Goal: Transaction & Acquisition: Purchase product/service

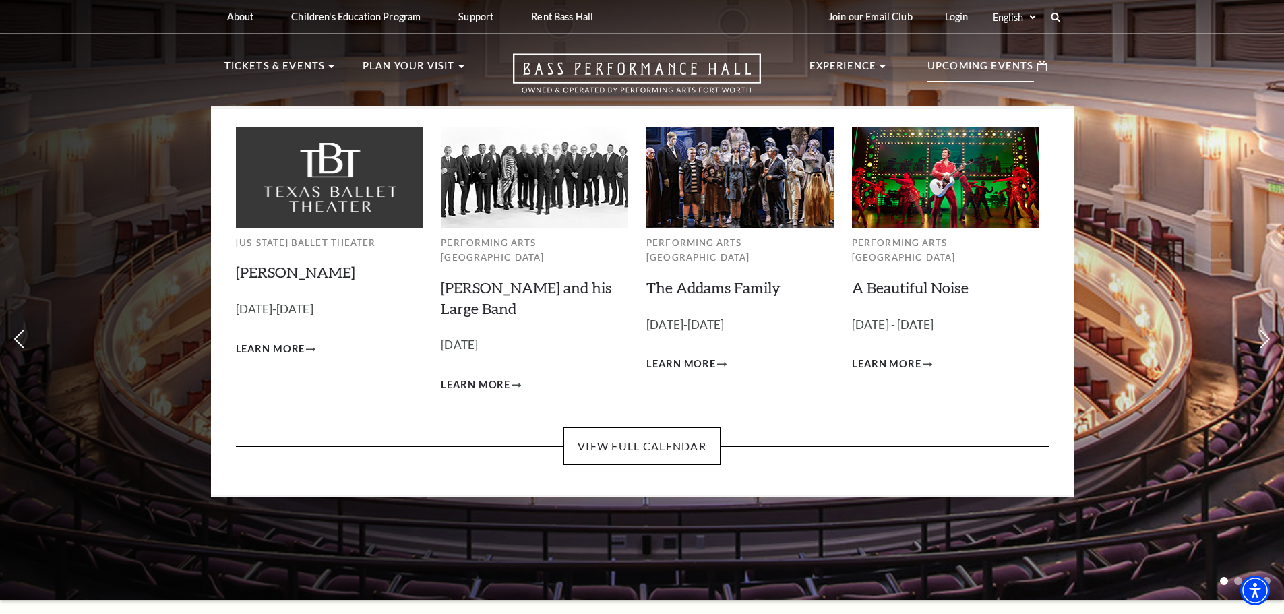
click at [987, 72] on p "Upcoming Events" at bounding box center [980, 70] width 106 height 24
click at [1035, 69] on div "Upcoming Events" at bounding box center [987, 66] width 146 height 38
click at [989, 60] on p "Upcoming Events" at bounding box center [980, 70] width 106 height 24
click at [659, 429] on link "View Full Calendar" at bounding box center [641, 446] width 157 height 38
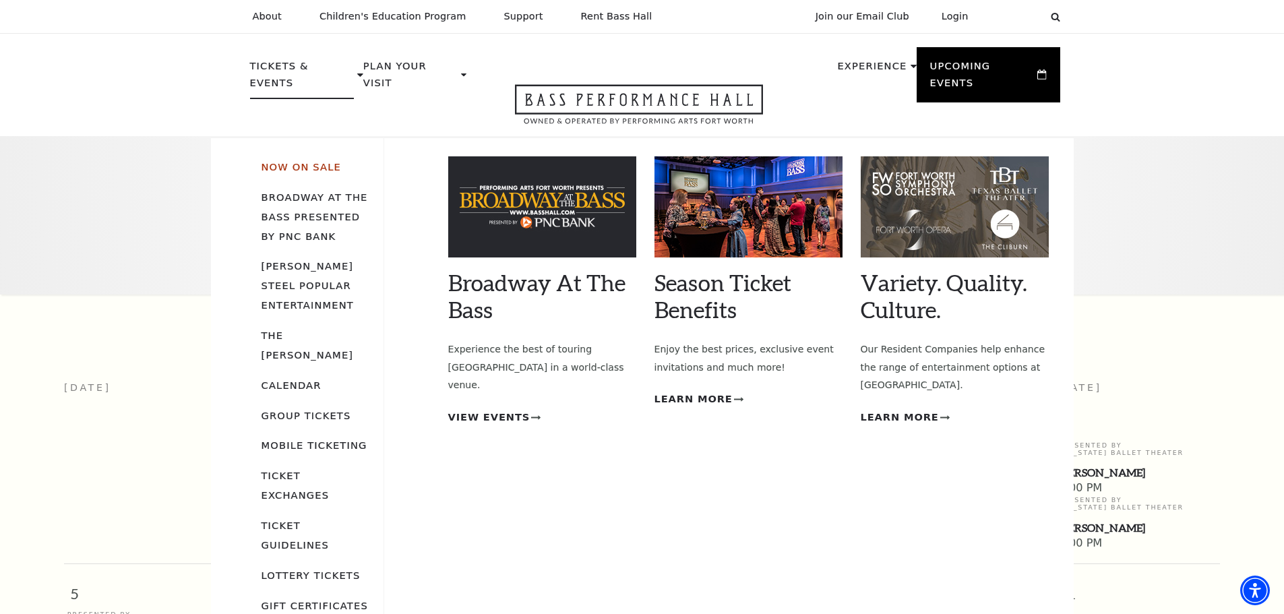
click at [310, 161] on link "Now On Sale" at bounding box center [301, 166] width 80 height 11
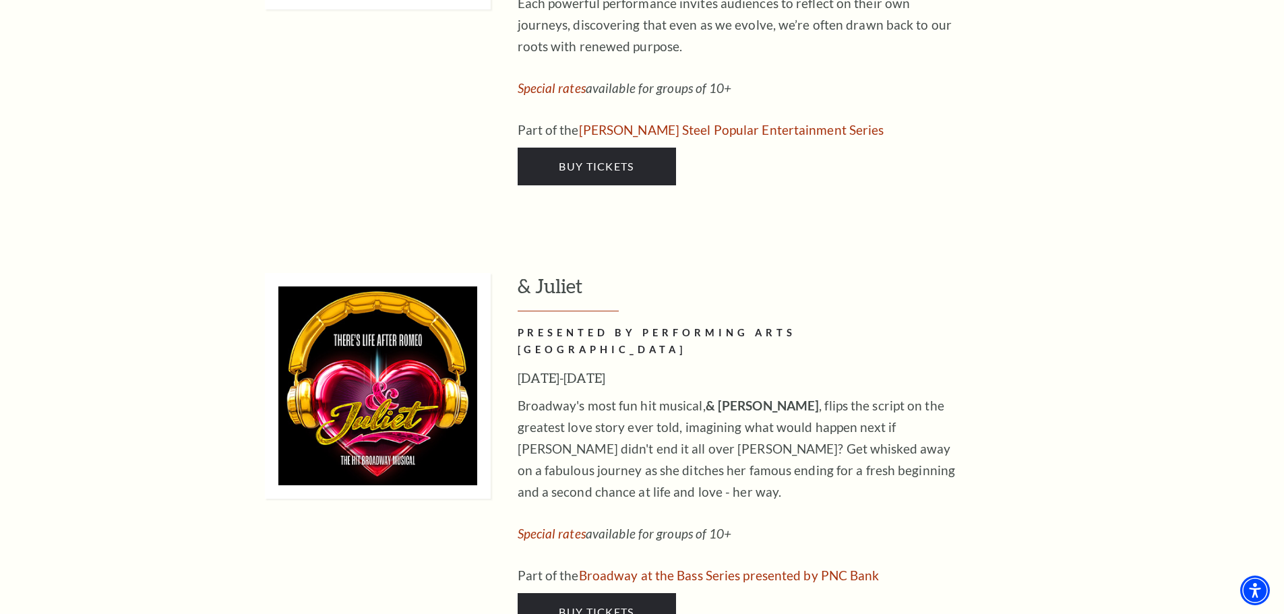
scroll to position [3571, 0]
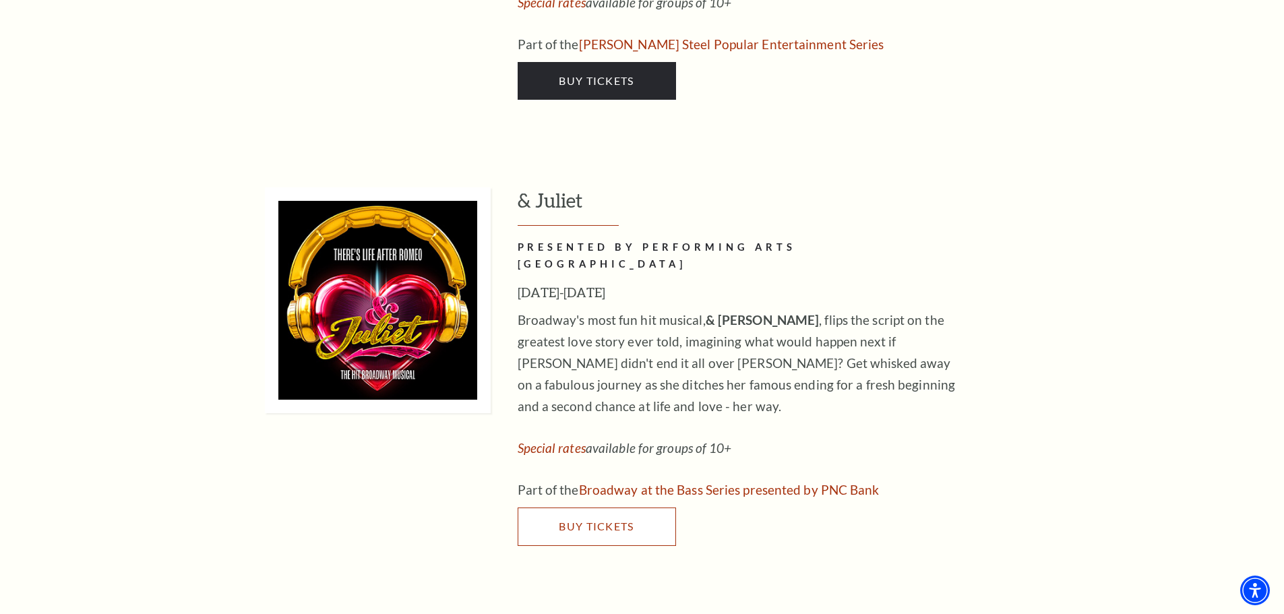
click at [585, 520] on span "Buy Tickets" at bounding box center [596, 526] width 75 height 13
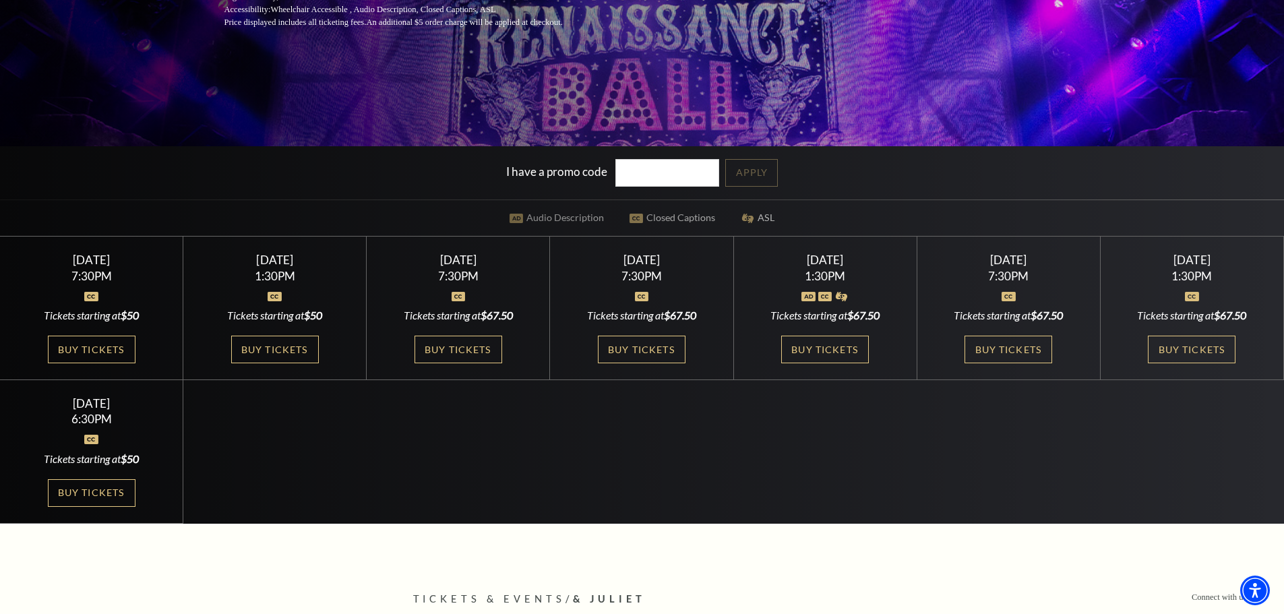
scroll to position [270, 0]
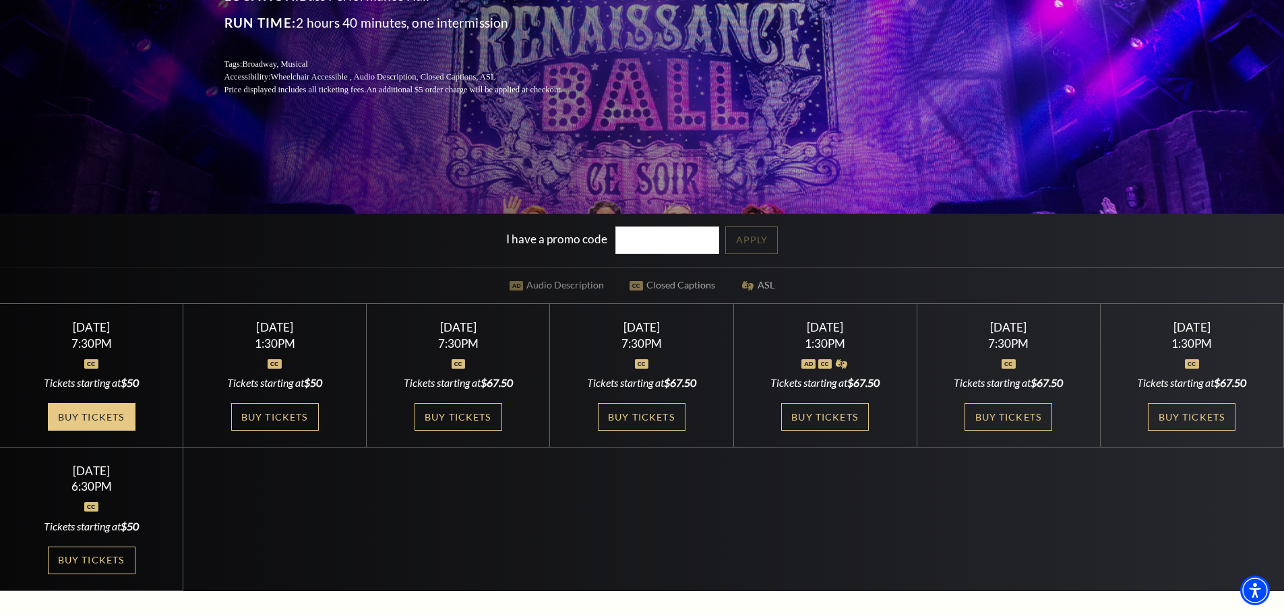
drag, startPoint x: 119, startPoint y: 426, endPoint x: 127, endPoint y: 425, distance: 8.8
click at [119, 426] on link "Buy Tickets" at bounding box center [92, 417] width 88 height 28
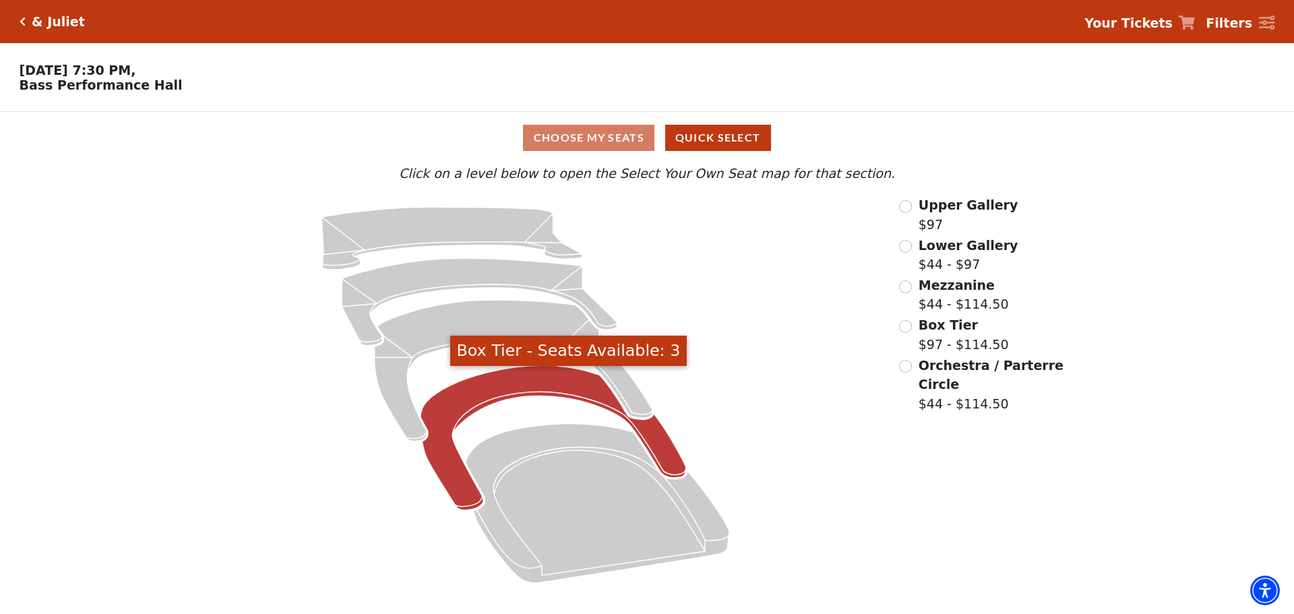
click at [518, 390] on icon "Box Tier - Seats Available: 3" at bounding box center [552, 438] width 265 height 145
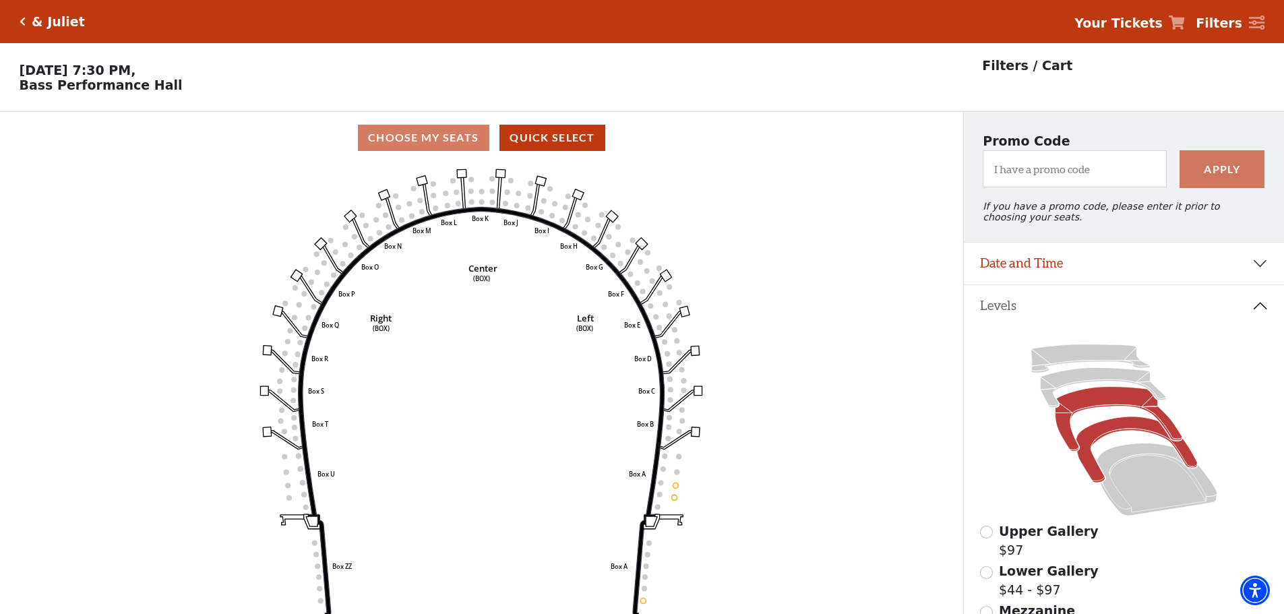
click at [1104, 404] on icon at bounding box center [1118, 419] width 127 height 65
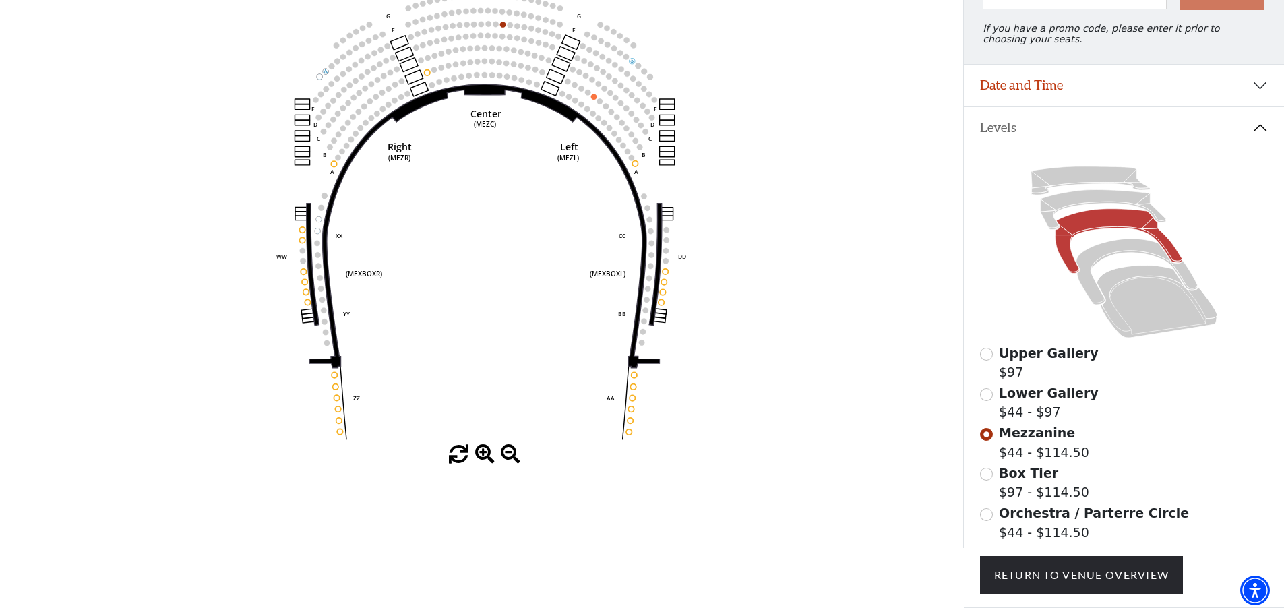
scroll to position [197, 0]
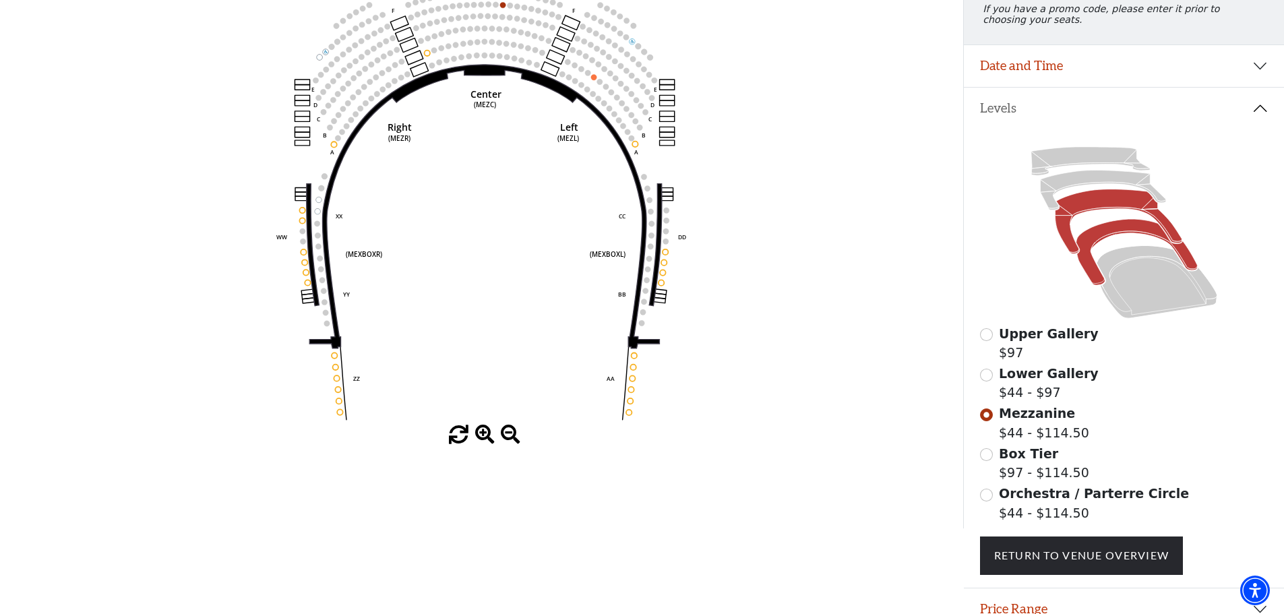
click at [1088, 250] on icon at bounding box center [1135, 253] width 121 height 66
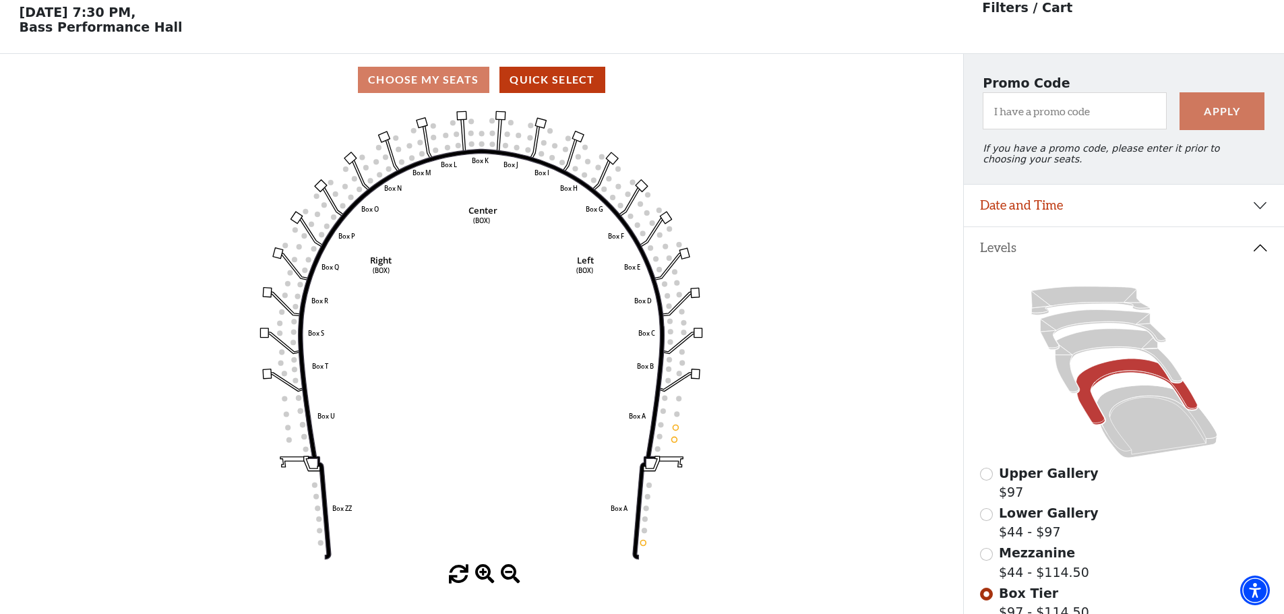
scroll to position [63, 0]
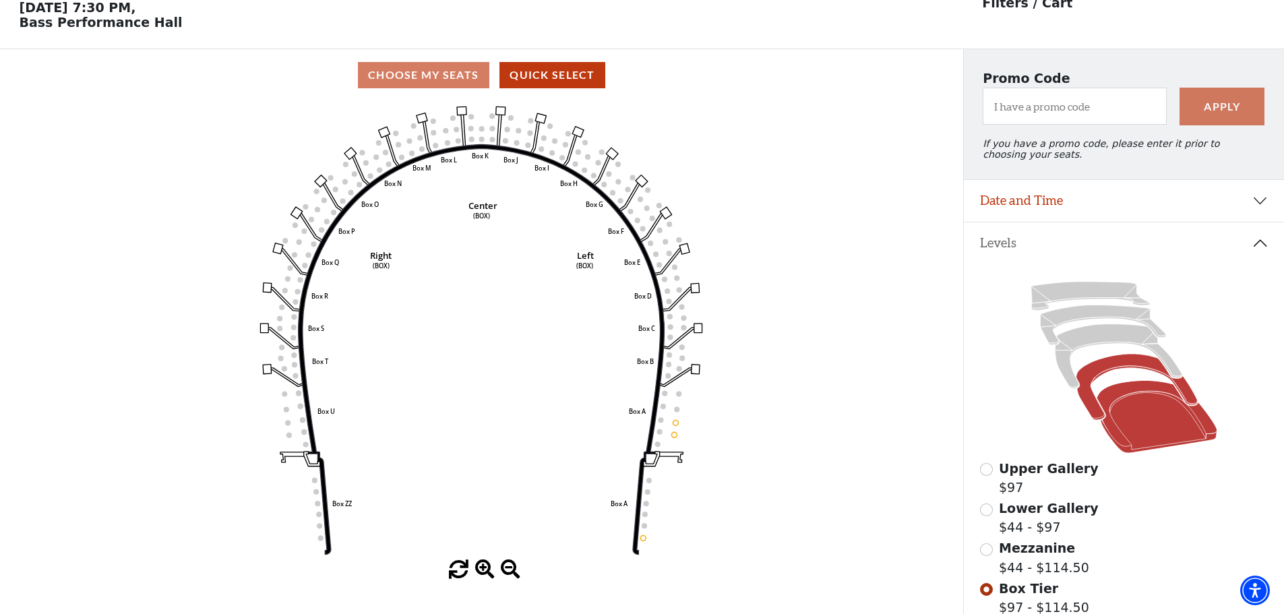
click at [1123, 411] on icon at bounding box center [1156, 417] width 121 height 73
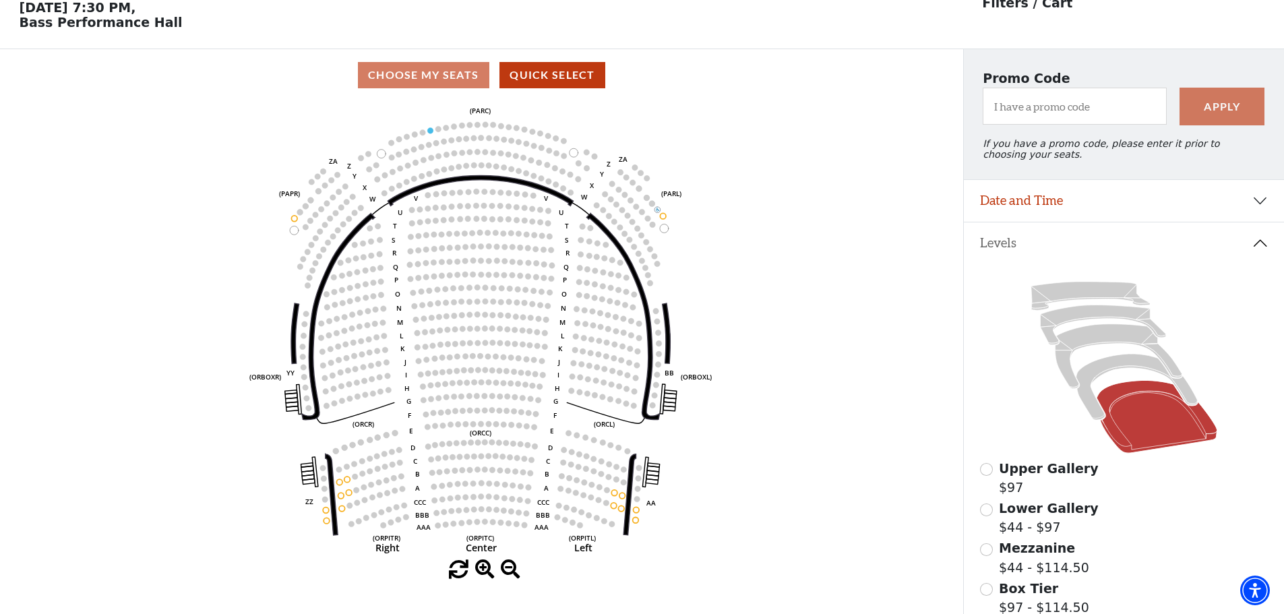
scroll to position [0, 0]
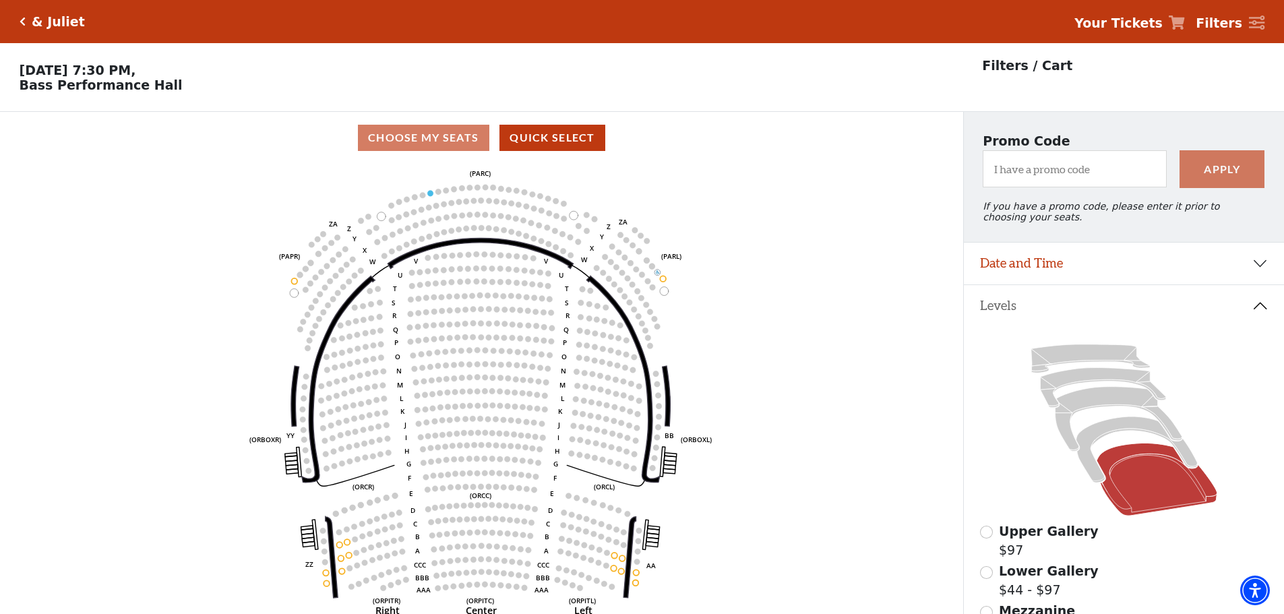
click at [57, 22] on h5 "& Juliet" at bounding box center [58, 21] width 53 height 15
click at [23, 24] on icon "Click here to go back to filters" at bounding box center [23, 21] width 6 height 9
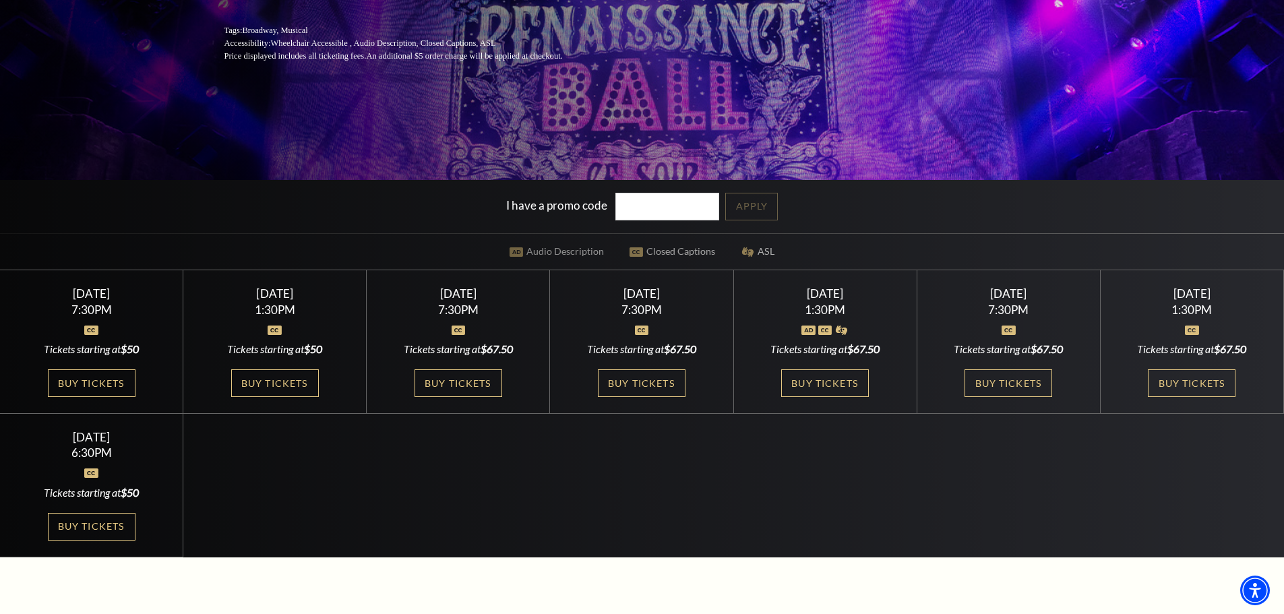
scroll to position [337, 0]
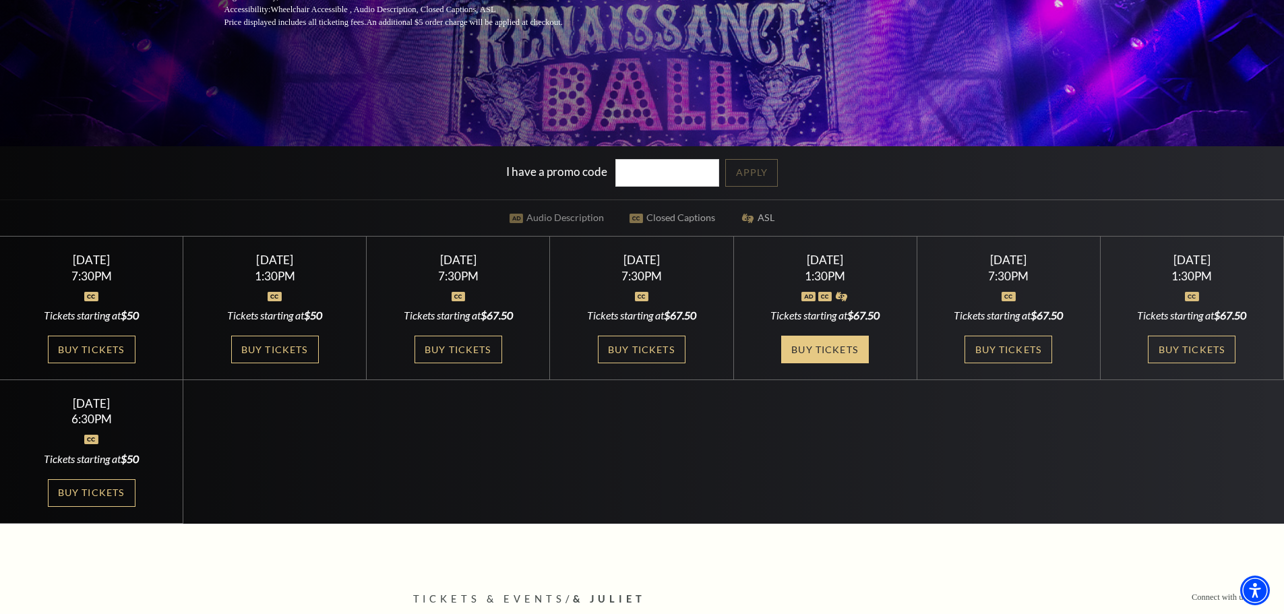
click at [798, 350] on link "Buy Tickets" at bounding box center [825, 350] width 88 height 28
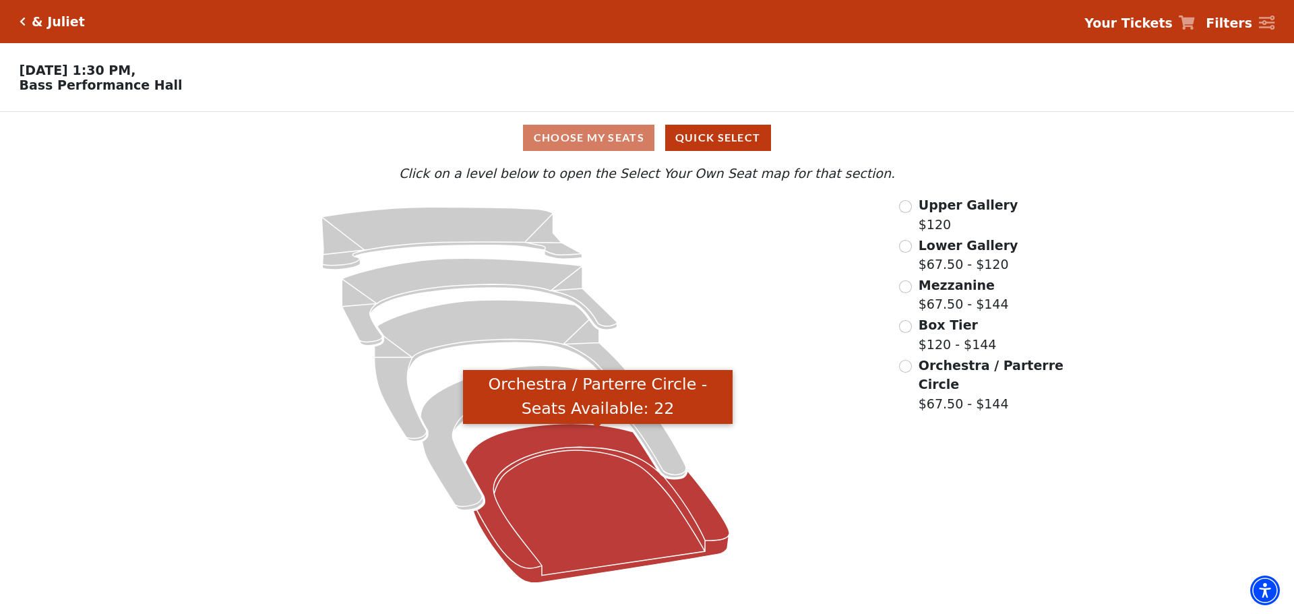
click at [594, 471] on icon "Orchestra / Parterre Circle - Seats Available: 22" at bounding box center [598, 503] width 264 height 159
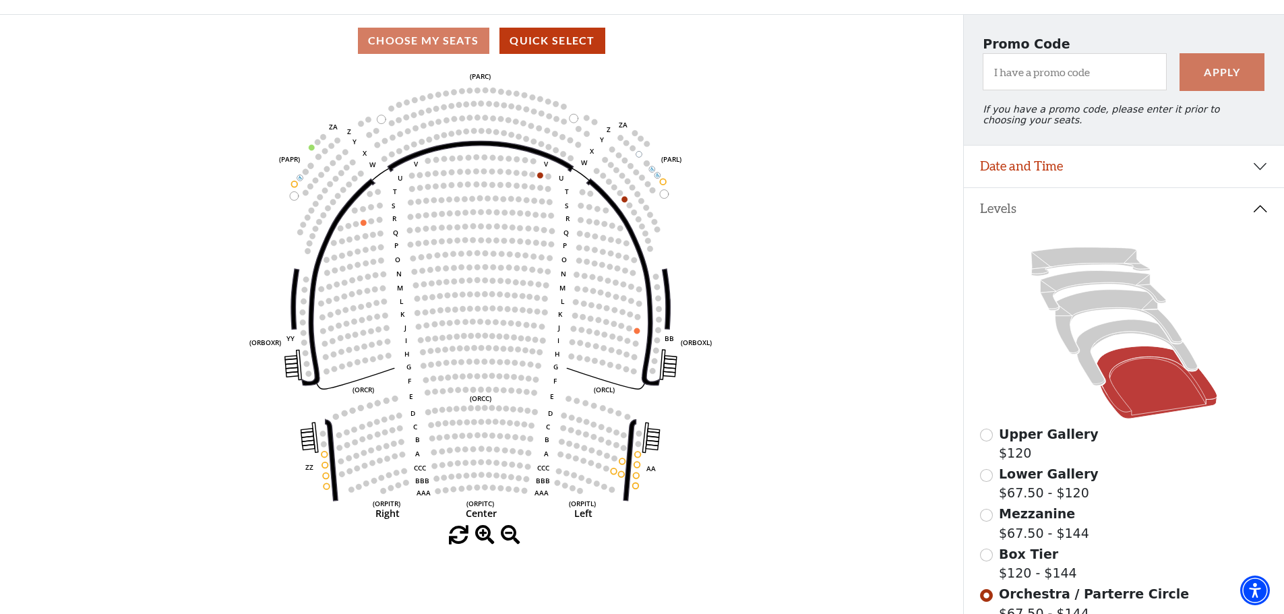
scroll to position [130, 0]
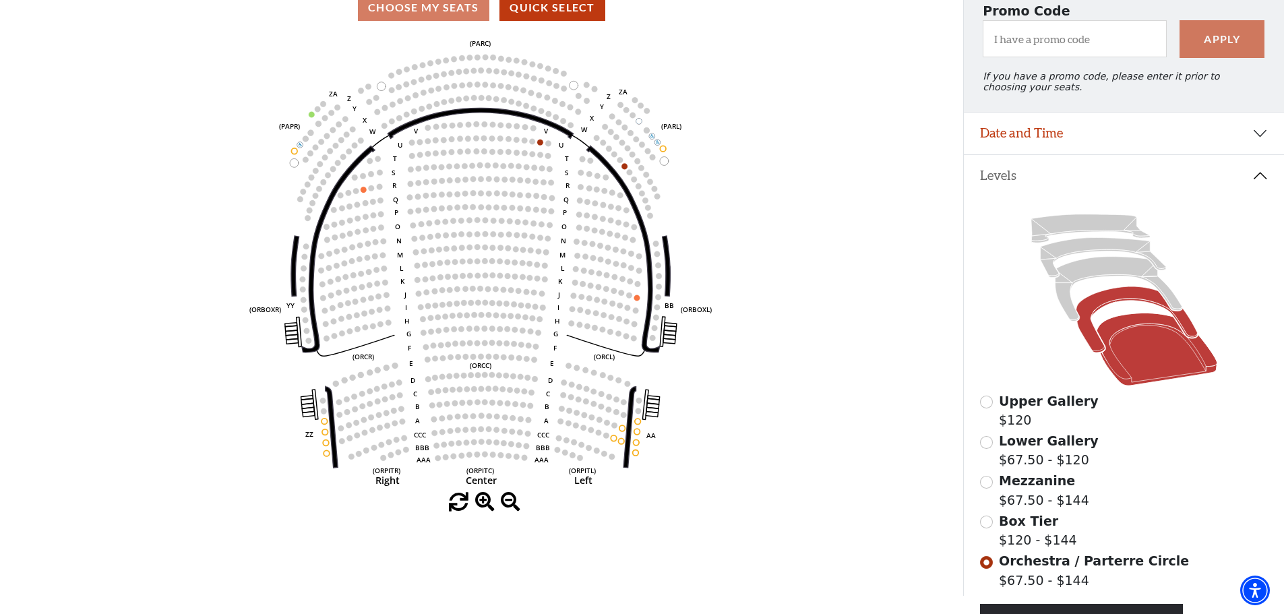
click at [1102, 308] on icon at bounding box center [1135, 320] width 121 height 66
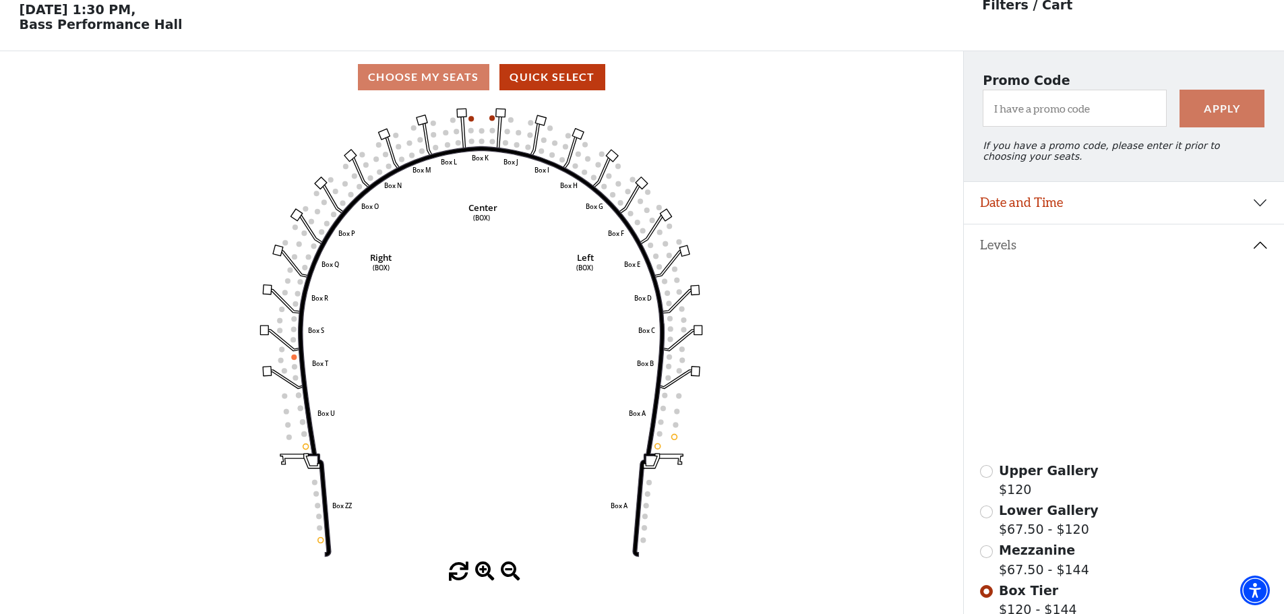
scroll to position [63, 0]
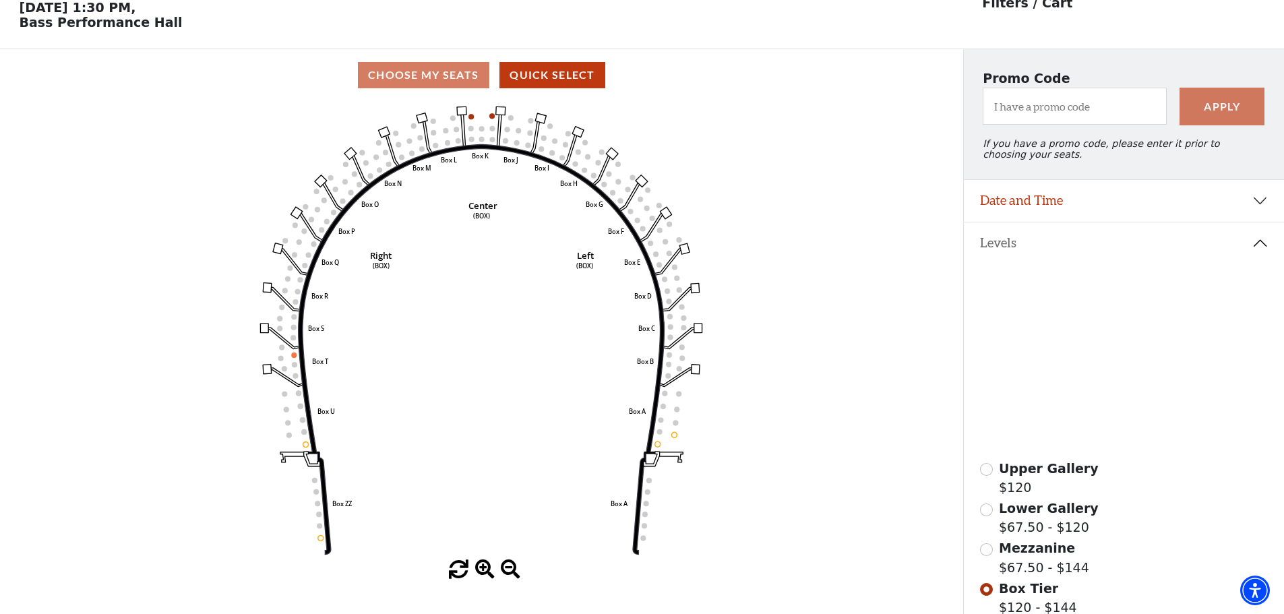
click at [1087, 350] on icon at bounding box center [1118, 356] width 127 height 65
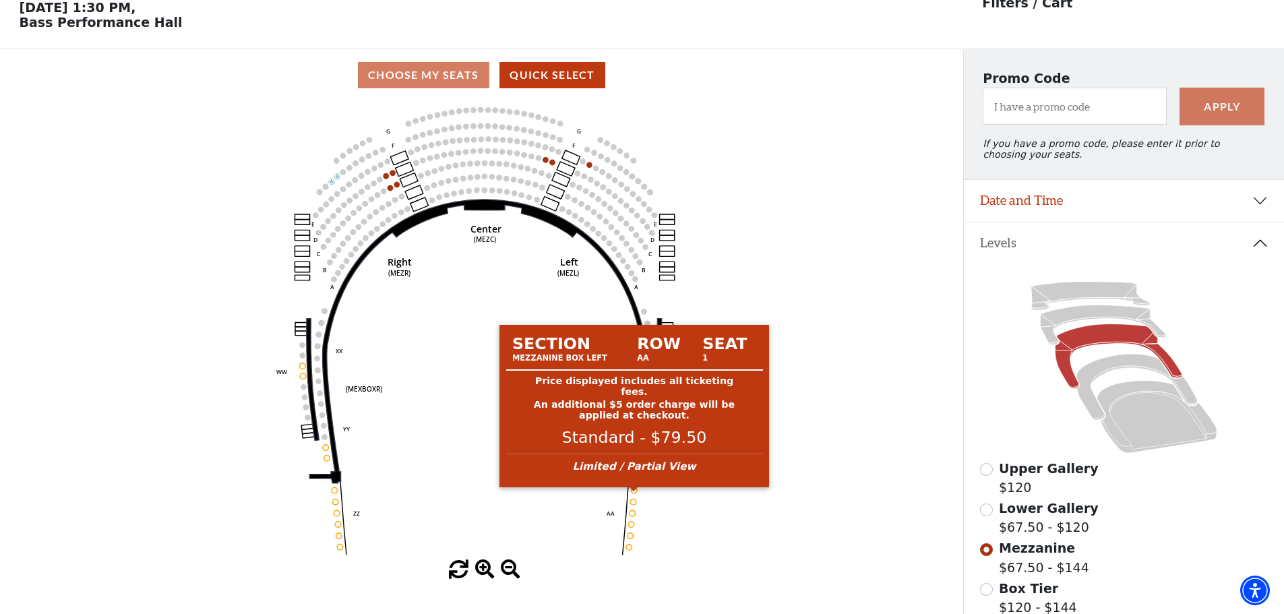
click at [635, 493] on circle at bounding box center [633, 489] width 5 height 5
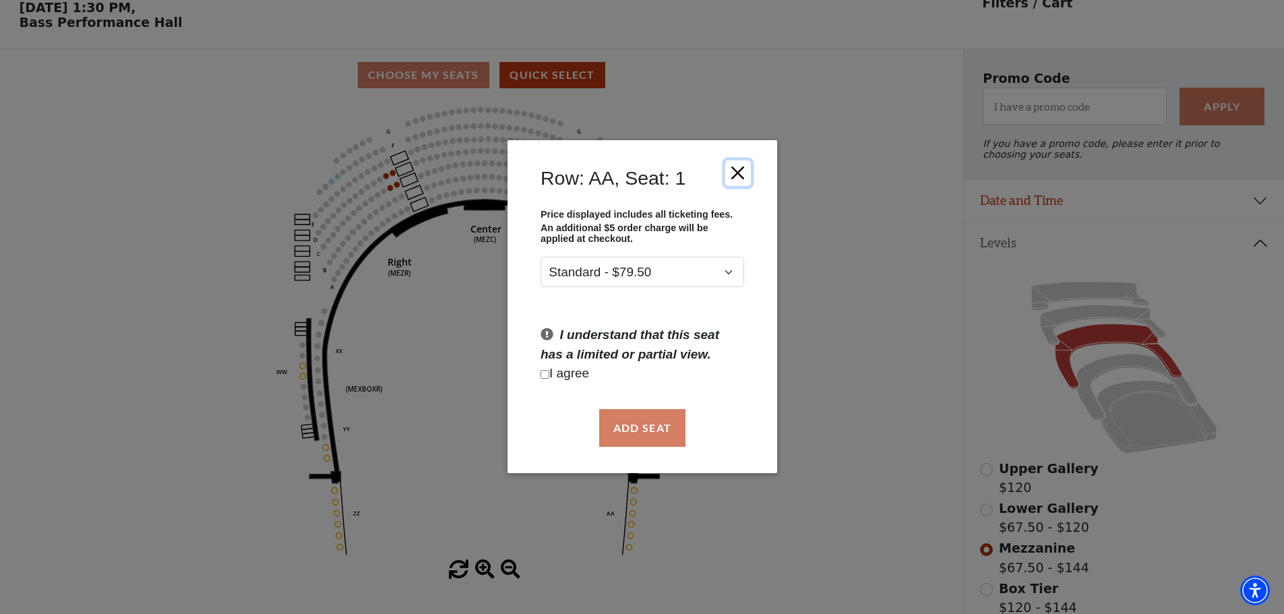
click at [741, 170] on button "Close" at bounding box center [737, 173] width 26 height 26
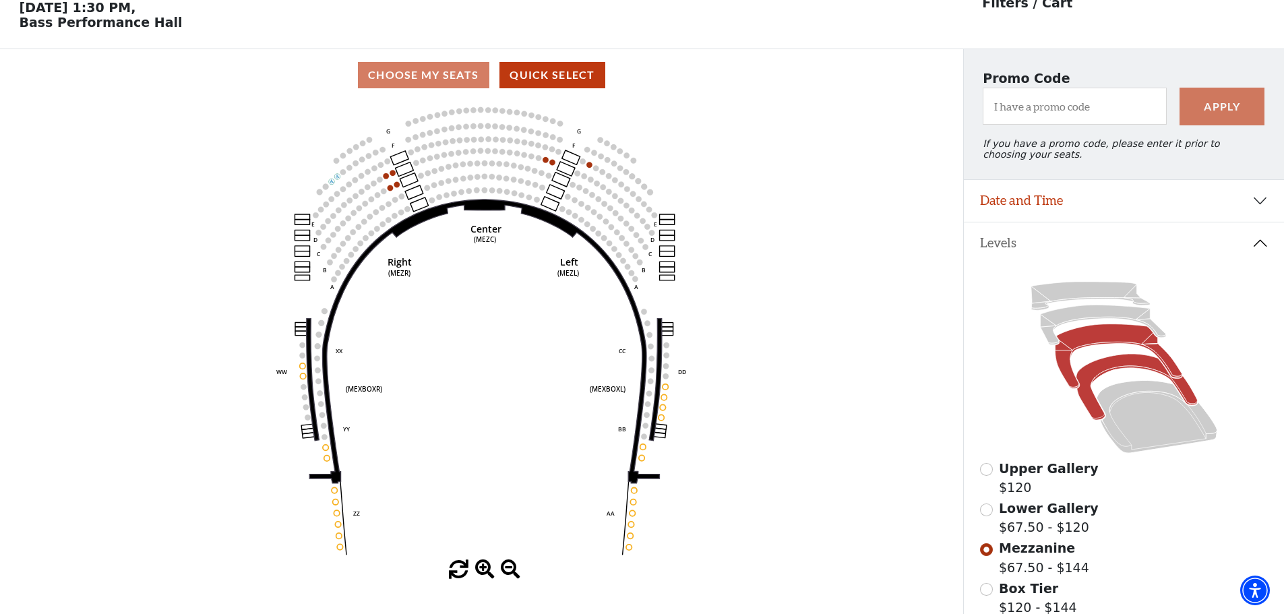
click at [1120, 374] on icon at bounding box center [1135, 387] width 121 height 66
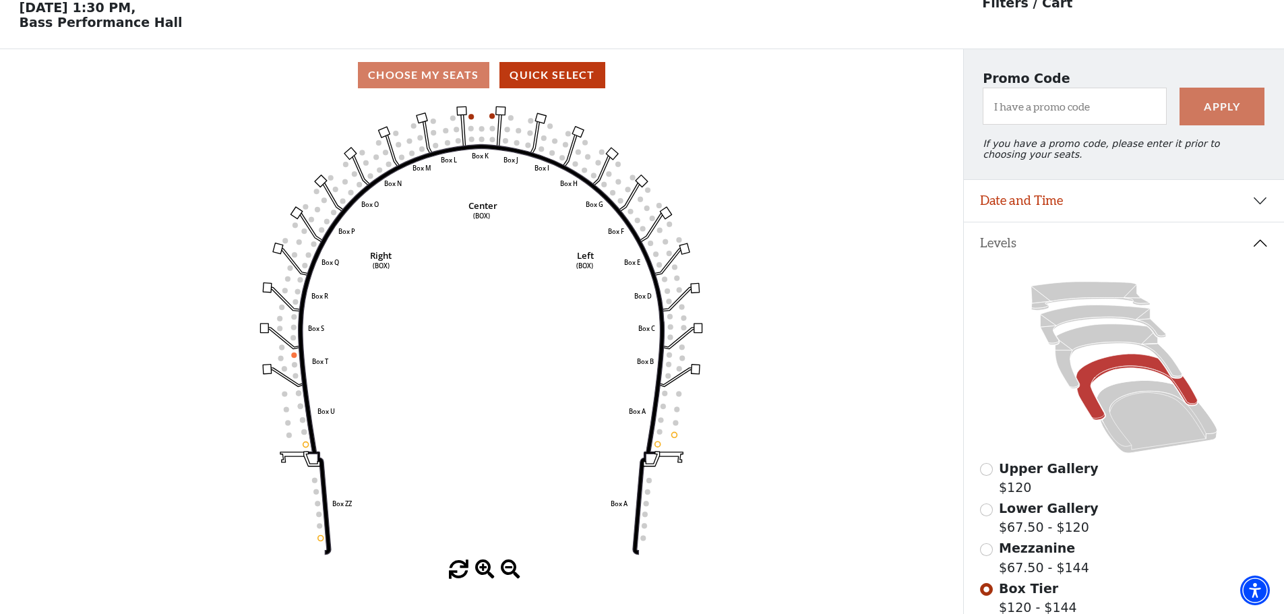
scroll to position [130, 0]
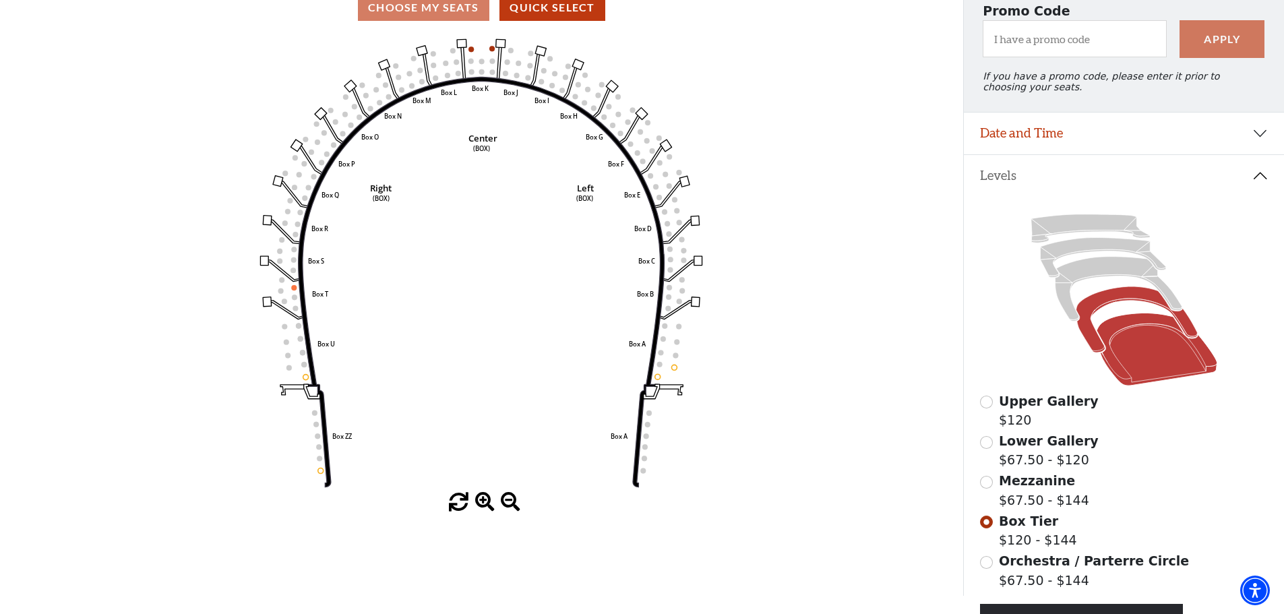
click at [1143, 363] on icon at bounding box center [1156, 349] width 121 height 73
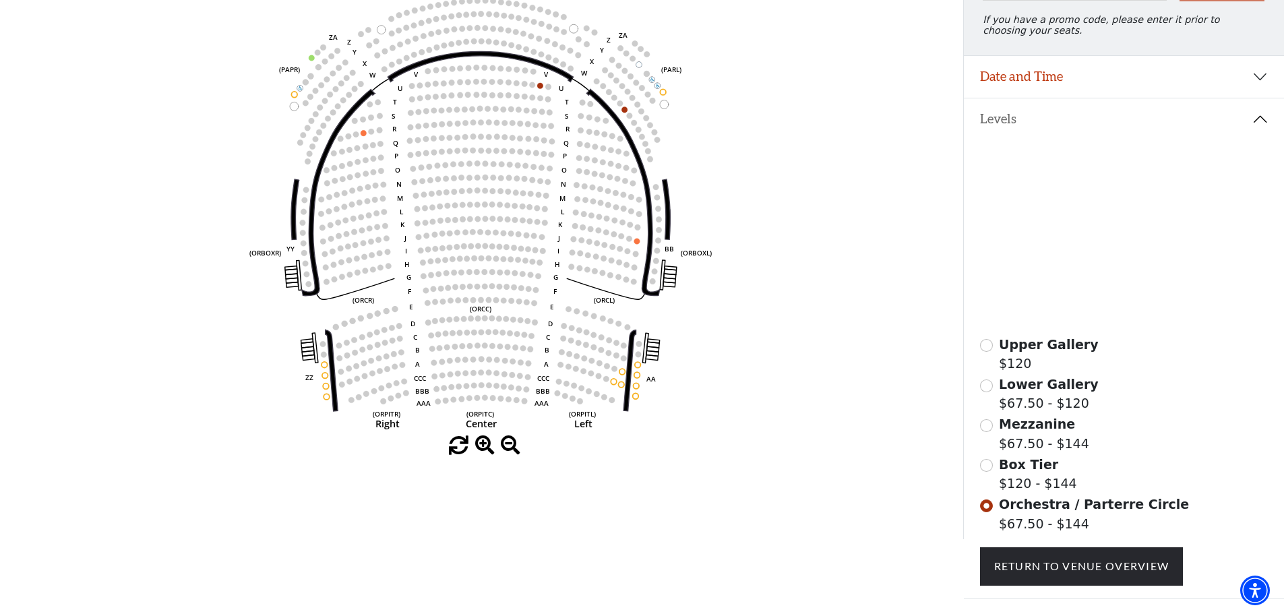
scroll to position [197, 0]
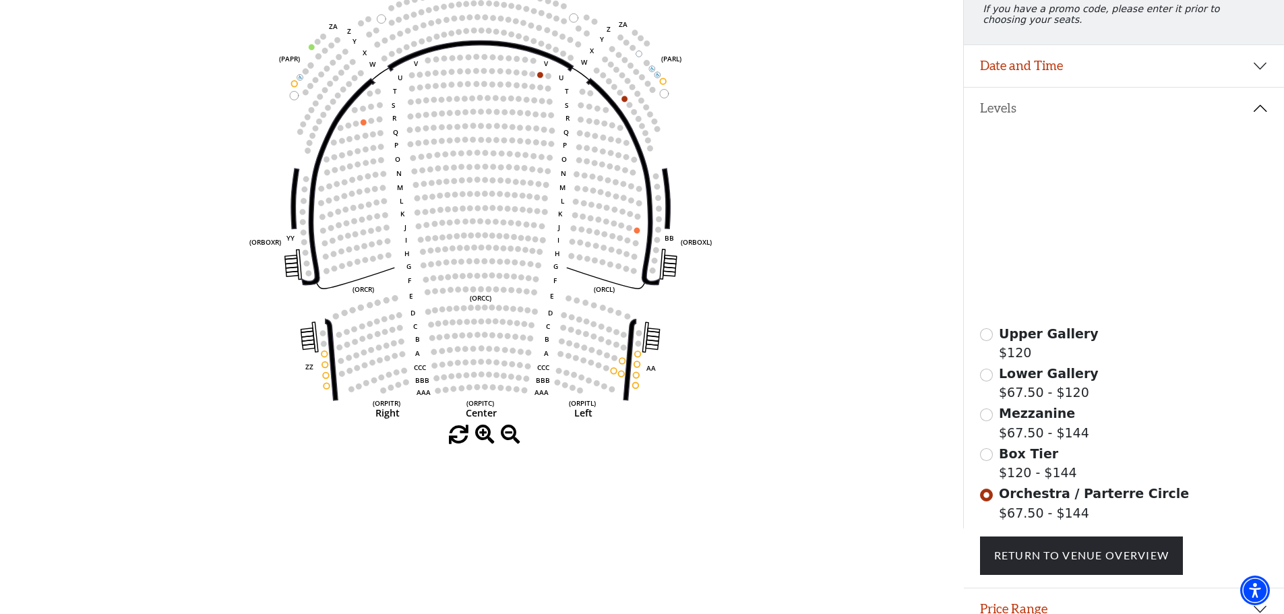
click at [639, 357] on circle at bounding box center [638, 354] width 6 height 6
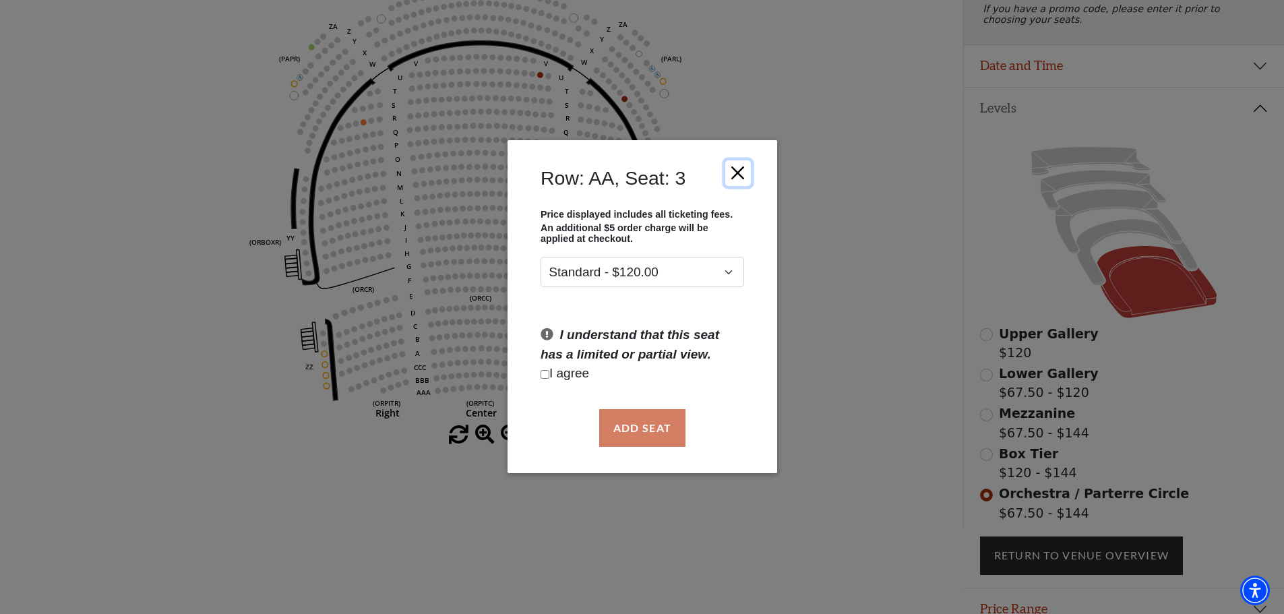
click at [734, 170] on button "Close" at bounding box center [737, 173] width 26 height 26
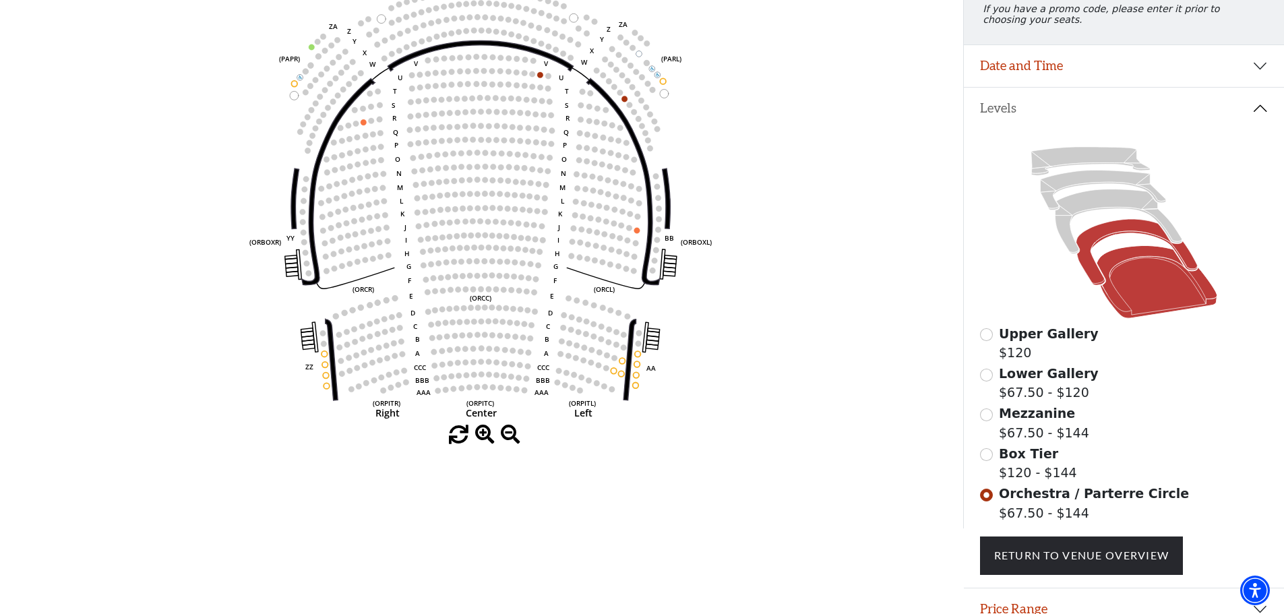
click at [1098, 242] on icon at bounding box center [1135, 253] width 121 height 66
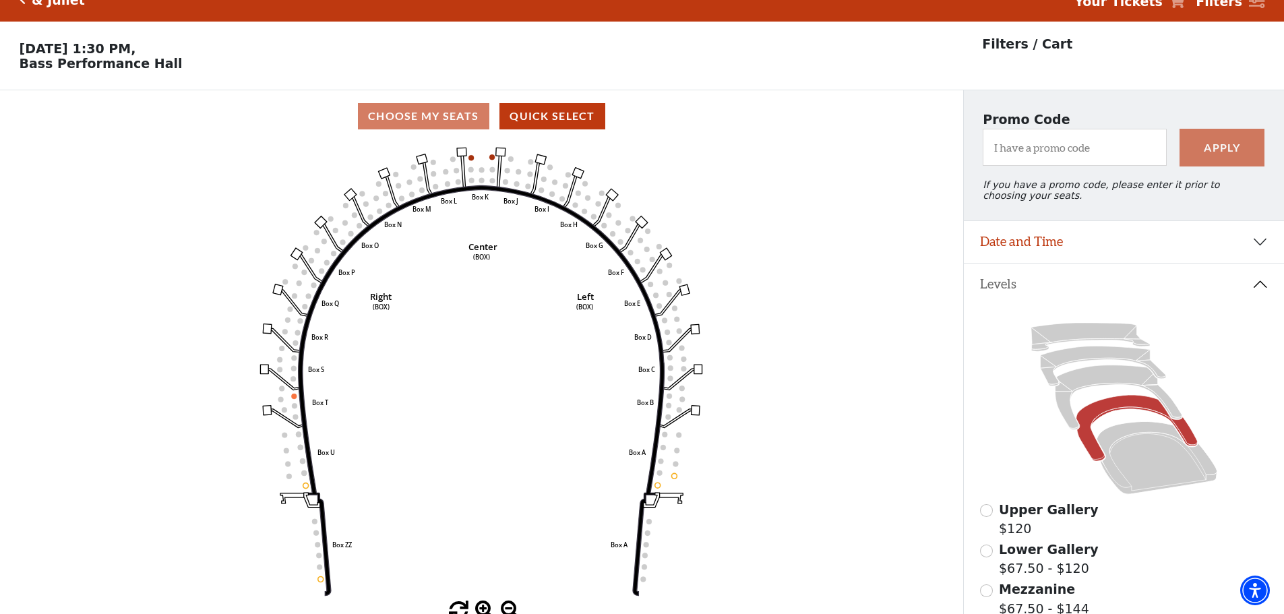
scroll to position [0, 0]
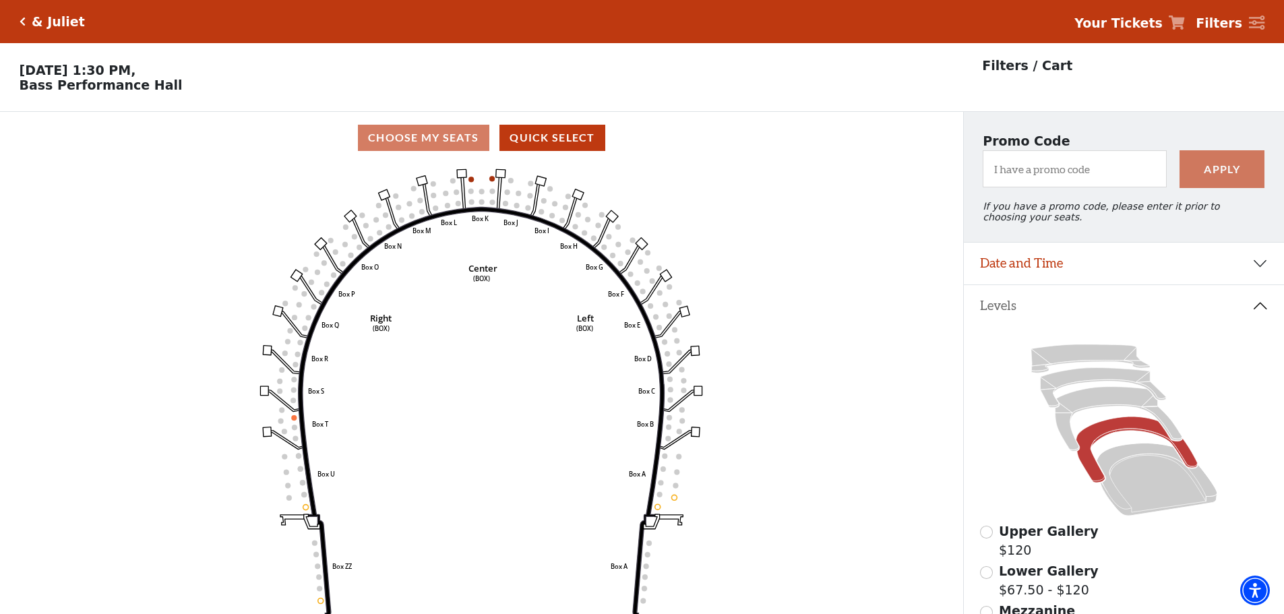
click at [66, 25] on h5 "& Juliet" at bounding box center [58, 21] width 53 height 15
click at [24, 24] on icon "Click here to go back to filters" at bounding box center [23, 21] width 6 height 9
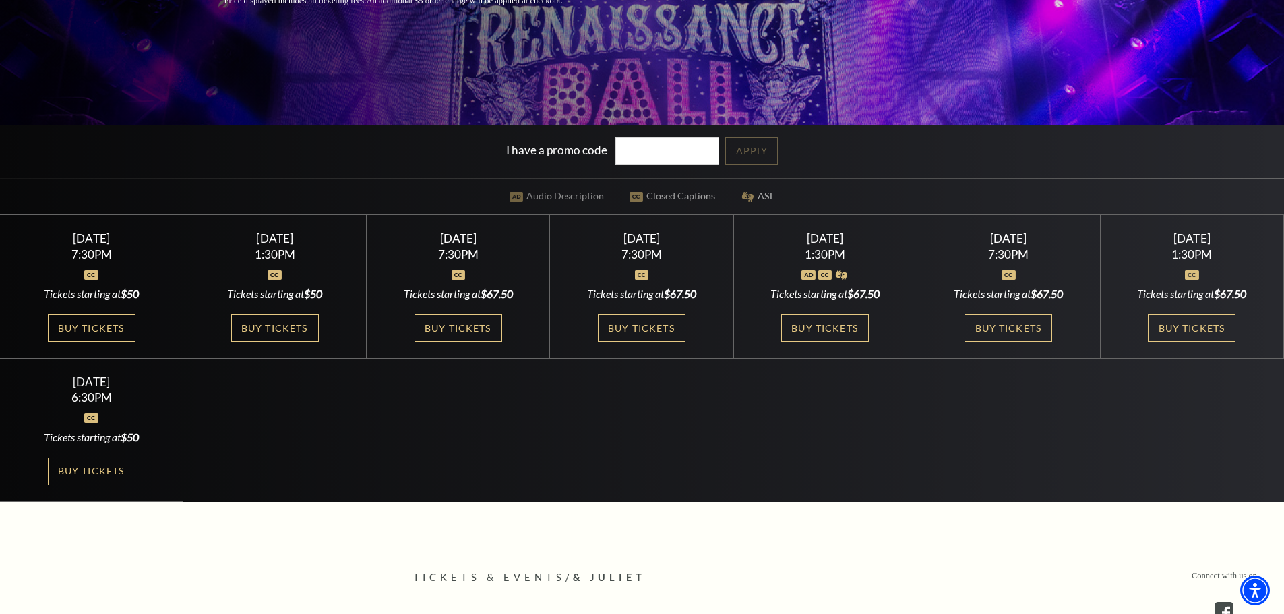
scroll to position [337, 0]
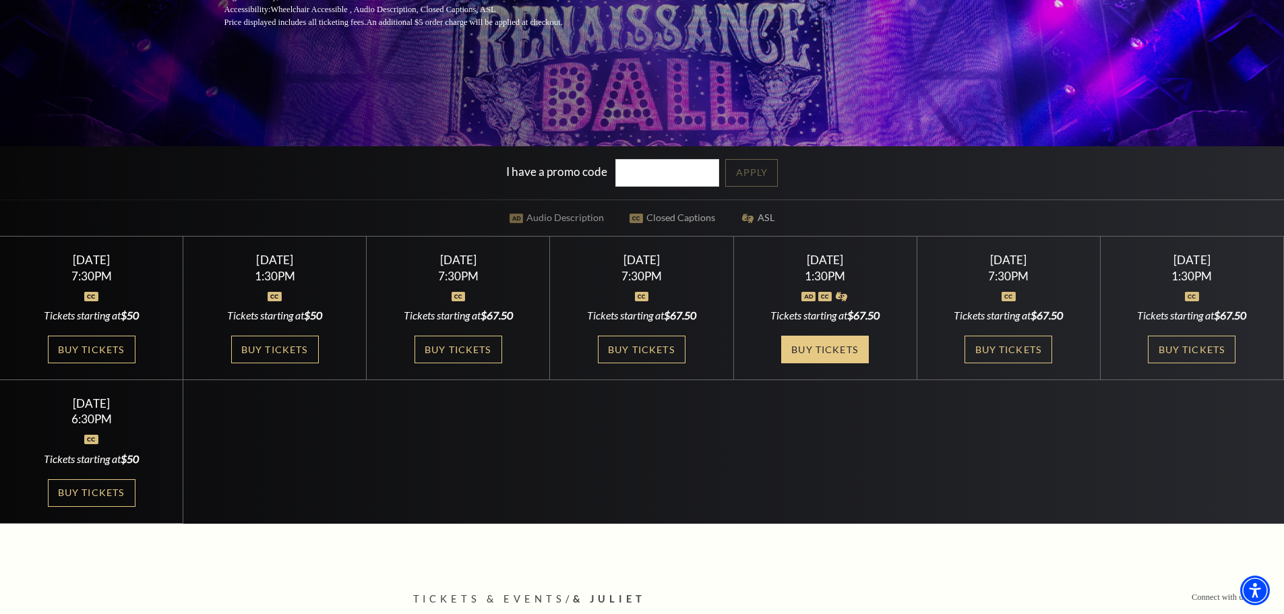
click at [851, 350] on link "Buy Tickets" at bounding box center [825, 350] width 88 height 28
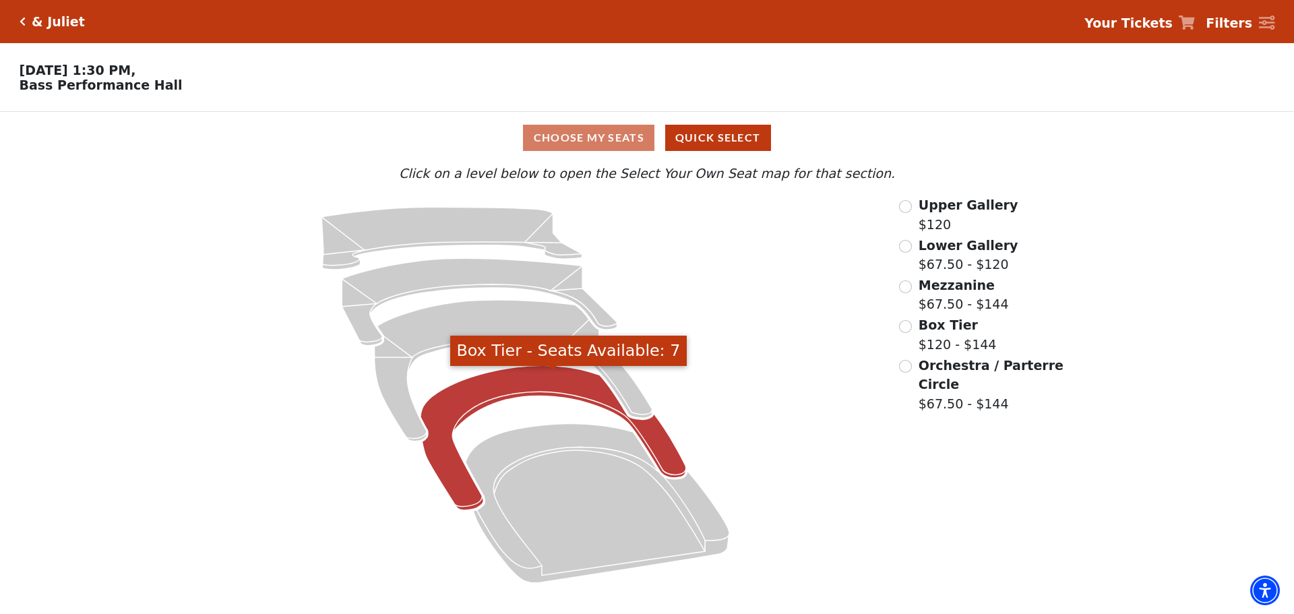
click at [650, 444] on icon "Box Tier - Seats Available: 7" at bounding box center [552, 438] width 265 height 145
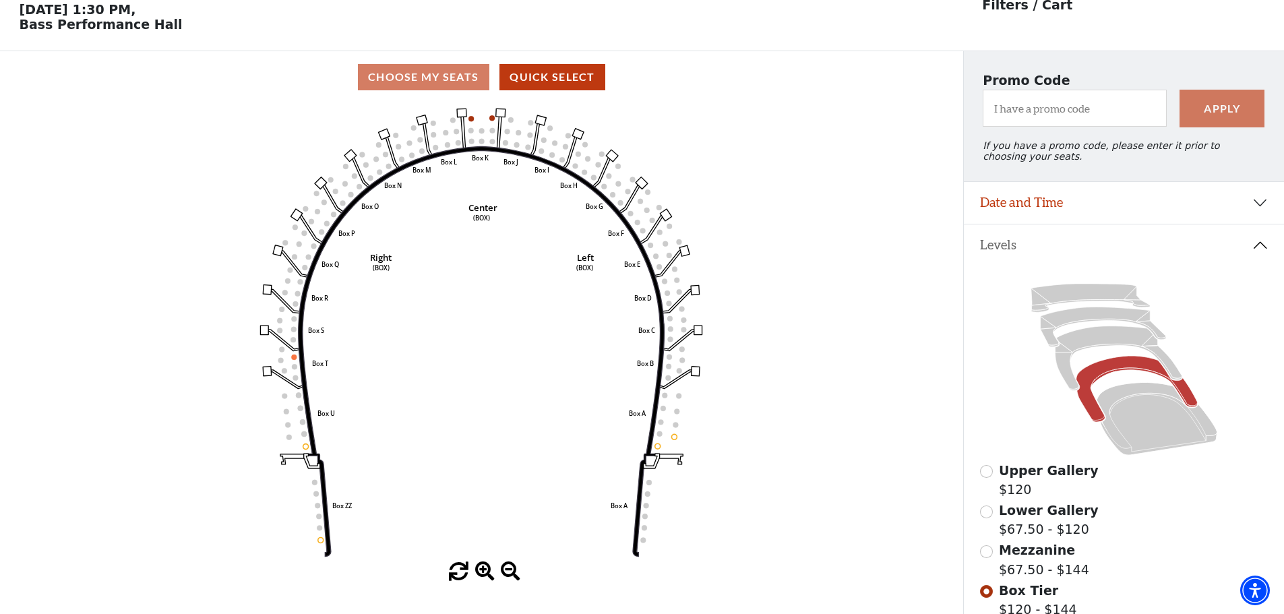
scroll to position [63, 0]
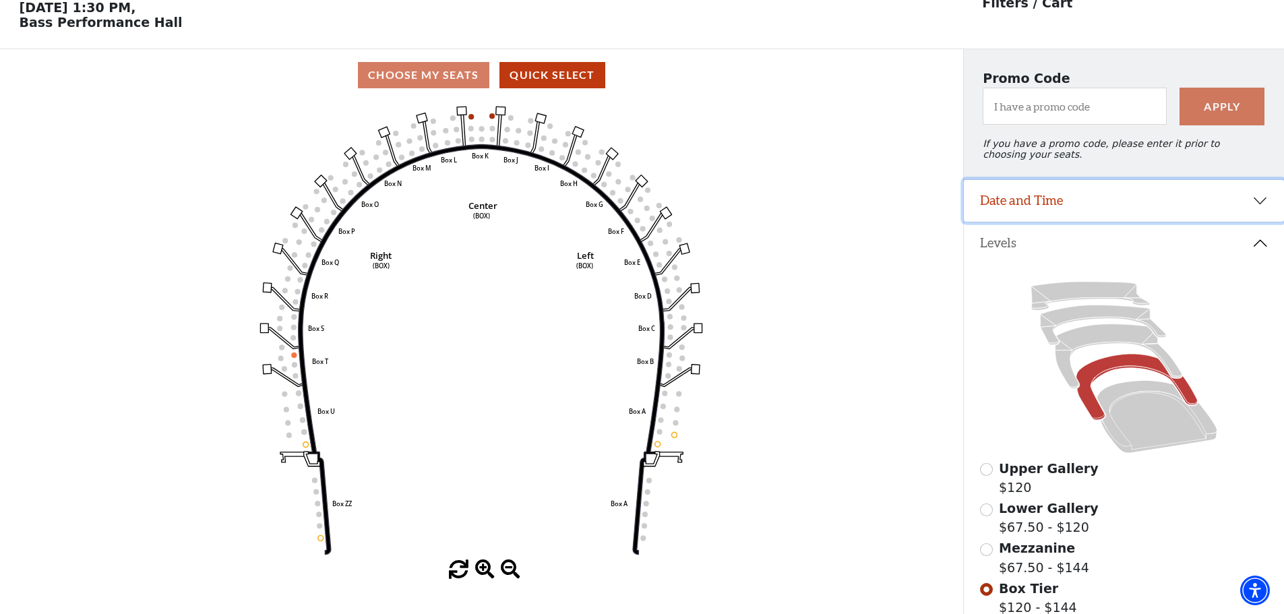
click at [1252, 199] on button "Date and Time" at bounding box center [1124, 201] width 320 height 42
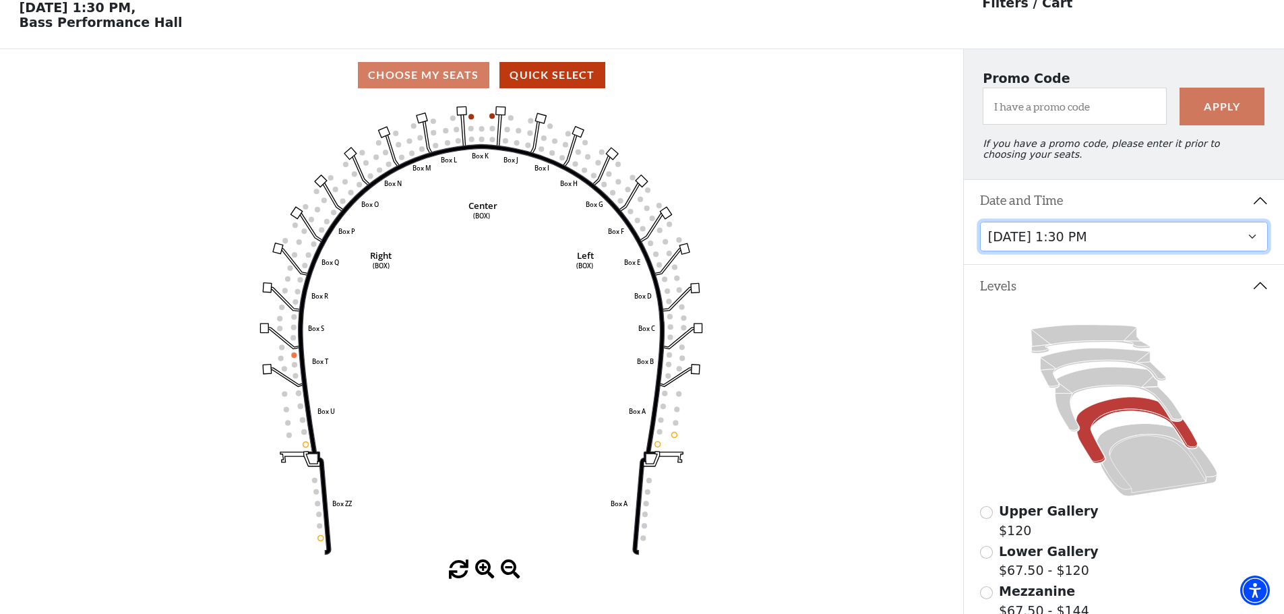
click at [1139, 245] on select "[DATE] 1:30 PM [DATE] 7:30 PM [DATE] 7:30 PM [DATE] 7:30 PM [DATE] 1:30 PM [DAT…" at bounding box center [1124, 237] width 288 height 30
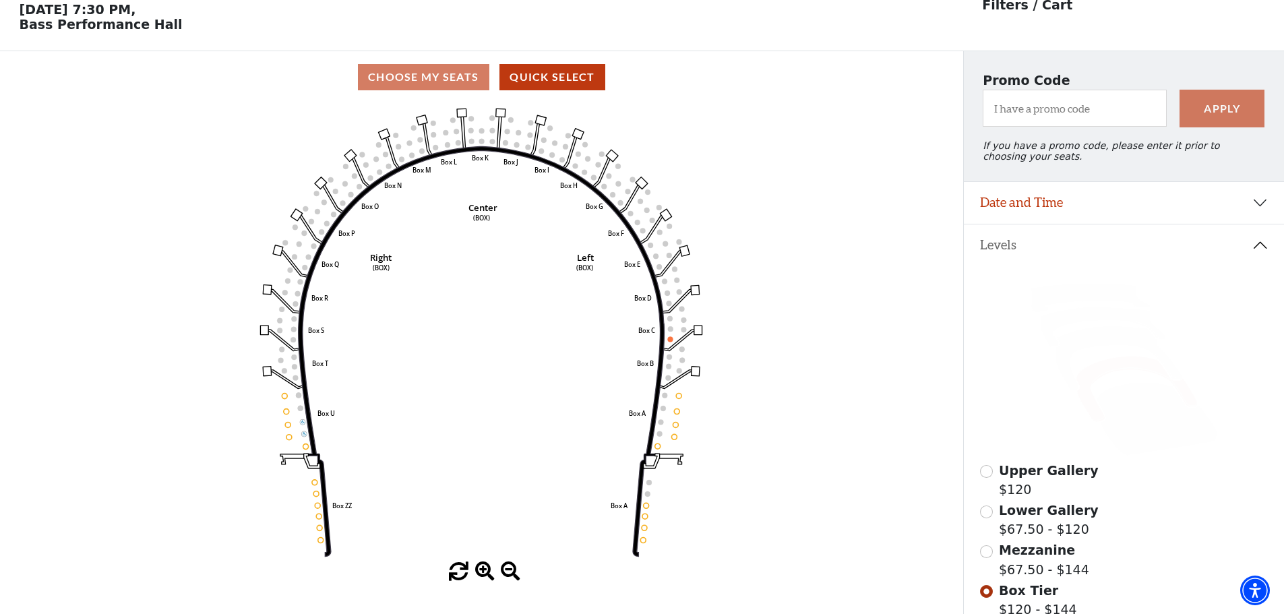
scroll to position [63, 0]
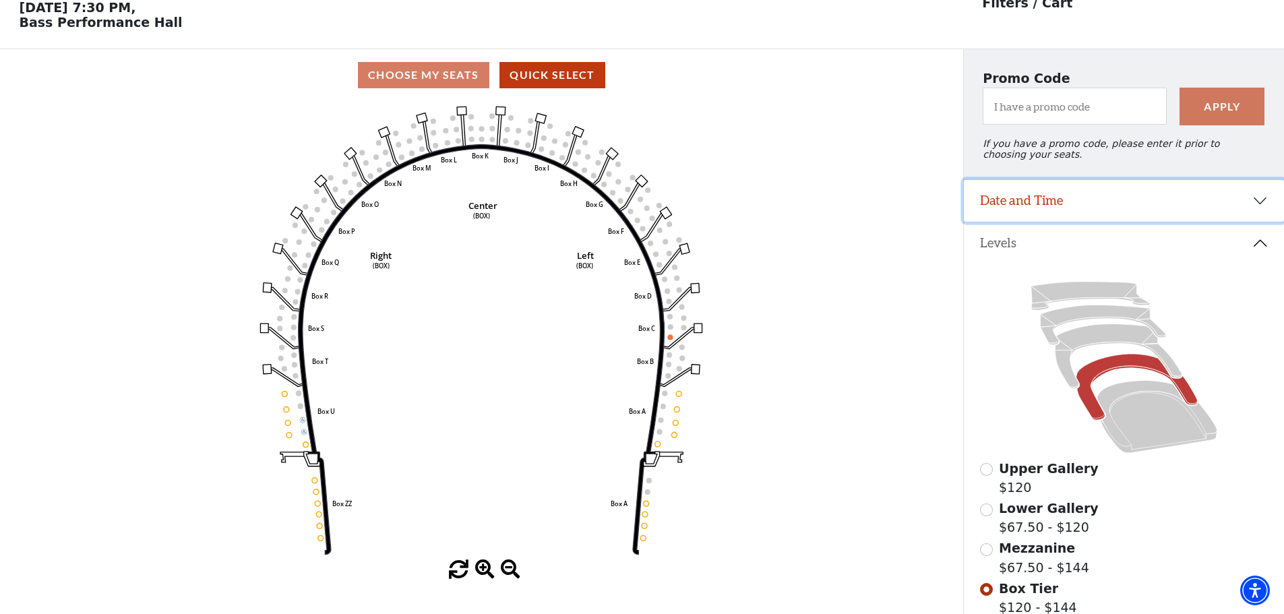
click at [1160, 199] on button "Date and Time" at bounding box center [1124, 201] width 320 height 42
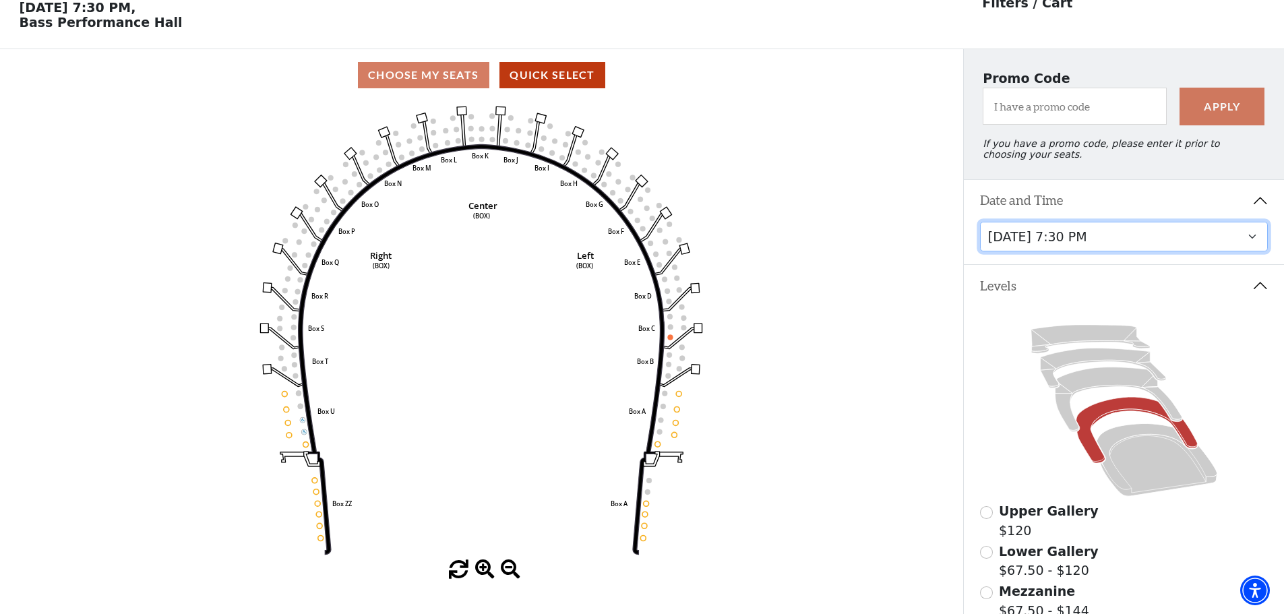
click at [1124, 239] on select "[DATE] 1:30 PM [DATE] 7:30 PM [DATE] 7:30 PM [DATE] 7:30 PM [DATE] 1:30 PM [DAT…" at bounding box center [1124, 237] width 288 height 30
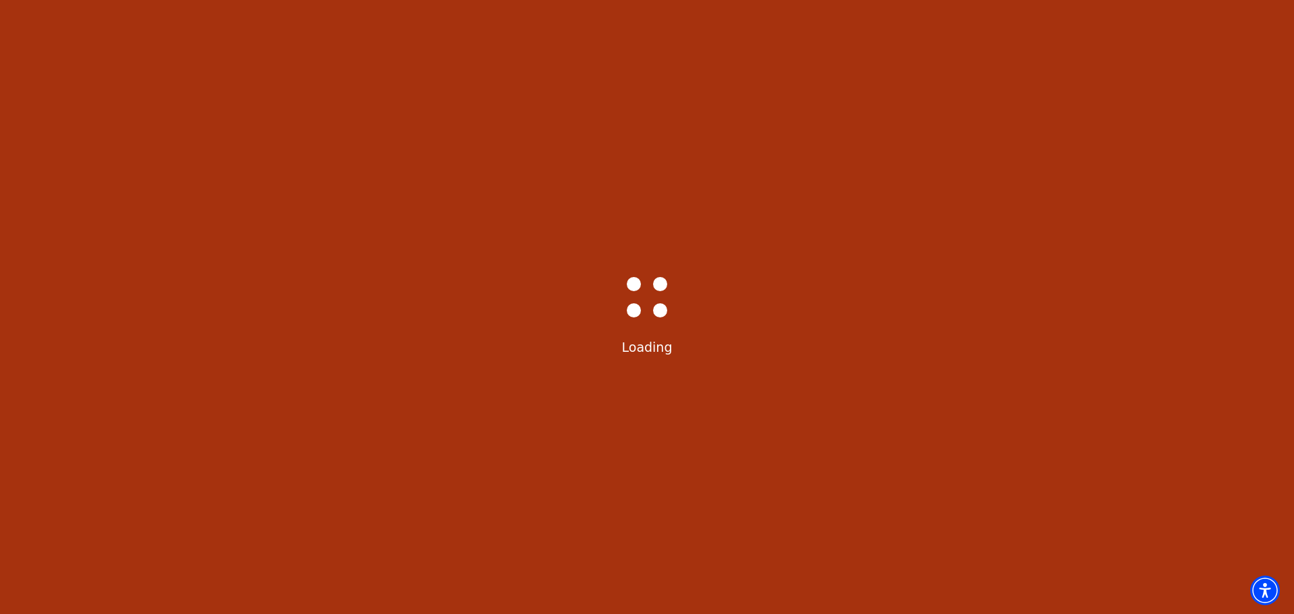
select select "6234"
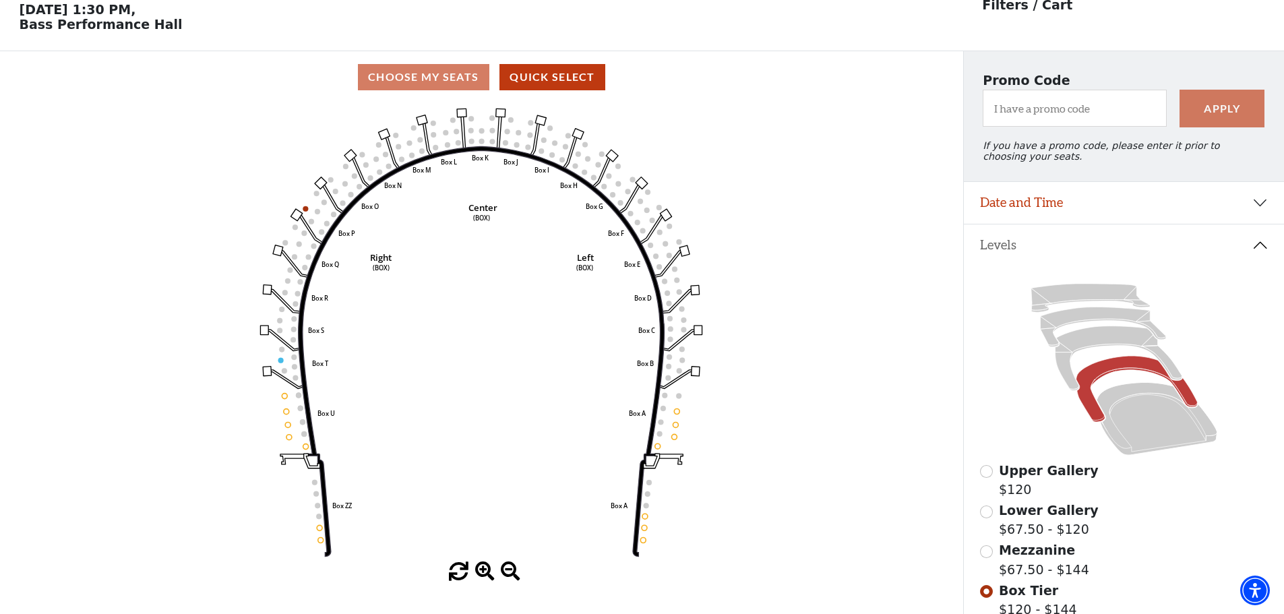
scroll to position [63, 0]
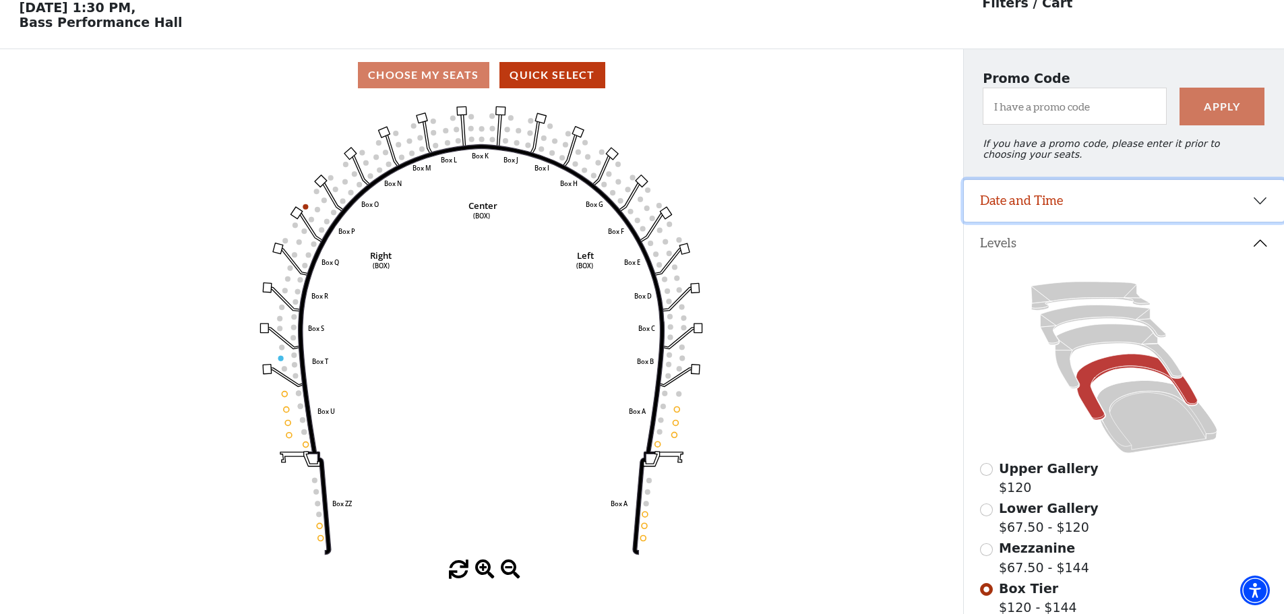
click at [1029, 209] on button "Date and Time" at bounding box center [1124, 201] width 320 height 42
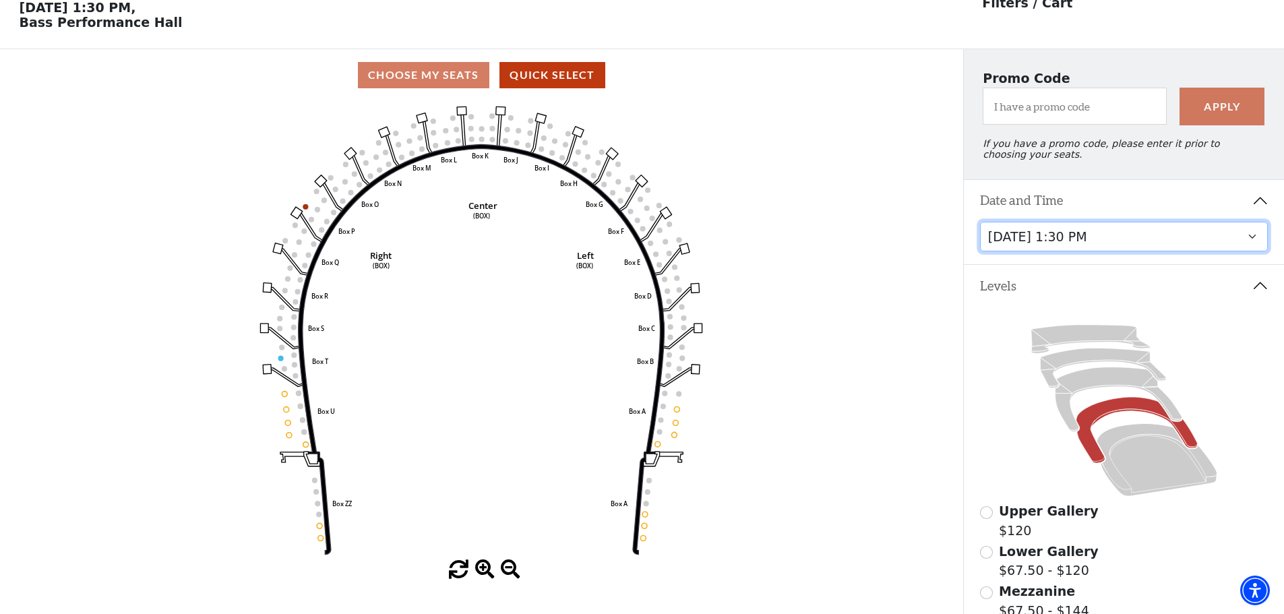
click at [1040, 251] on select "[DATE] 1:30 PM [DATE] 7:30 PM [DATE] 7:30 PM [DATE] 7:30 PM [DATE] 1:30 PM [DAT…" at bounding box center [1124, 237] width 288 height 30
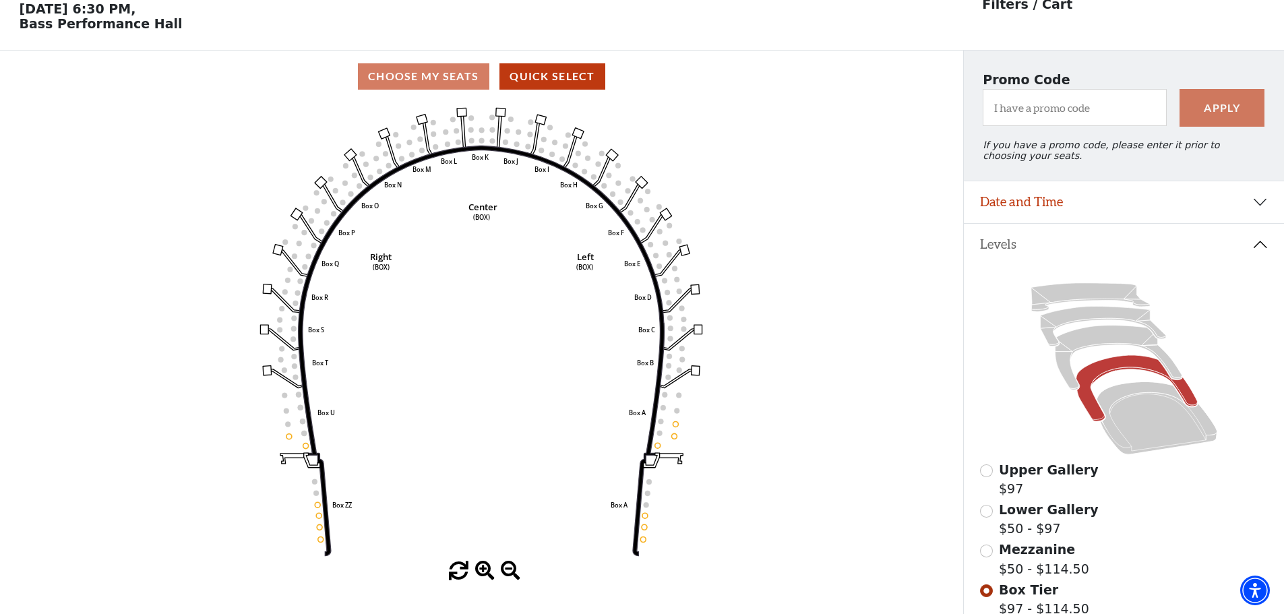
scroll to position [63, 0]
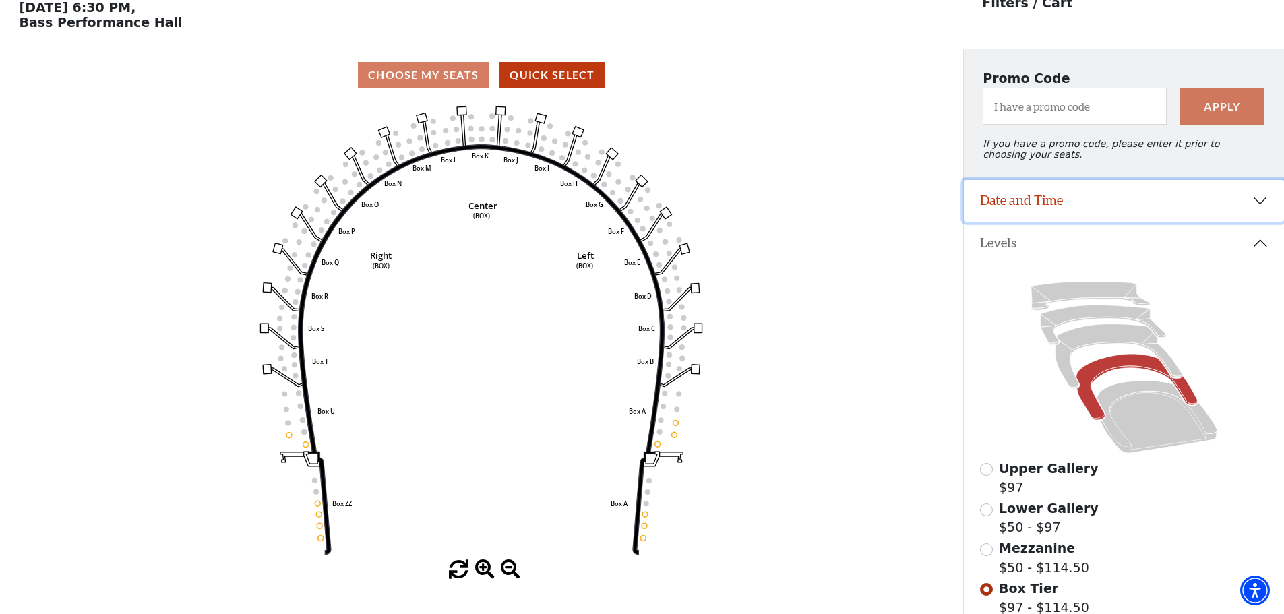
click at [1069, 214] on button "Date and Time" at bounding box center [1124, 201] width 320 height 42
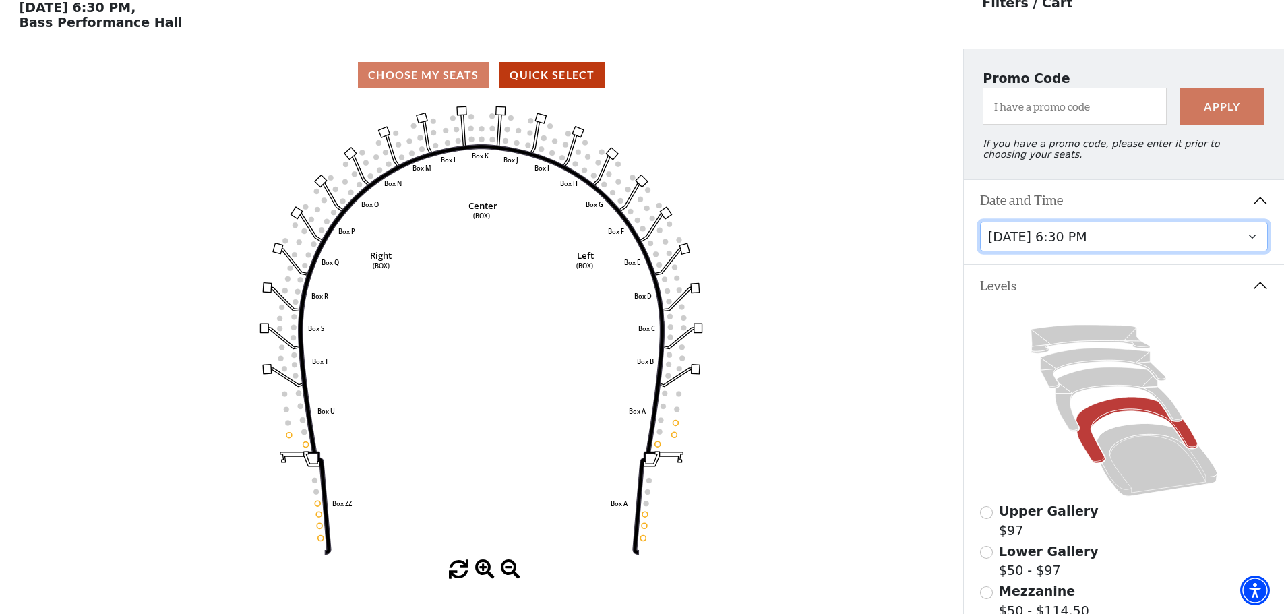
click at [1074, 240] on select "[DATE] 1:30 PM [DATE] 7:30 PM [DATE] 7:30 PM [DATE] 7:30 PM [DATE] 1:30 PM [DAT…" at bounding box center [1124, 237] width 288 height 30
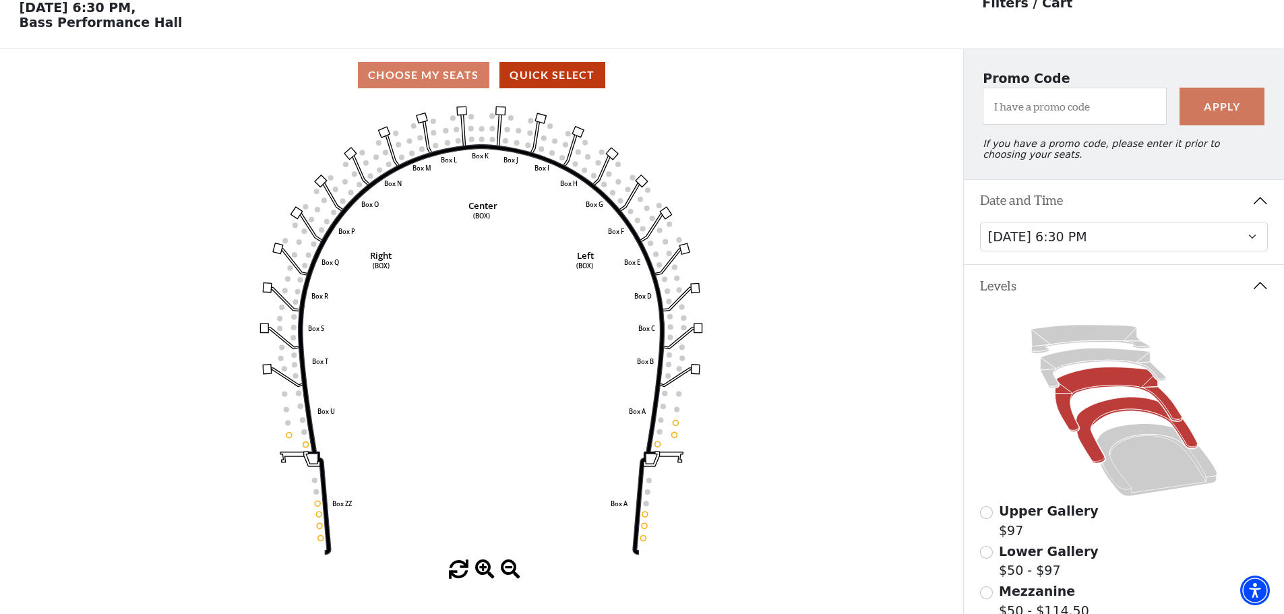
click at [1110, 392] on icon at bounding box center [1118, 399] width 127 height 65
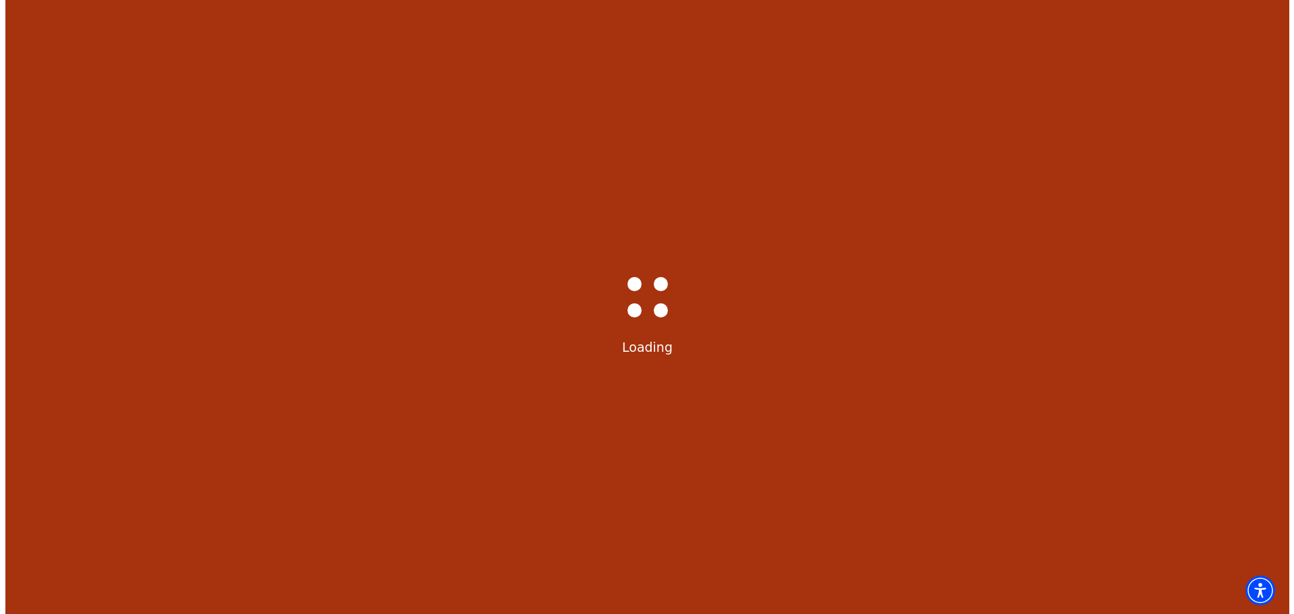
scroll to position [0, 0]
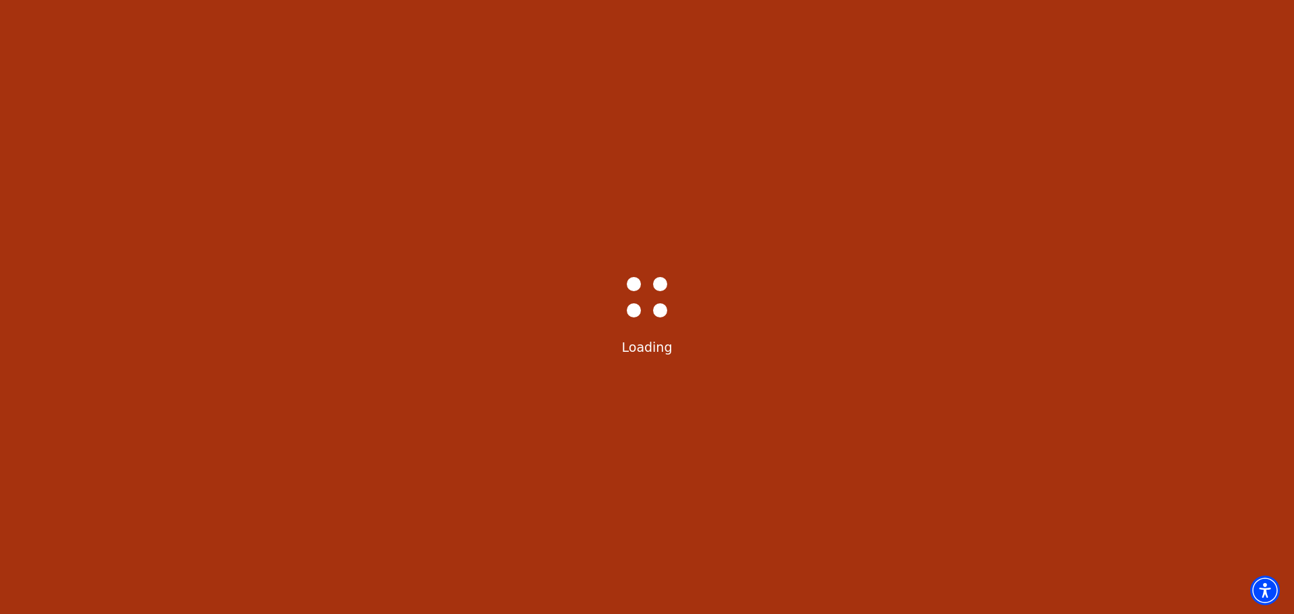
select select "6235"
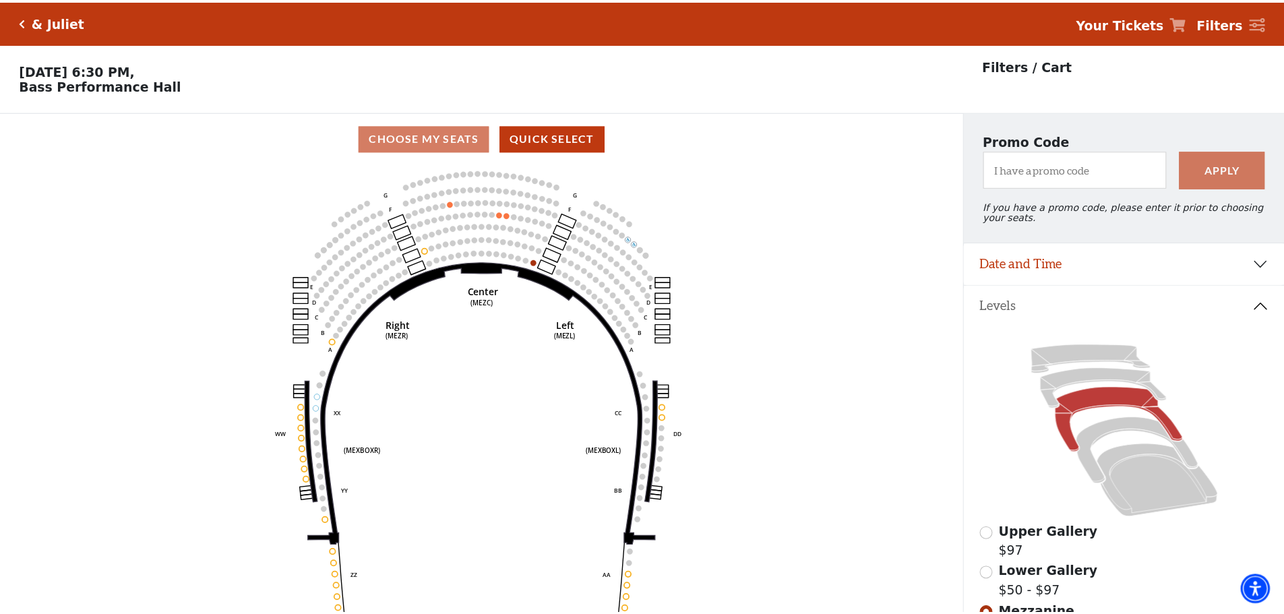
scroll to position [63, 0]
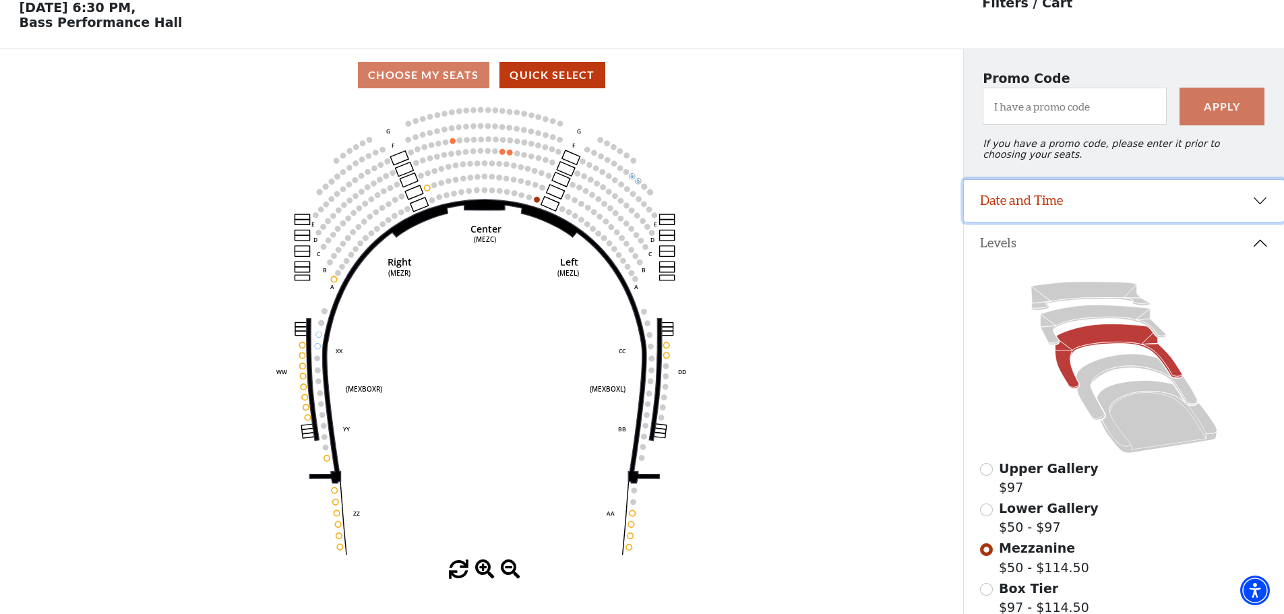
click at [1051, 198] on button "Date and Time" at bounding box center [1124, 201] width 320 height 42
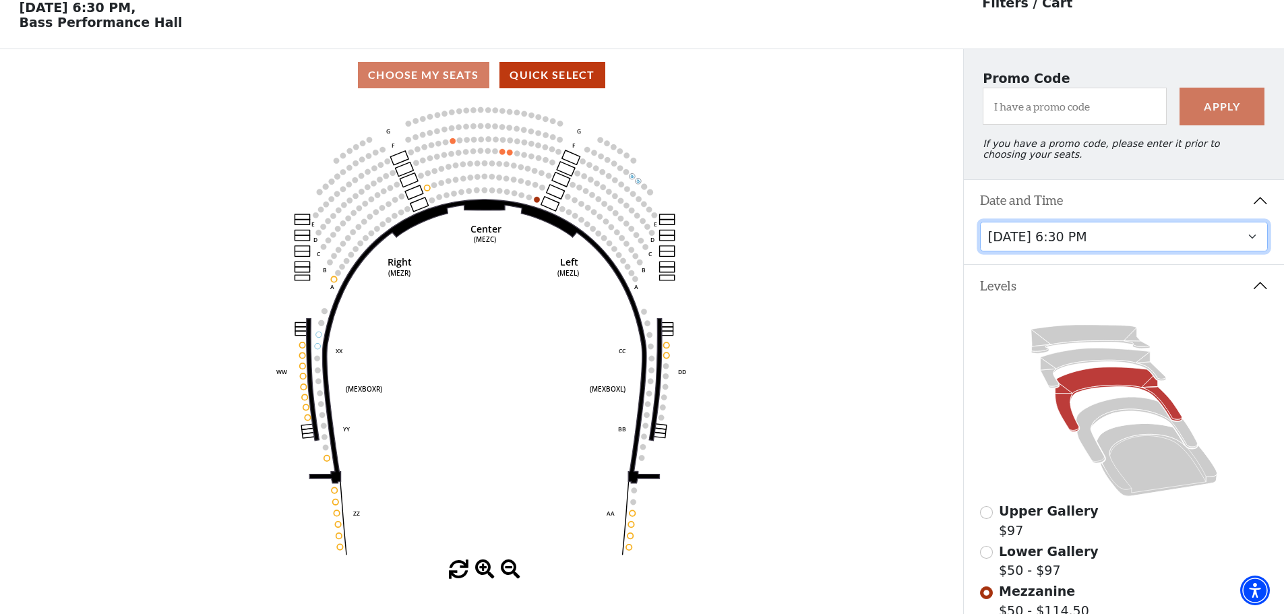
click at [1063, 247] on select "[DATE] 1:30 PM [DATE] 7:30 PM [DATE] 7:30 PM [DATE] 7:30 PM [DATE] 1:30 PM [DAT…" at bounding box center [1124, 237] width 288 height 30
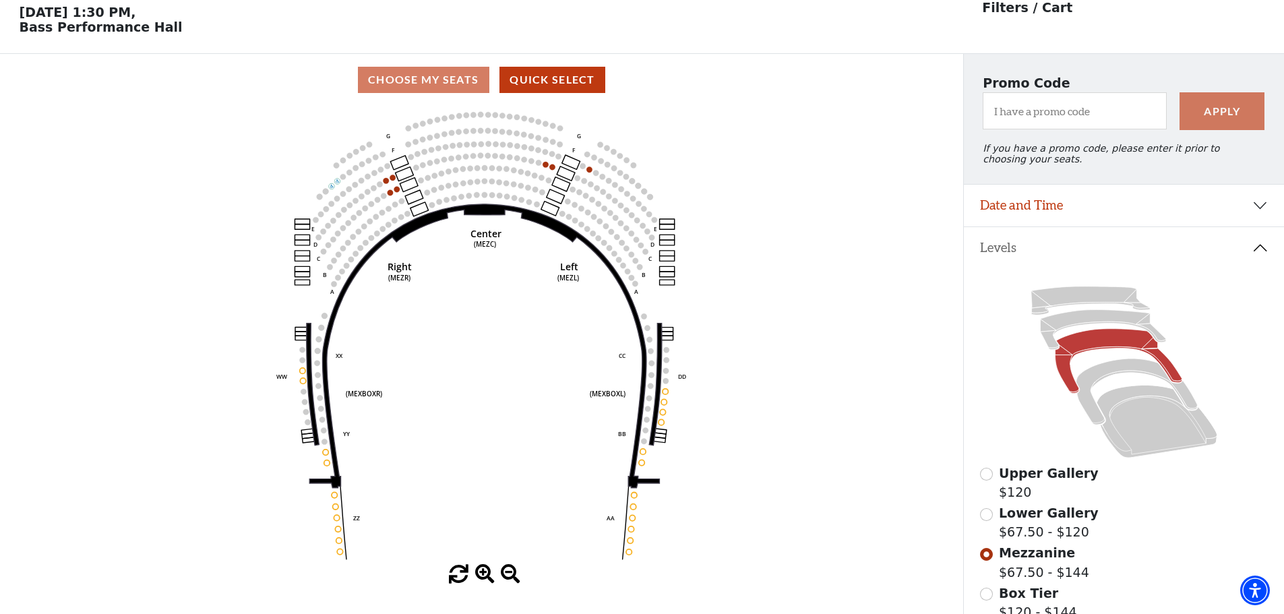
scroll to position [63, 0]
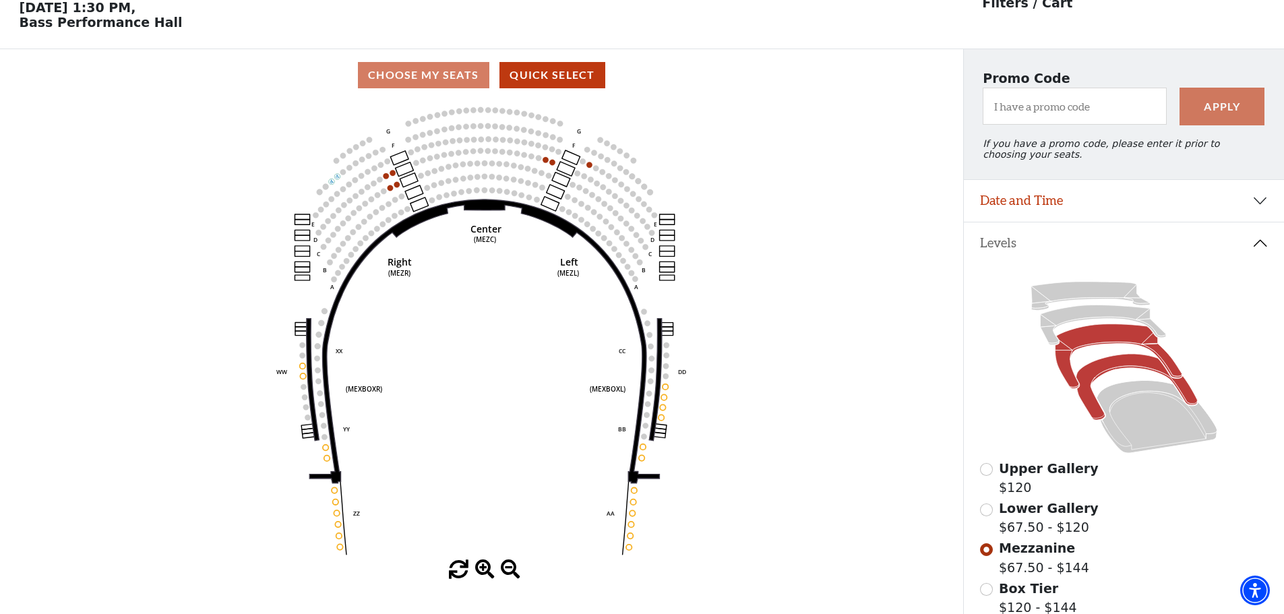
click at [1092, 381] on icon at bounding box center [1135, 387] width 121 height 66
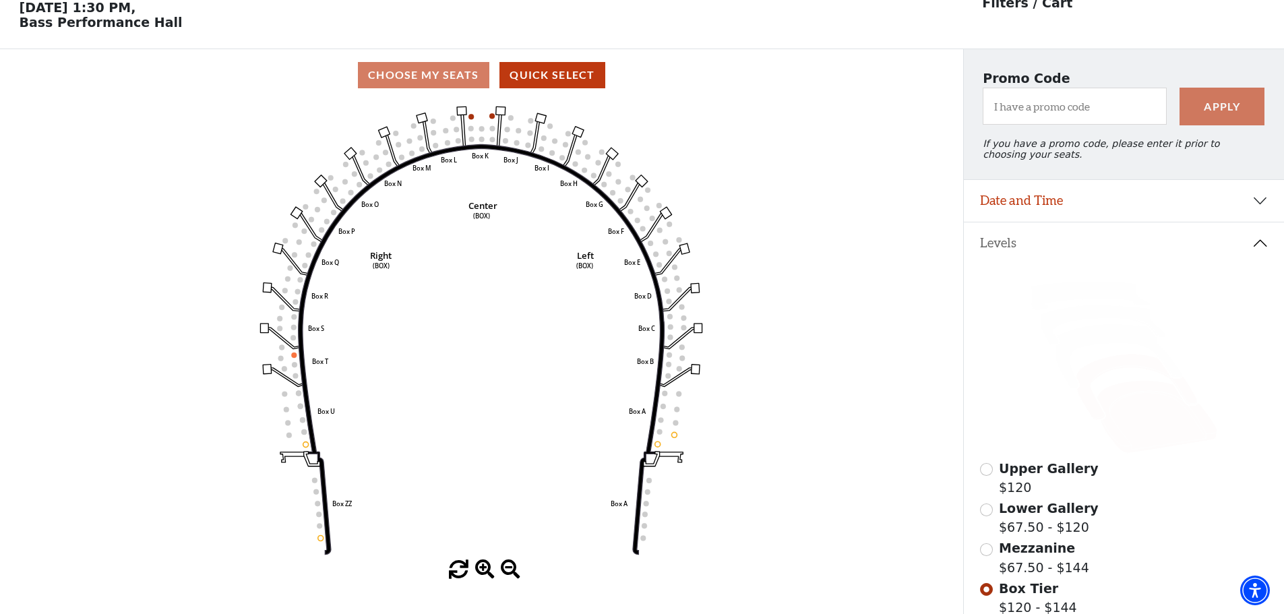
click at [1131, 431] on icon at bounding box center [1156, 417] width 121 height 73
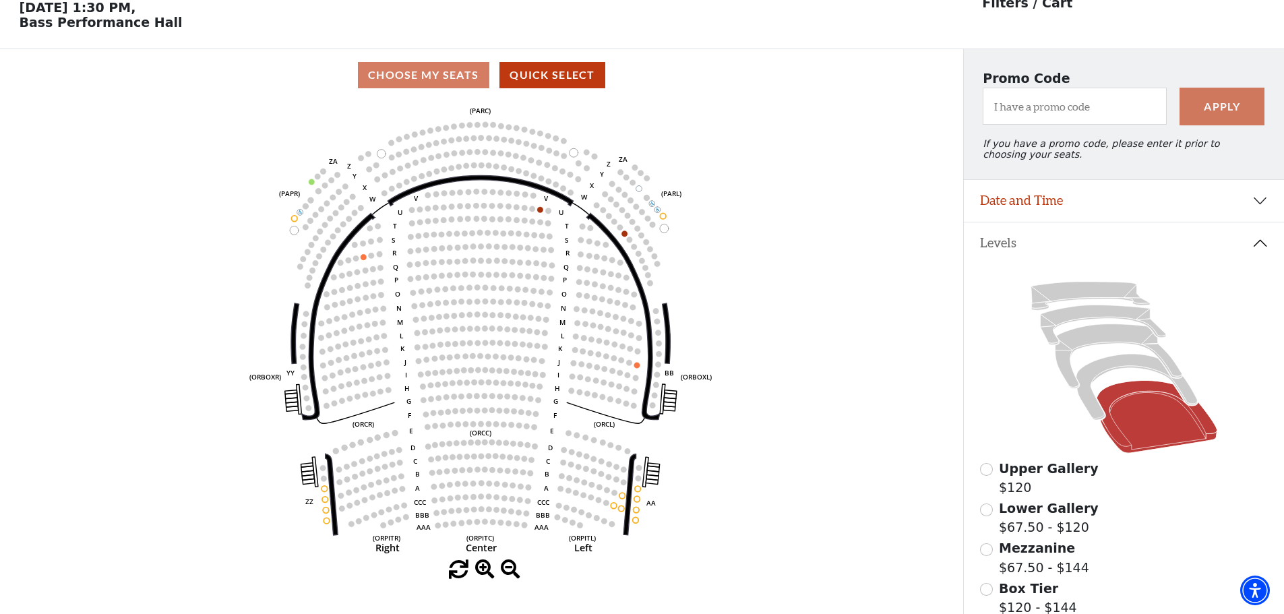
click at [1236, 179] on div "Promo Code Apply If you have a promo code, please enter it prior to choosing yo…" at bounding box center [1124, 114] width 320 height 130
click at [1236, 204] on button "Date and Time" at bounding box center [1124, 201] width 320 height 42
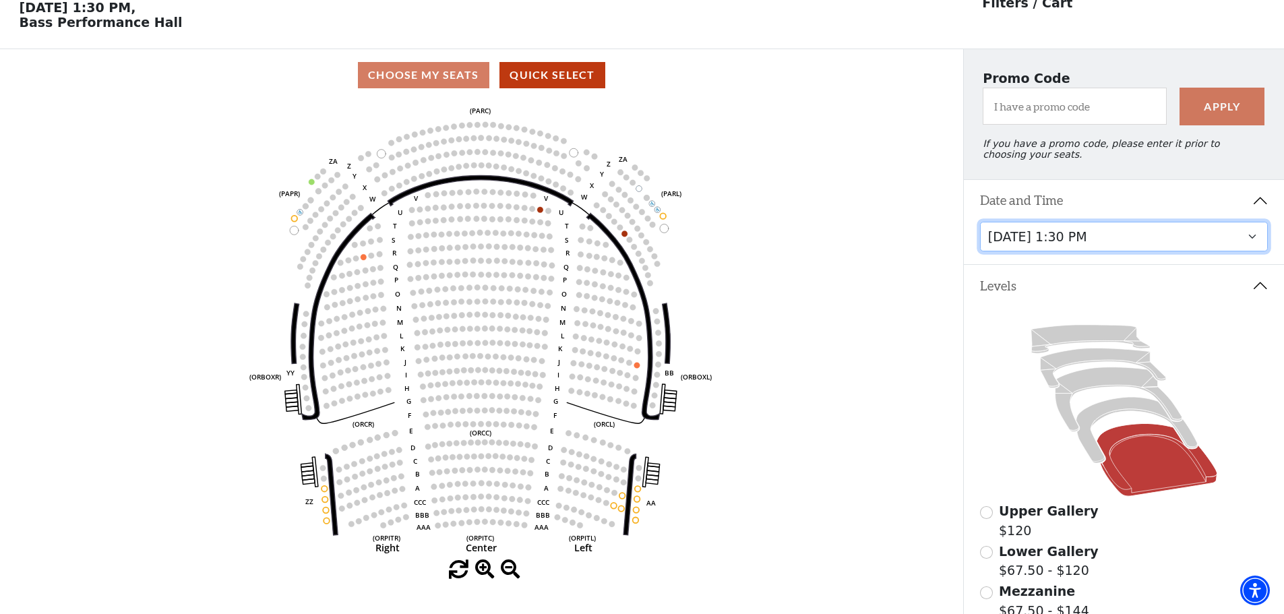
click at [1189, 245] on select "[DATE] 1:30 PM [DATE] 7:30 PM [DATE] 7:30 PM [DATE] 7:30 PM [DATE] 1:30 PM [DAT…" at bounding box center [1124, 237] width 288 height 30
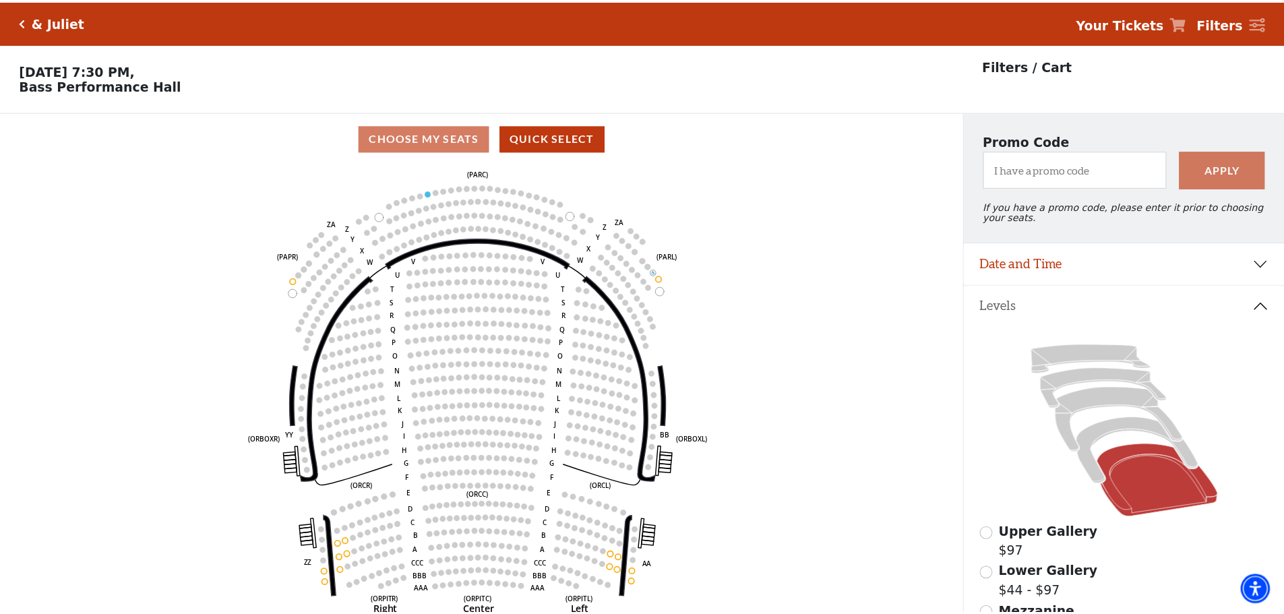
scroll to position [63, 0]
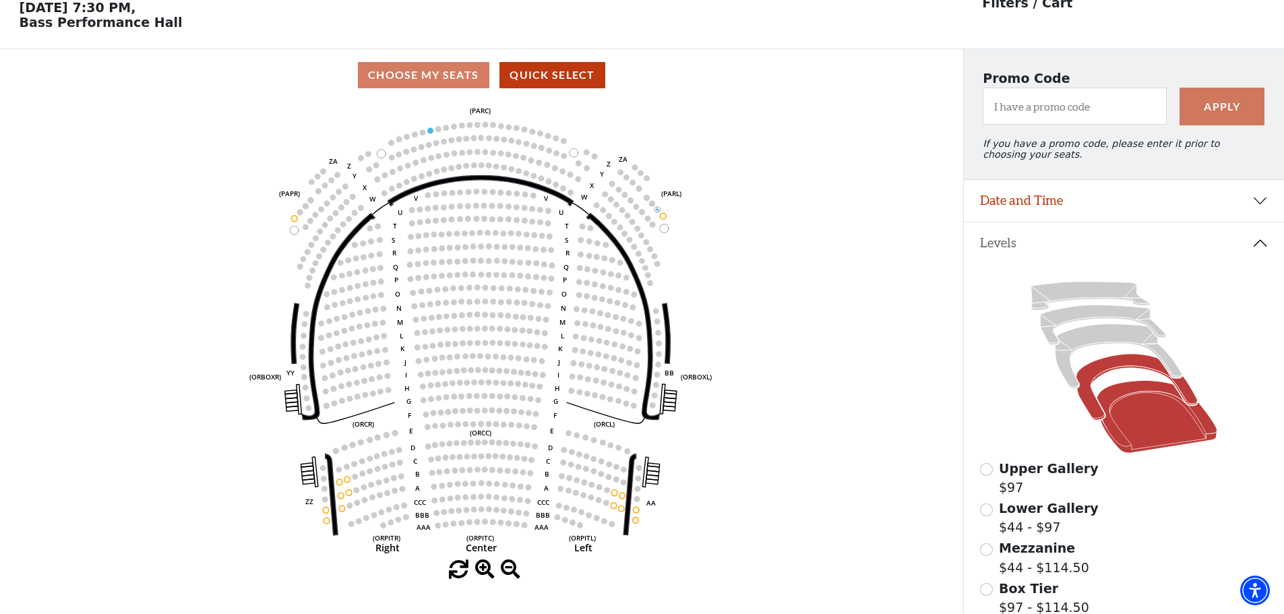
click at [1186, 400] on icon at bounding box center [1135, 387] width 121 height 66
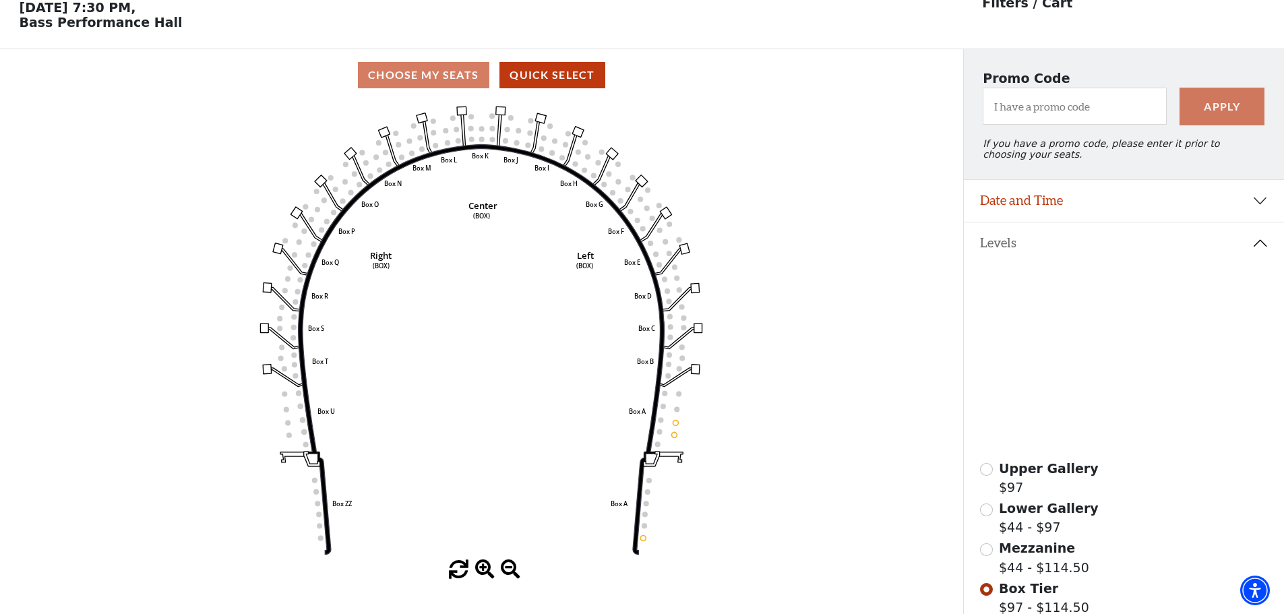
click at [1154, 356] on icon at bounding box center [1118, 356] width 127 height 65
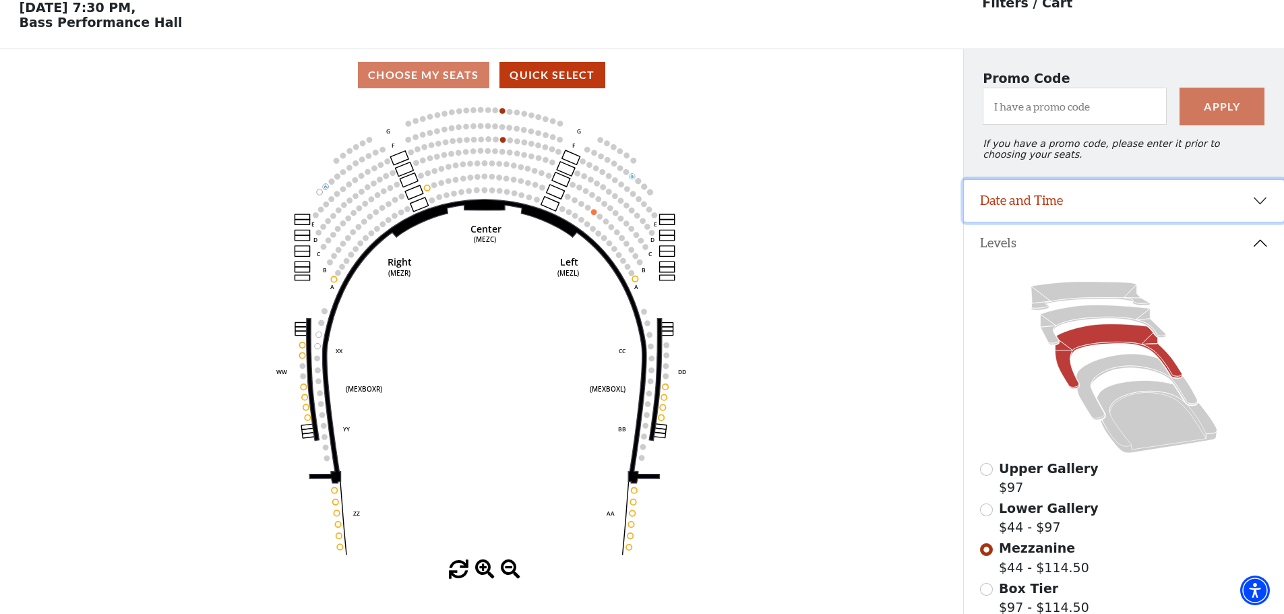
click at [1082, 206] on button "Date and Time" at bounding box center [1124, 201] width 320 height 42
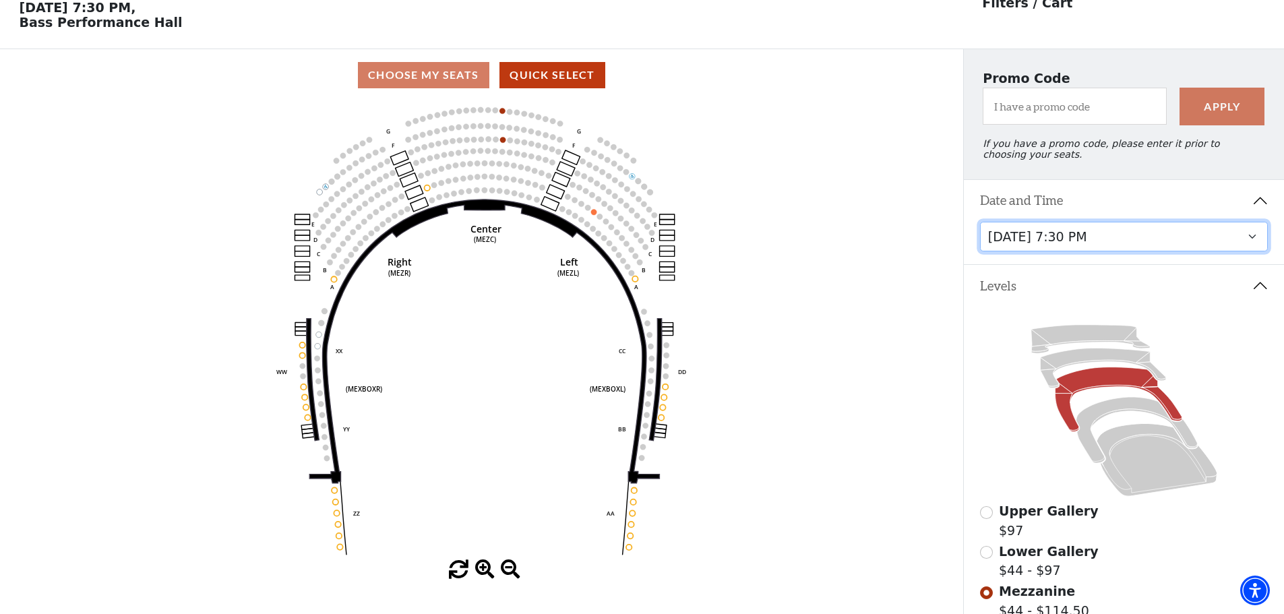
click at [1081, 251] on select "[DATE] 1:30 PM [DATE] 7:30 PM [DATE] 7:30 PM [DATE] 7:30 PM [DATE] 1:30 PM [DAT…" at bounding box center [1124, 237] width 288 height 30
click at [1110, 251] on select "[DATE] 1:30 PM [DATE] 7:30 PM [DATE] 7:30 PM [DATE] 7:30 PM [DATE] 1:30 PM [DAT…" at bounding box center [1124, 237] width 288 height 30
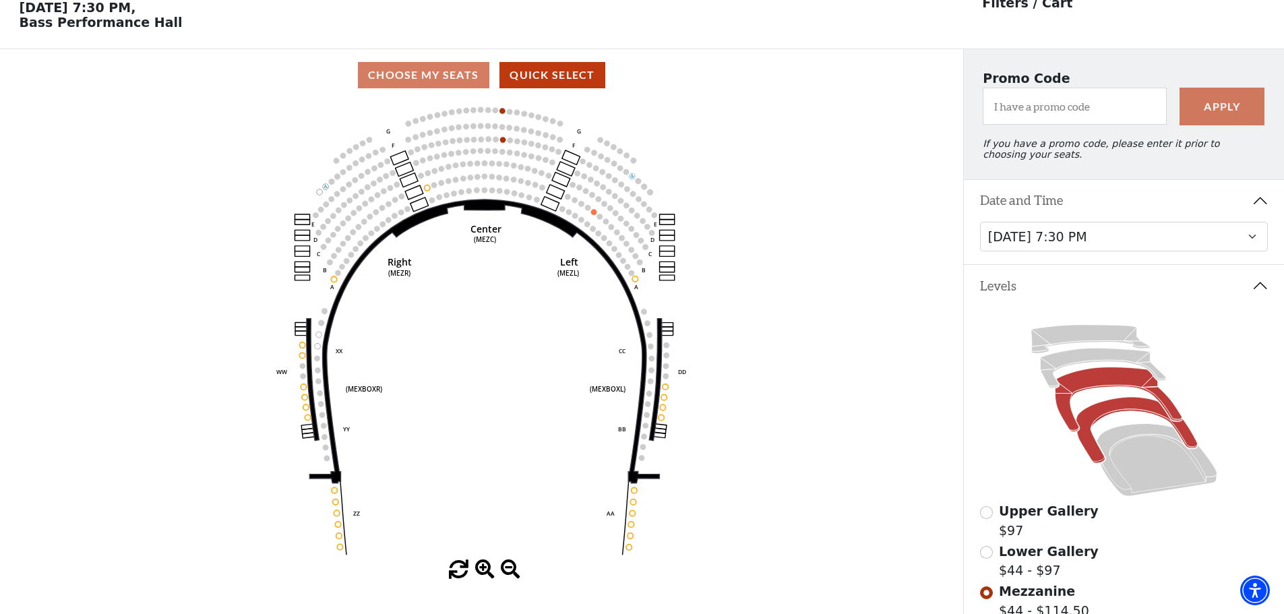
click at [1175, 435] on icon at bounding box center [1135, 430] width 121 height 66
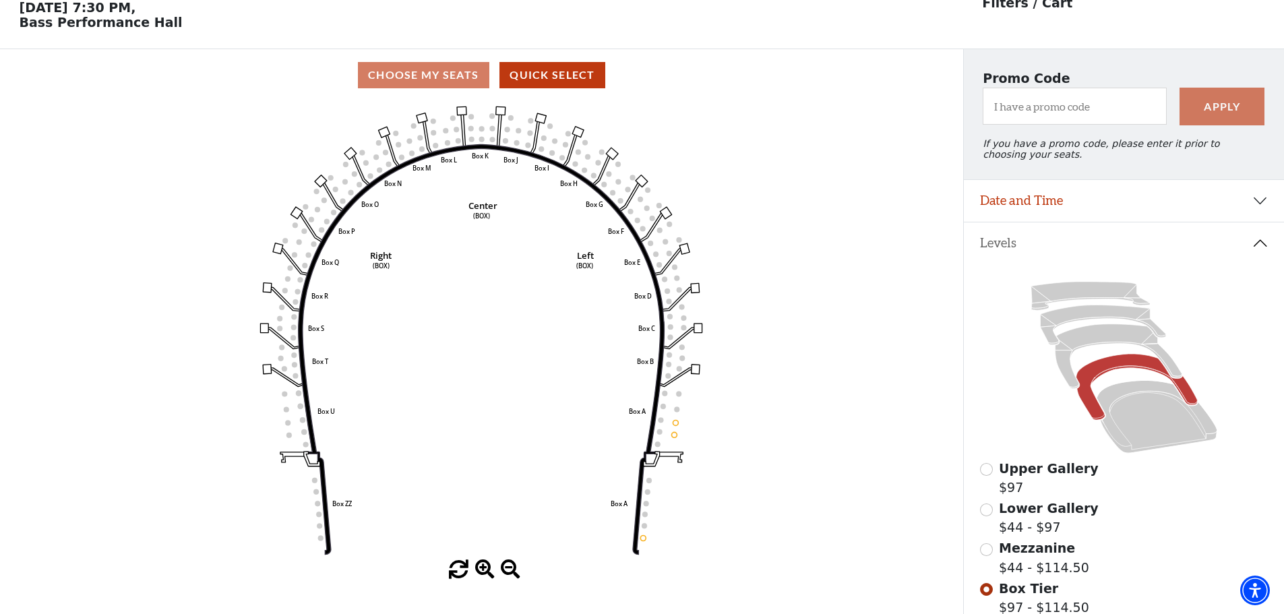
click at [1168, 471] on div "Upper Gallery $97" at bounding box center [1124, 478] width 288 height 38
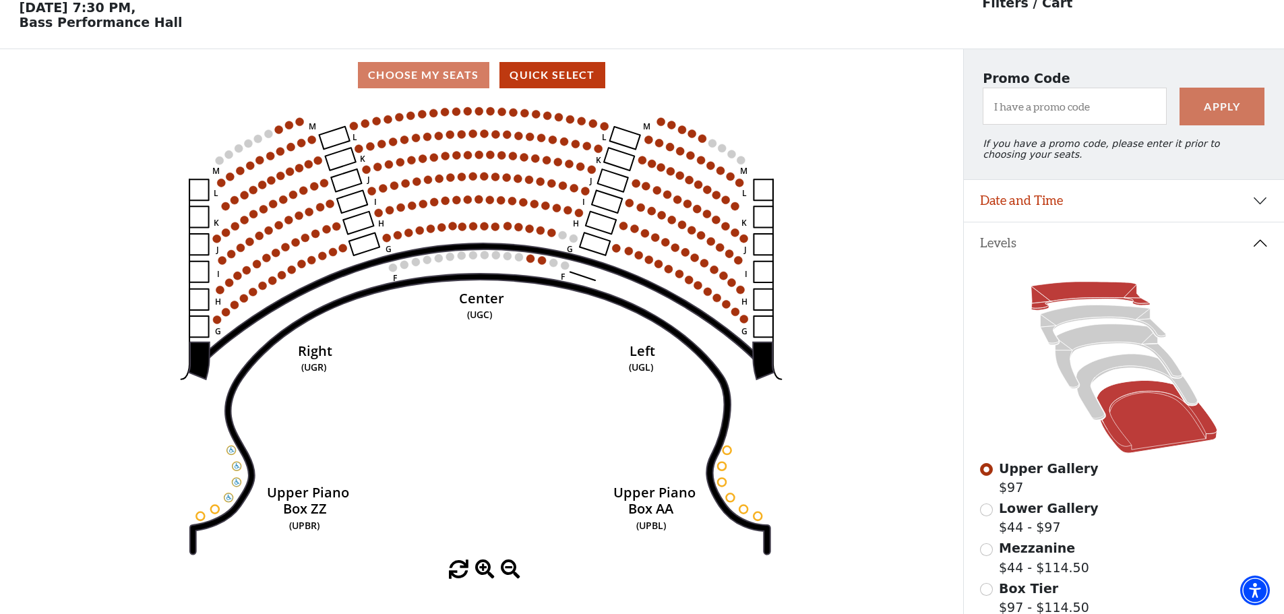
click at [1160, 431] on icon at bounding box center [1156, 417] width 121 height 73
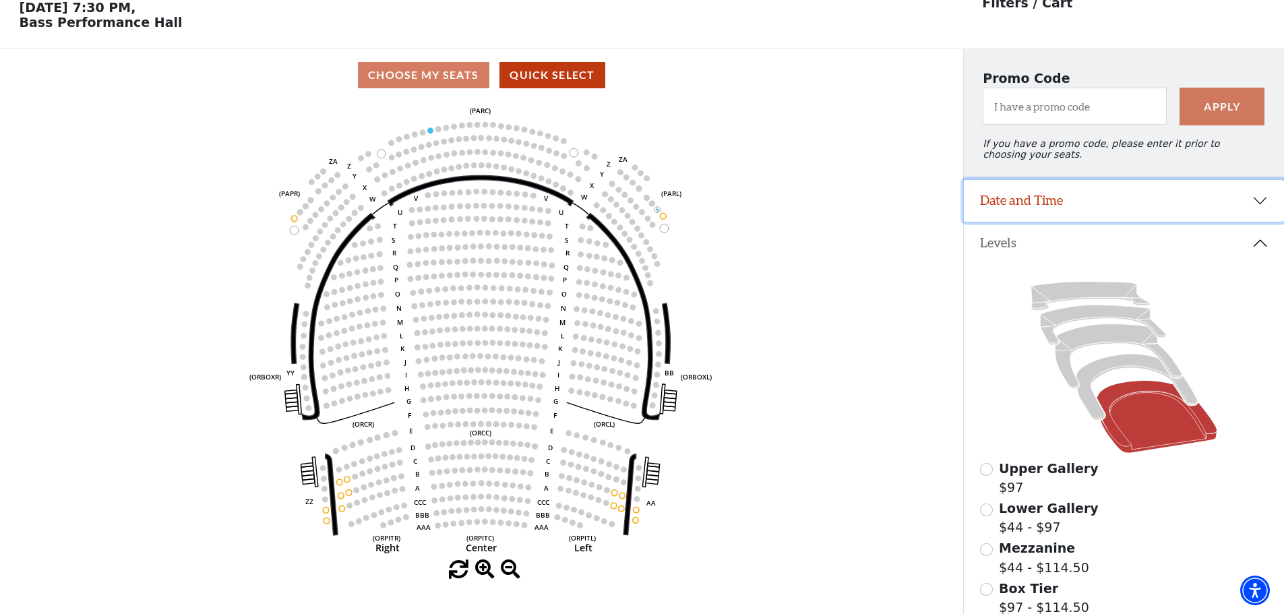
click at [1121, 206] on button "Date and Time" at bounding box center [1124, 201] width 320 height 42
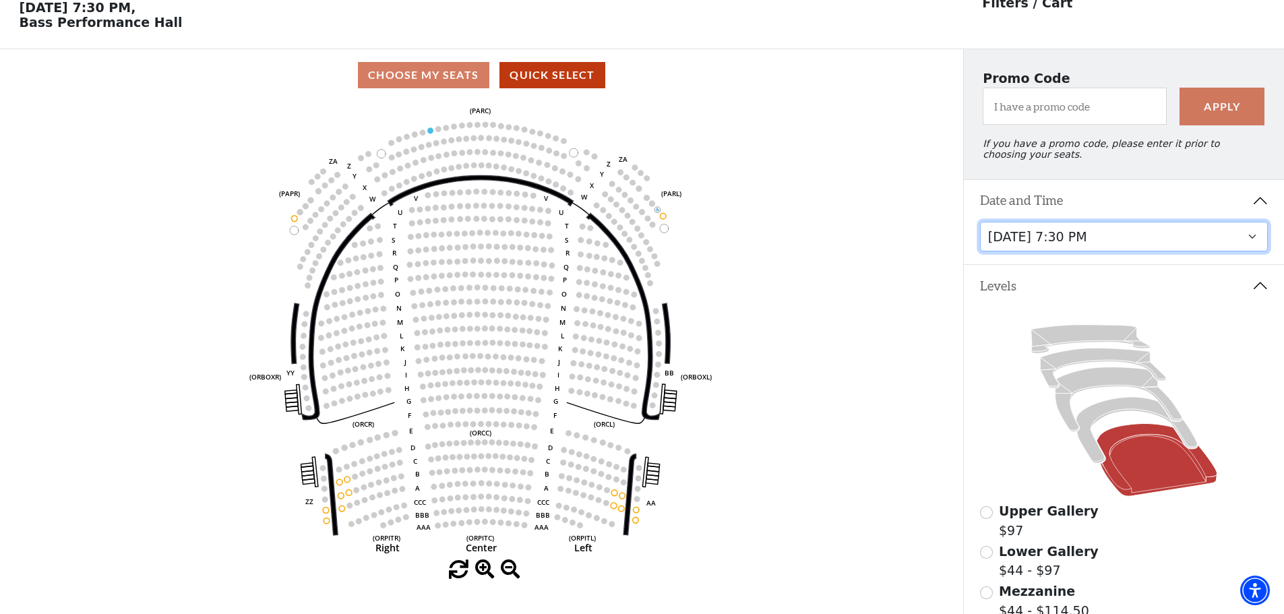
click at [1075, 240] on select "[DATE] 1:30 PM [DATE] 7:30 PM [DATE] 7:30 PM [DATE] 7:30 PM [DATE] 1:30 PM [DAT…" at bounding box center [1124, 237] width 288 height 30
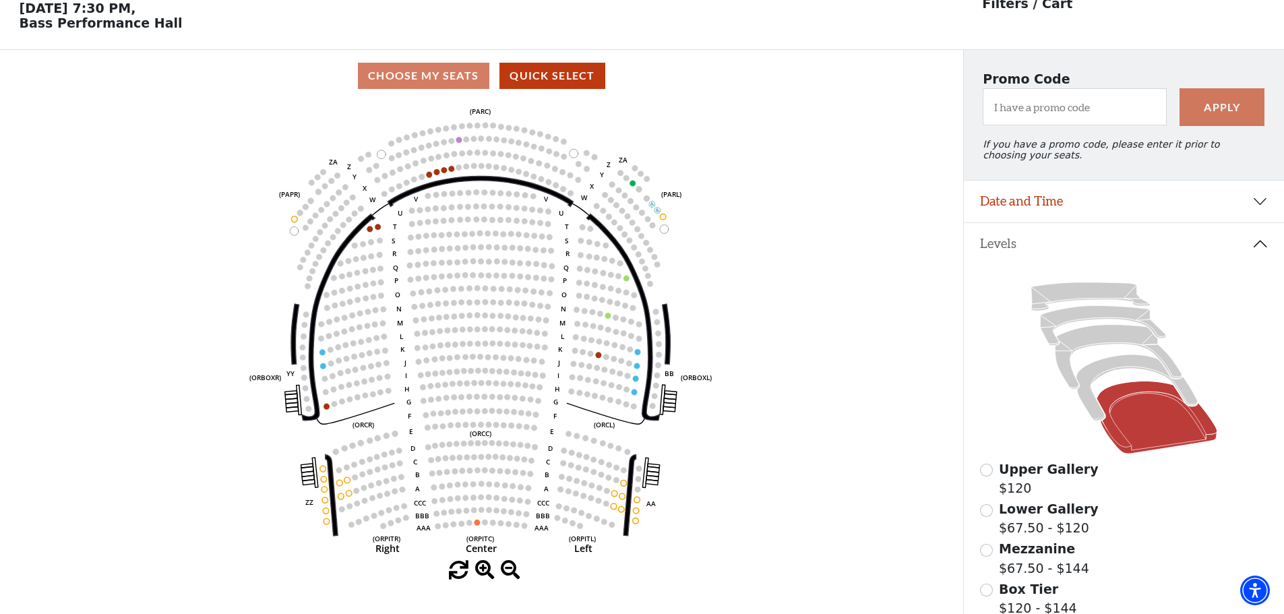
scroll to position [63, 0]
click at [1093, 379] on icon at bounding box center [1135, 387] width 121 height 66
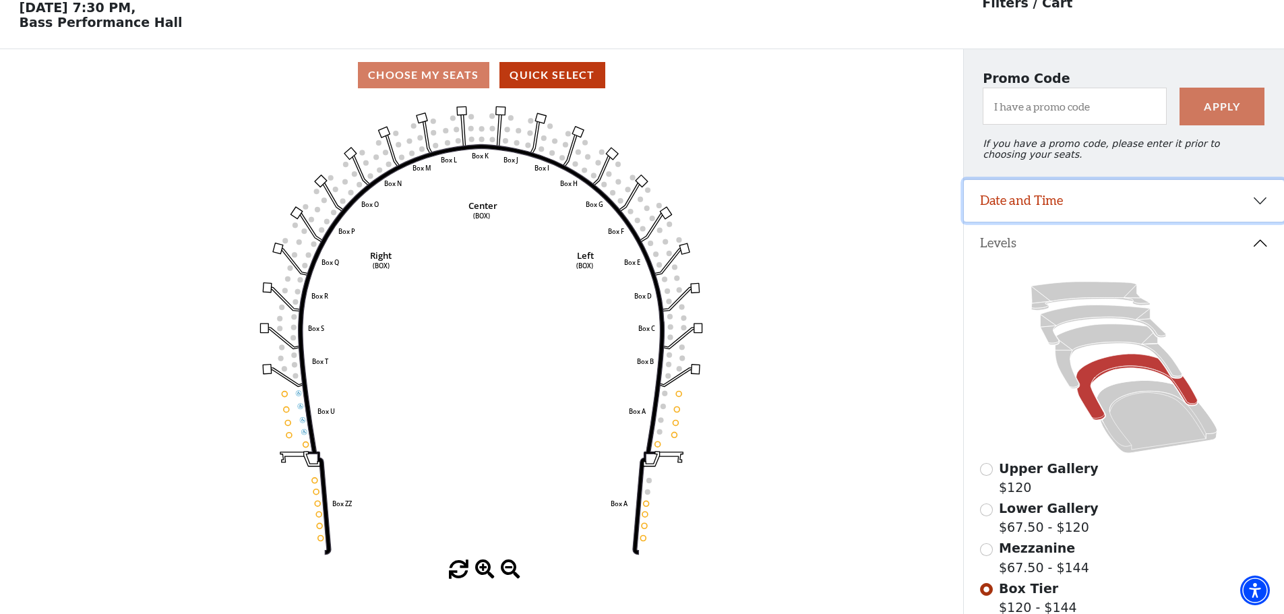
click at [1148, 197] on button "Date and Time" at bounding box center [1124, 201] width 320 height 42
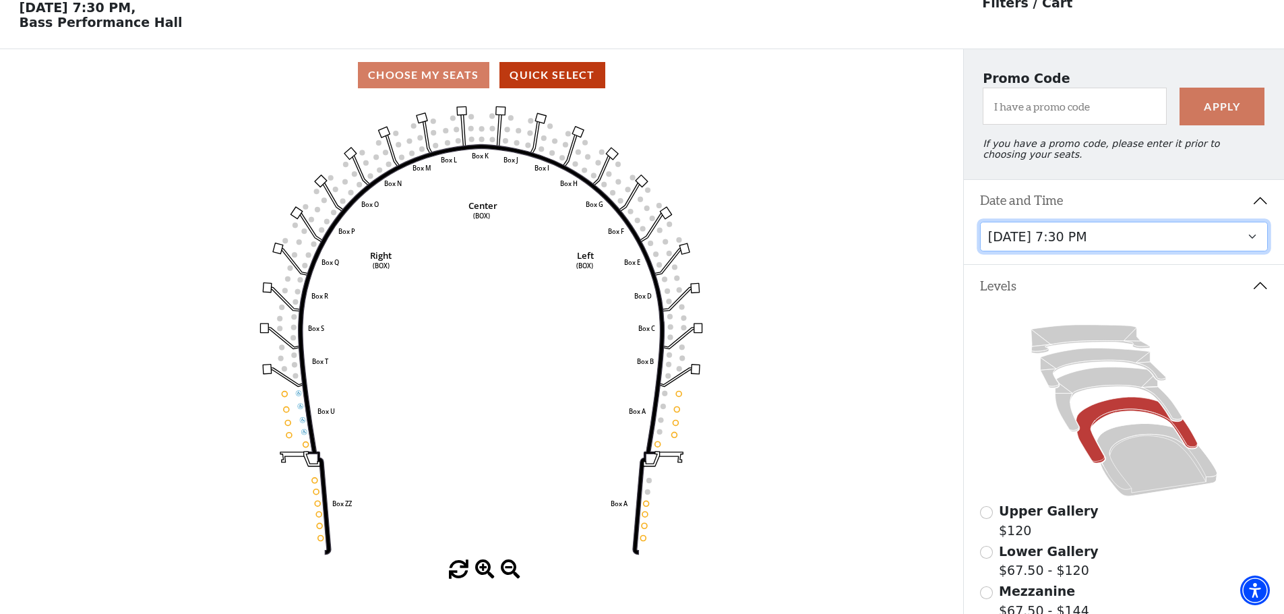
click at [1148, 239] on select "[DATE] 1:30 PM [DATE] 7:30 PM [DATE] 7:30 PM [DATE] 7:30 PM [DATE] 1:30 PM [DAT…" at bounding box center [1124, 237] width 288 height 30
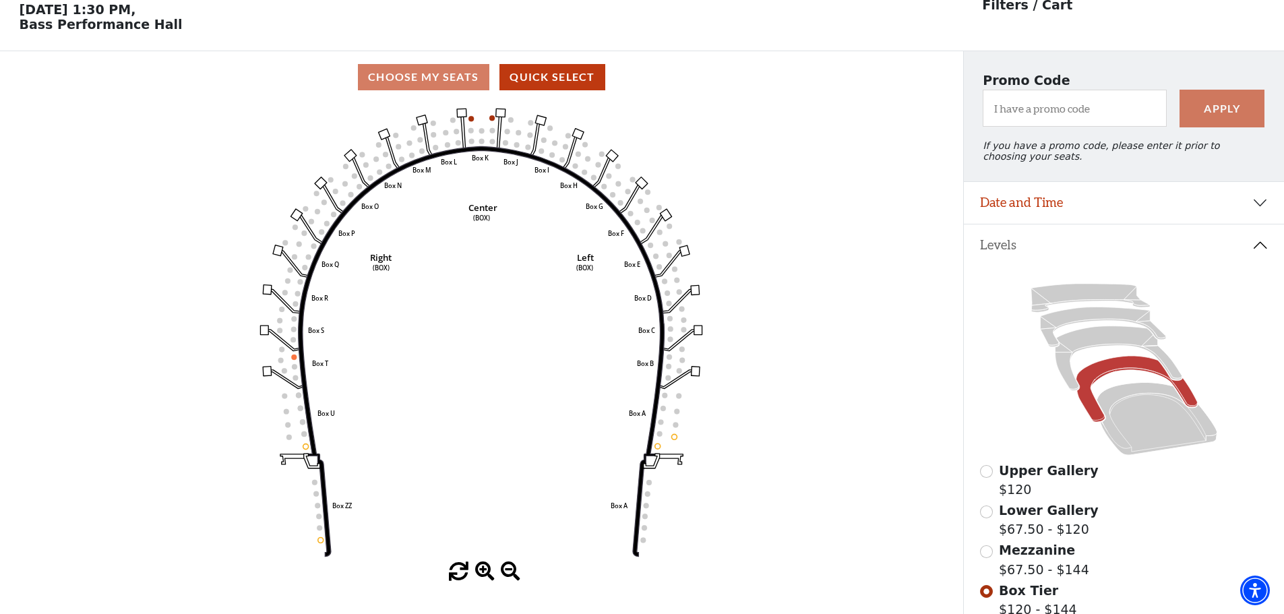
scroll to position [63, 0]
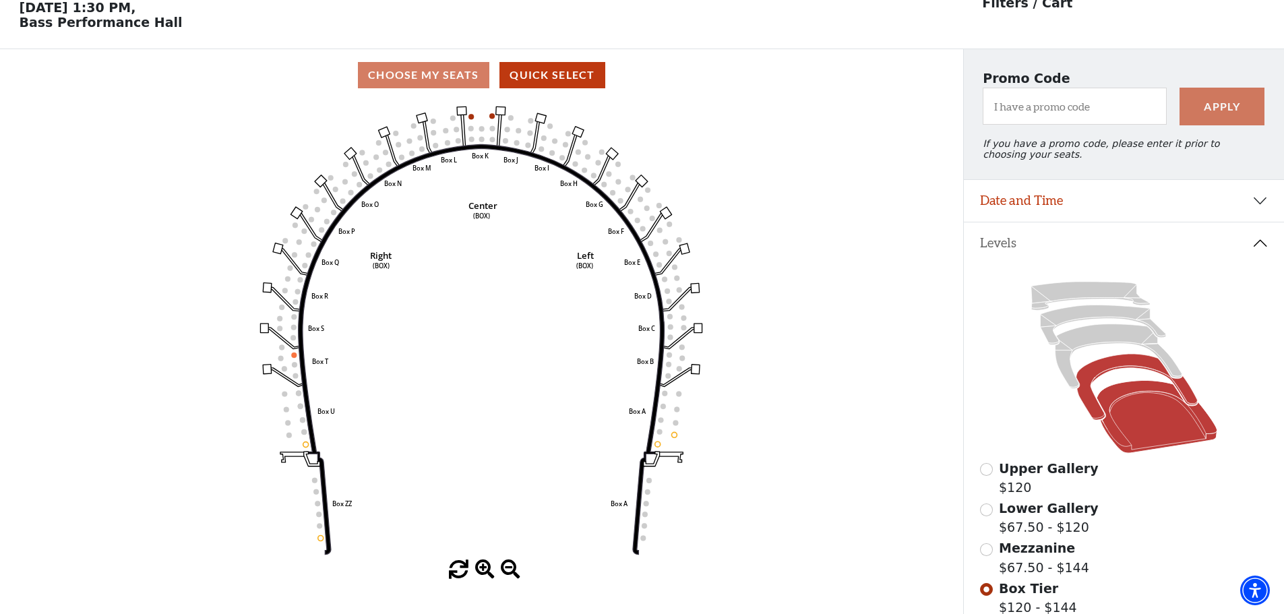
click at [1113, 414] on icon at bounding box center [1156, 417] width 121 height 73
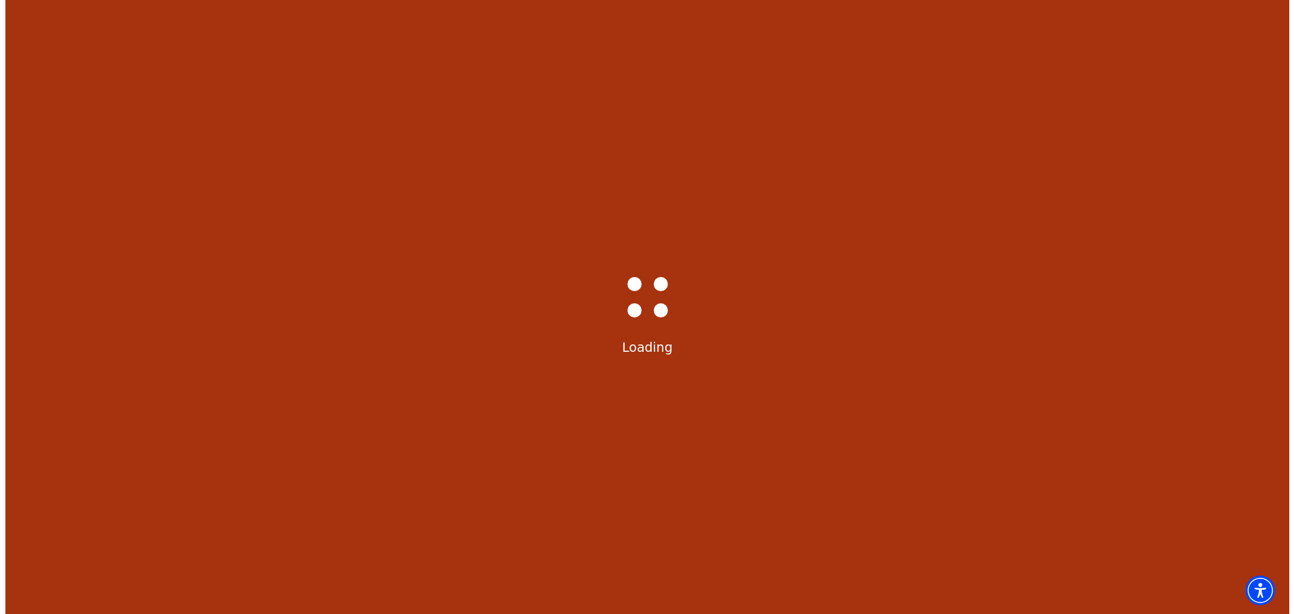
scroll to position [0, 0]
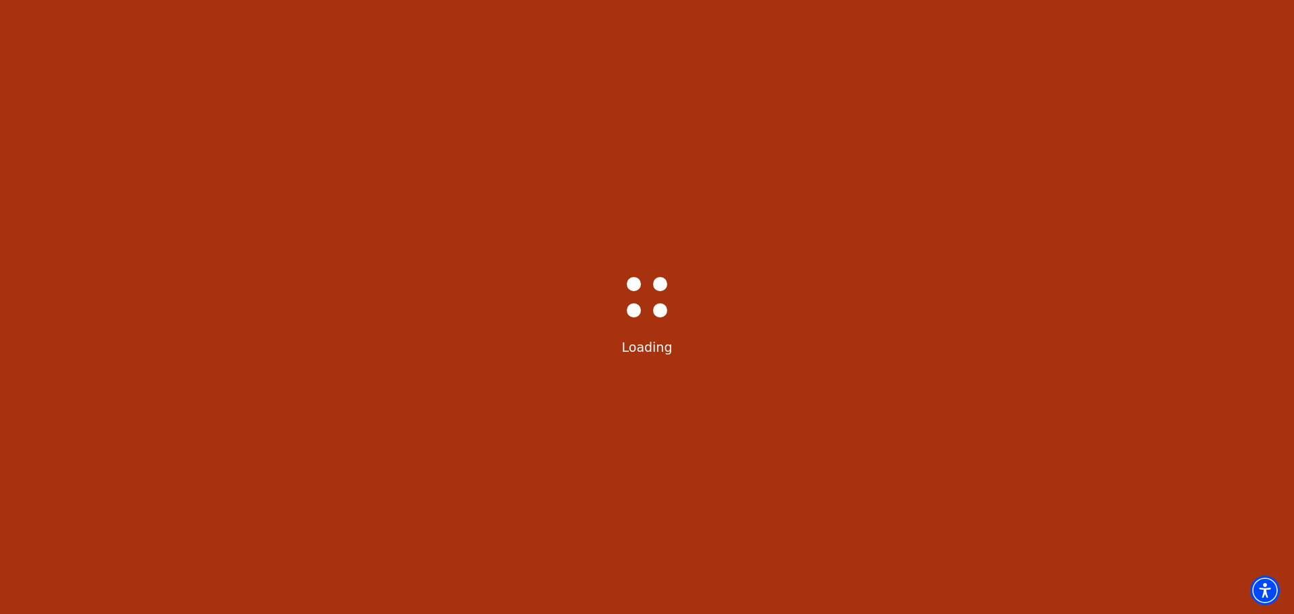
select select "6232"
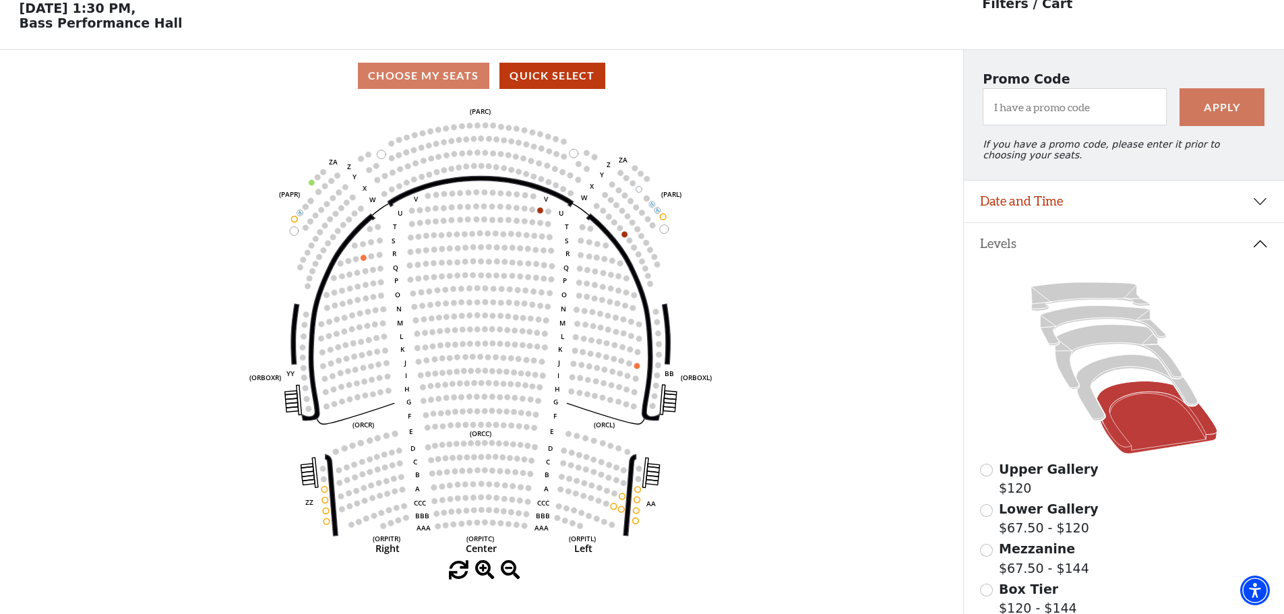
scroll to position [63, 0]
click at [1239, 205] on button "Date and Time" at bounding box center [1124, 201] width 320 height 42
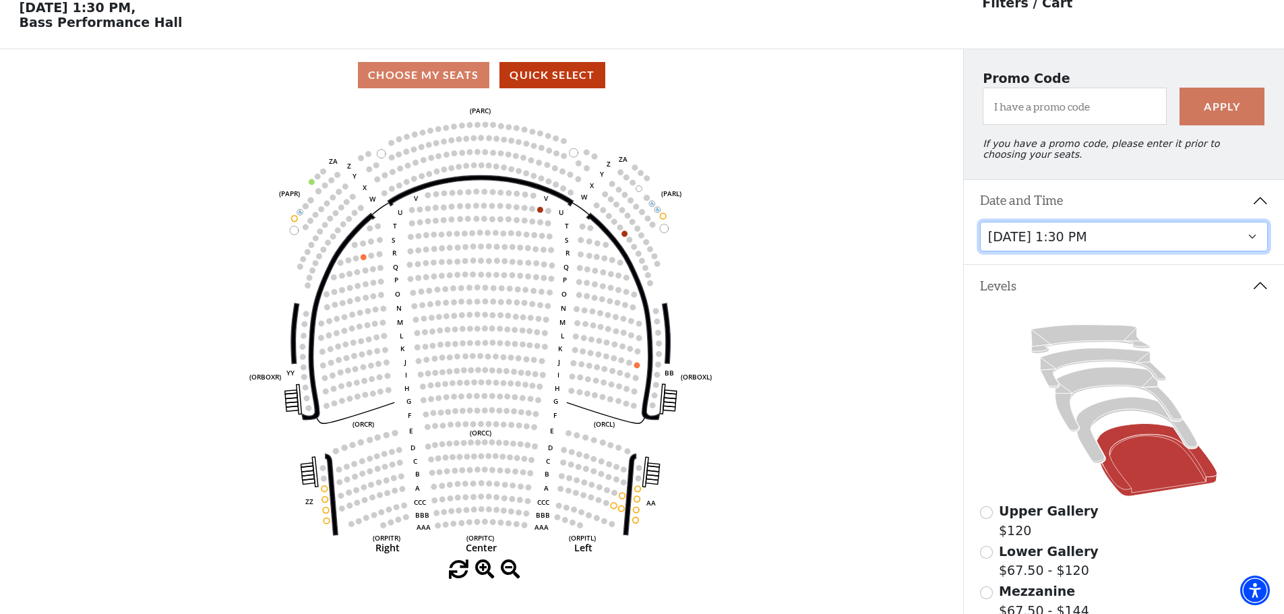
click at [1192, 245] on select "[DATE] 1:30 PM [DATE] 7:30 PM [DATE] 7:30 PM [DATE] 7:30 PM [DATE] 1:30 PM [DAT…" at bounding box center [1124, 237] width 288 height 30
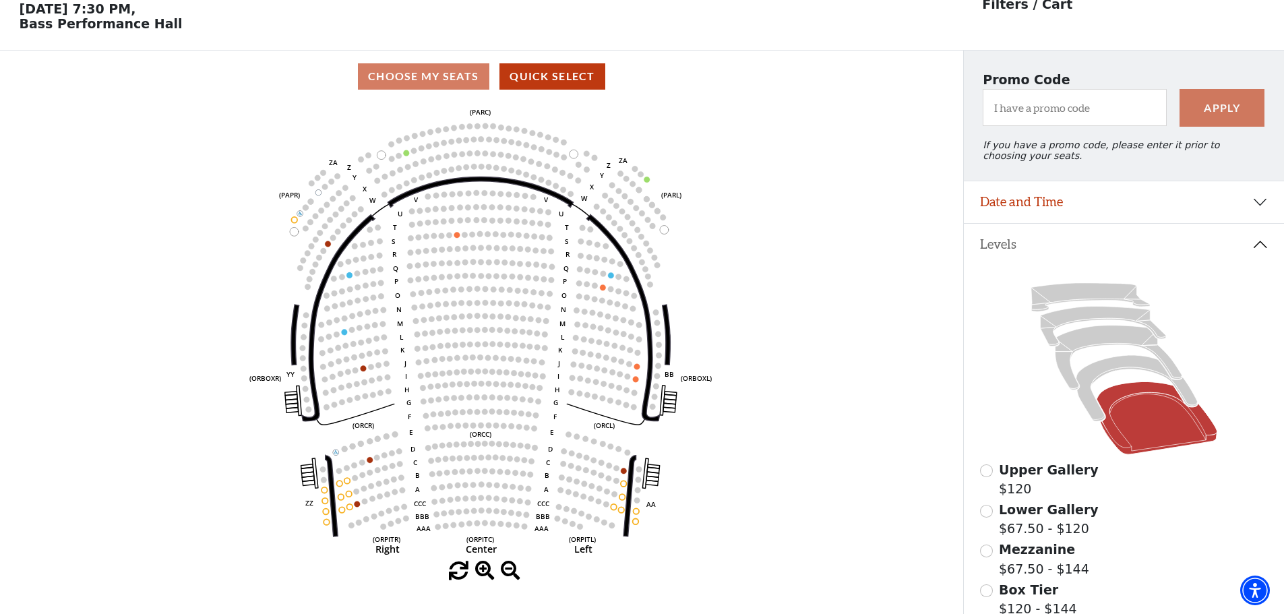
scroll to position [63, 0]
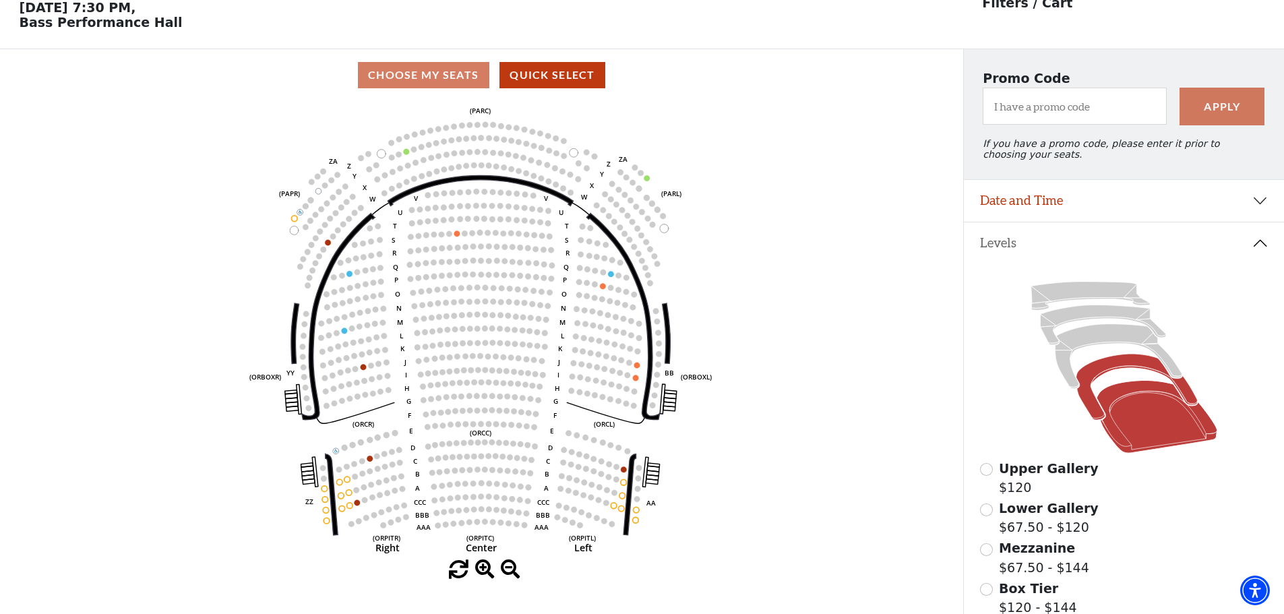
click at [1143, 374] on icon at bounding box center [1135, 387] width 121 height 66
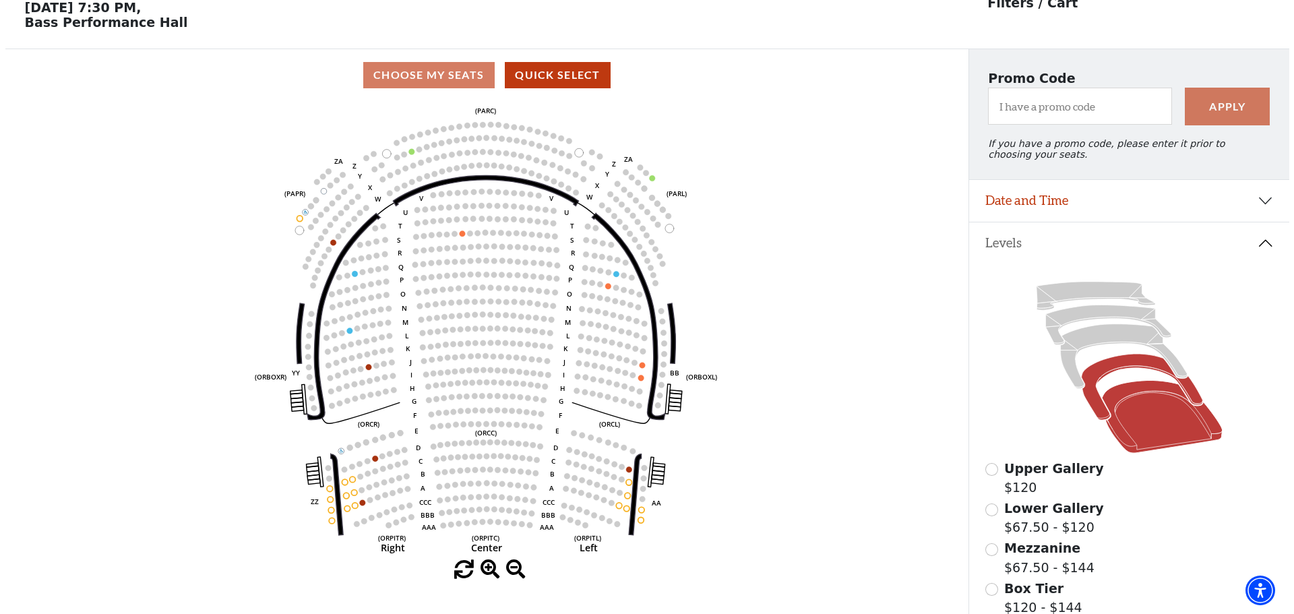
scroll to position [0, 0]
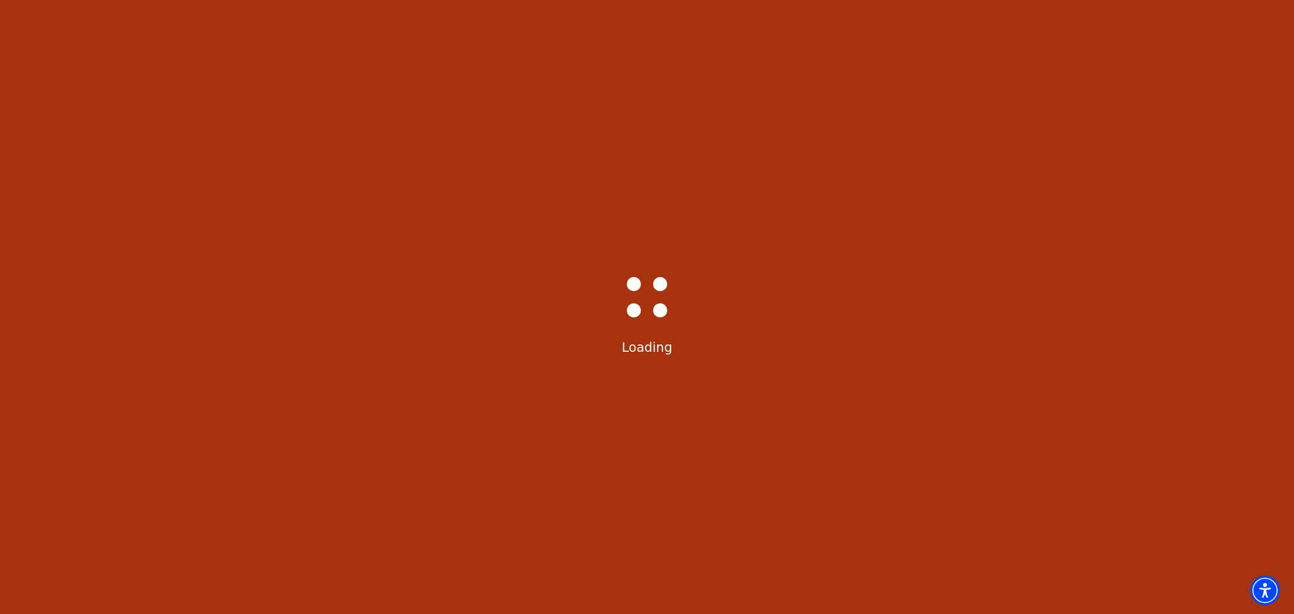
select select "6233"
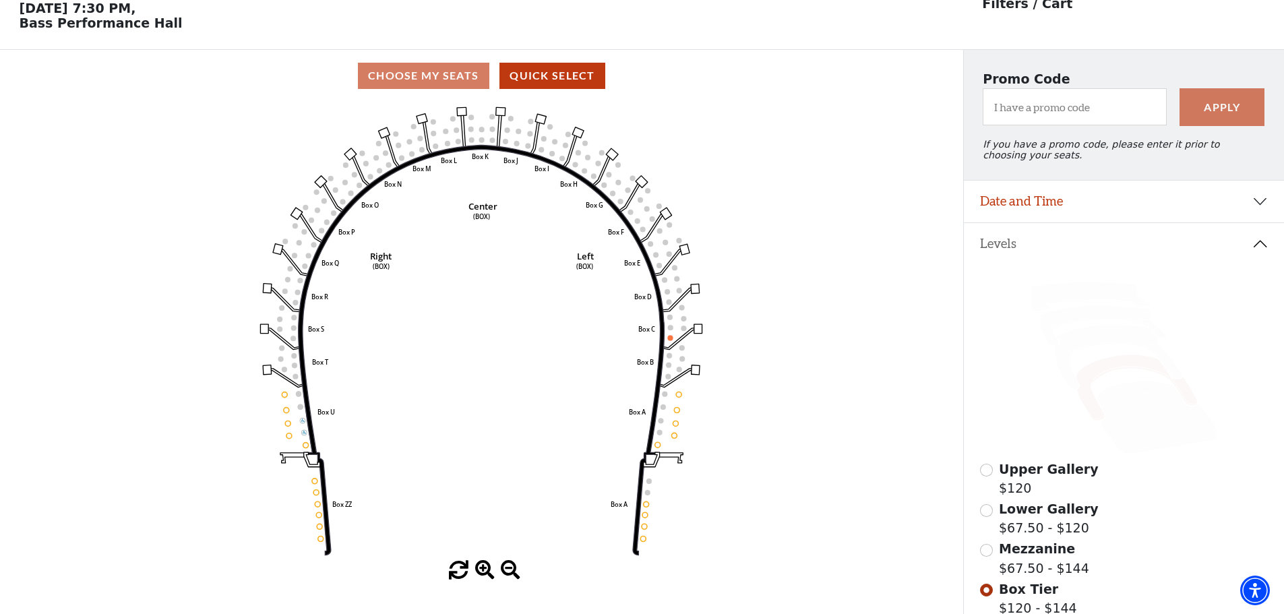
scroll to position [63, 0]
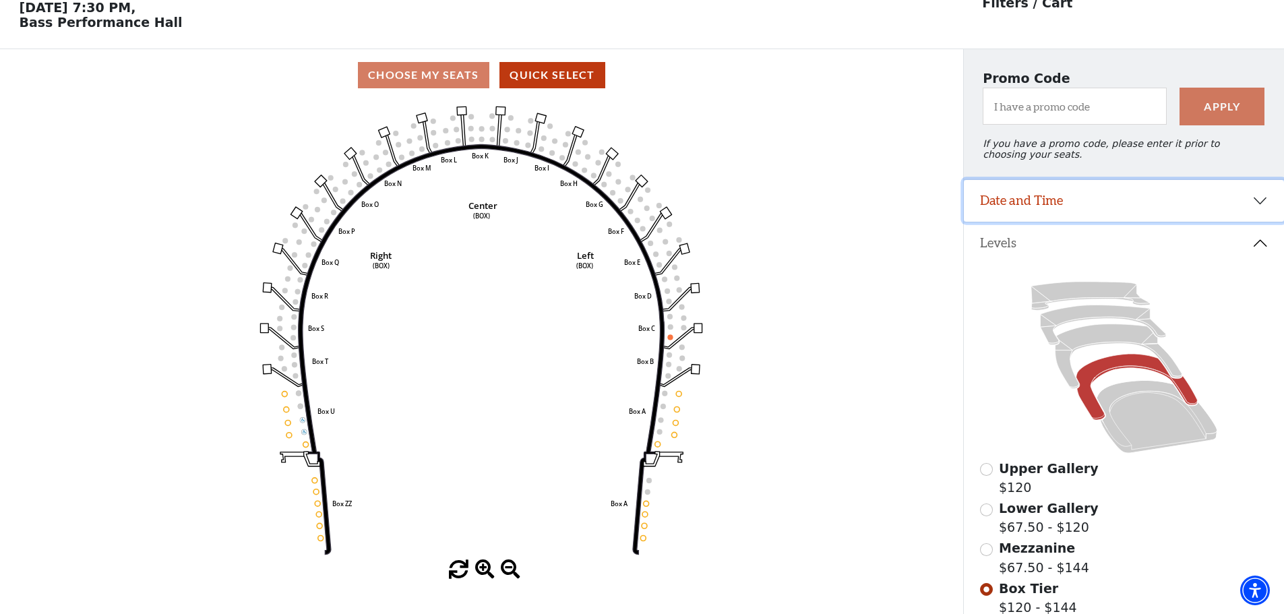
click at [1044, 207] on button "Date and Time" at bounding box center [1124, 201] width 320 height 42
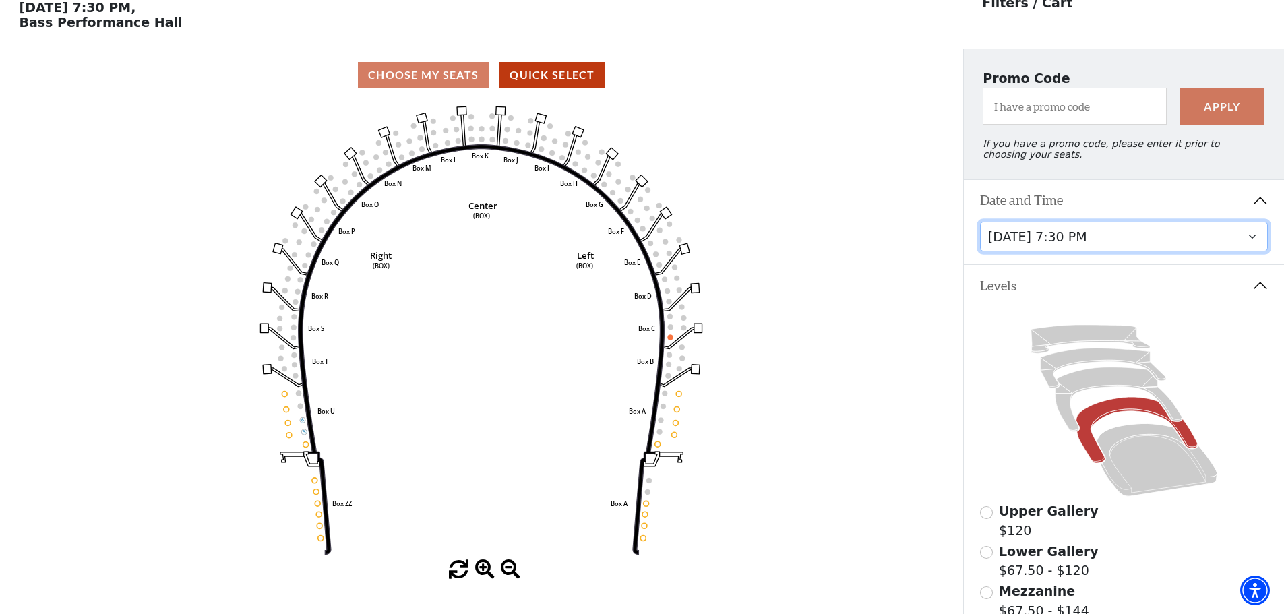
click at [1057, 248] on select "[DATE] 1:30 PM [DATE] 7:30 PM [DATE] 7:30 PM [DATE] 7:30 PM [DATE] 1:30 PM [DAT…" at bounding box center [1124, 237] width 288 height 30
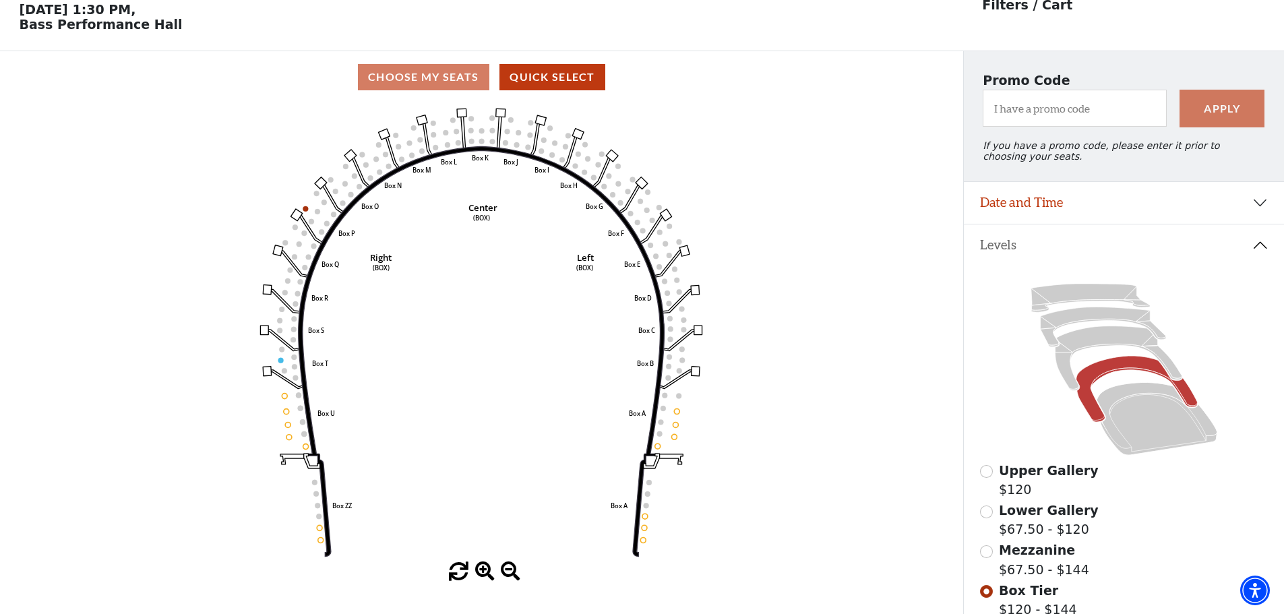
scroll to position [63, 0]
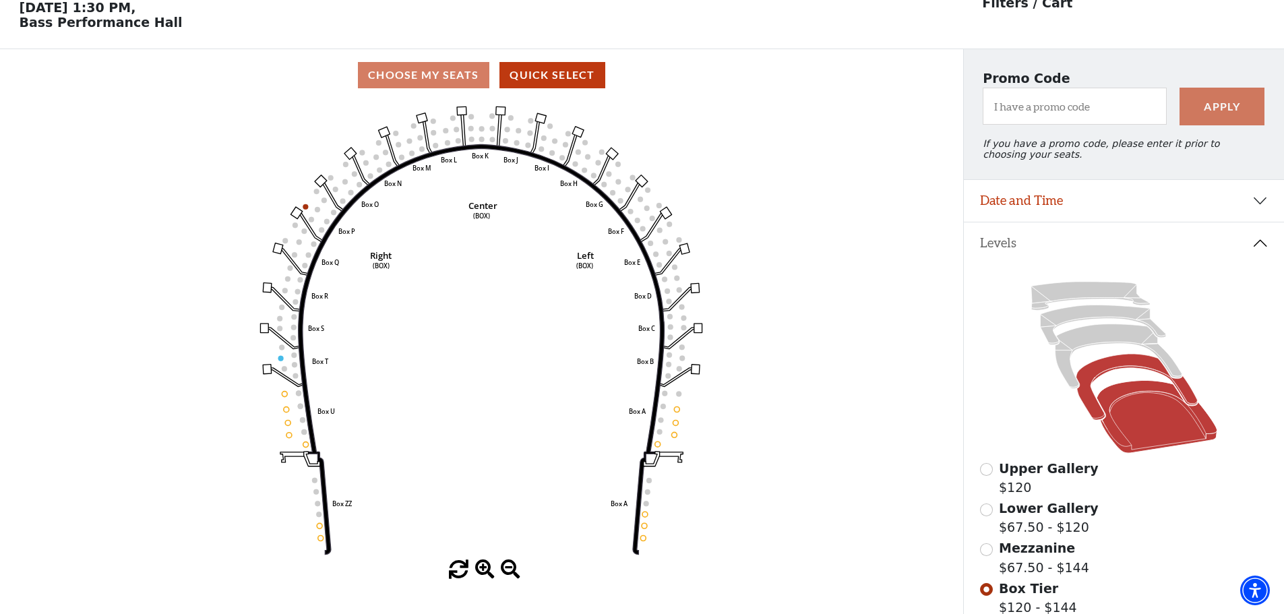
click at [1160, 420] on icon at bounding box center [1156, 417] width 121 height 73
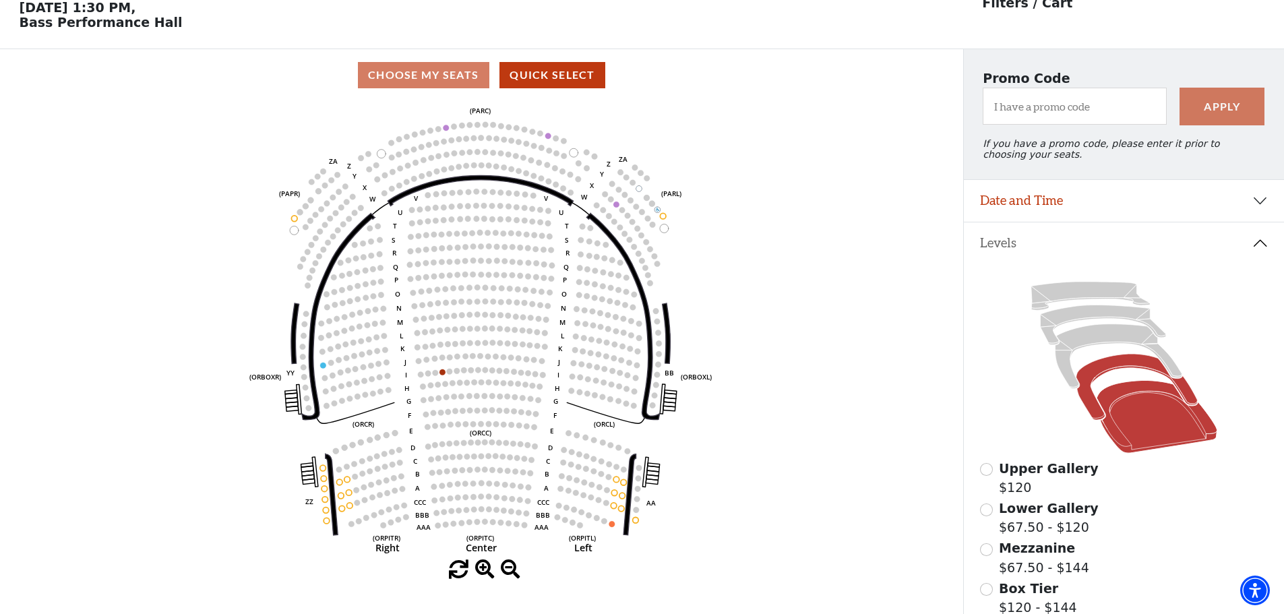
click at [1113, 367] on icon at bounding box center [1135, 387] width 121 height 66
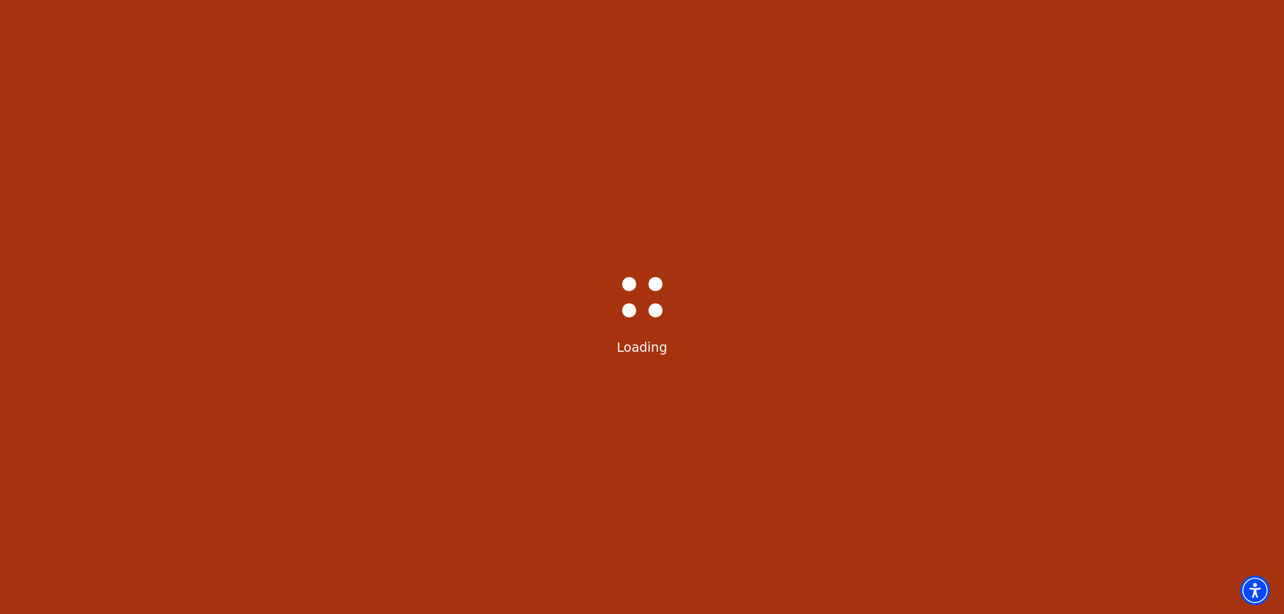
select select "6234"
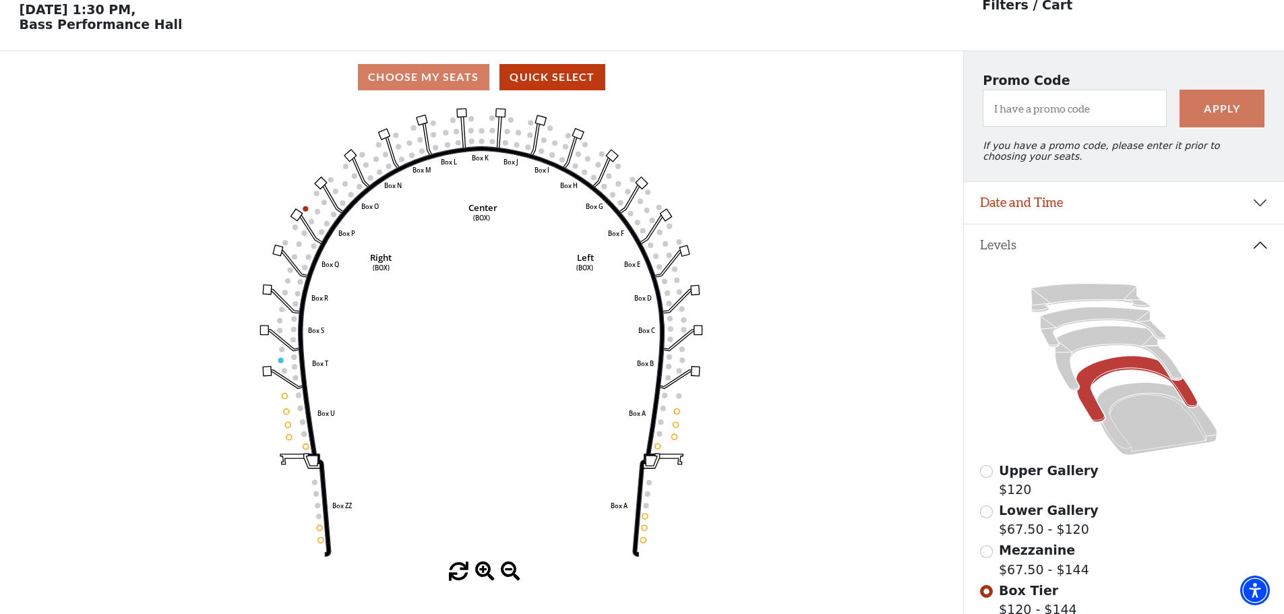
scroll to position [63, 0]
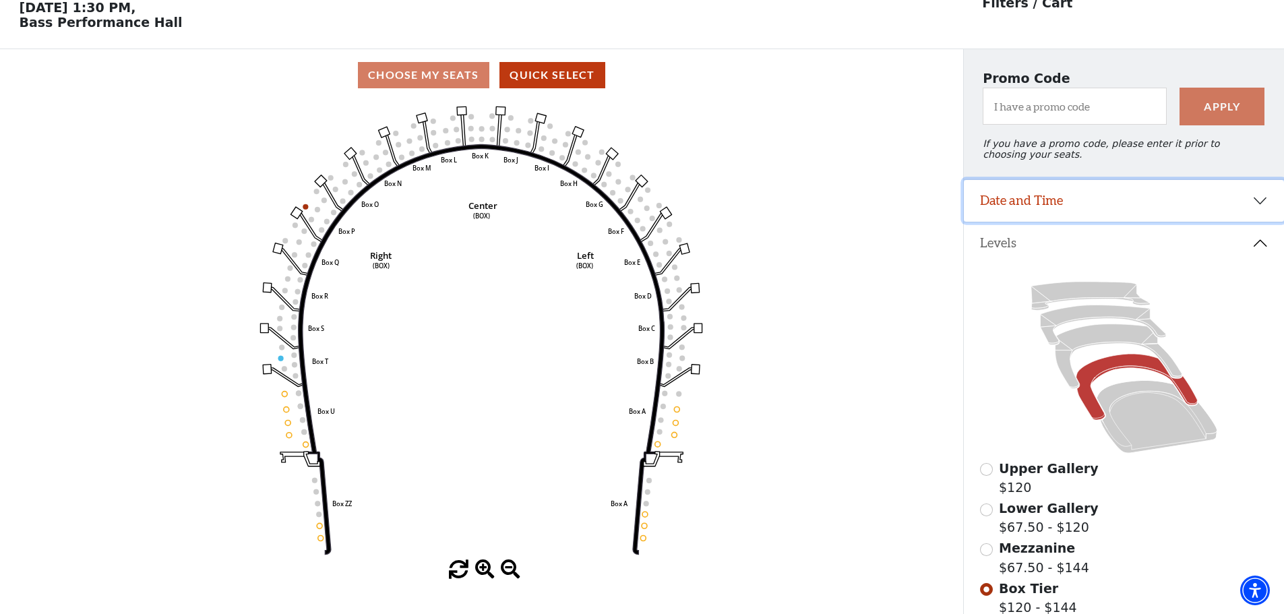
click at [1061, 215] on button "Date and Time" at bounding box center [1124, 201] width 320 height 42
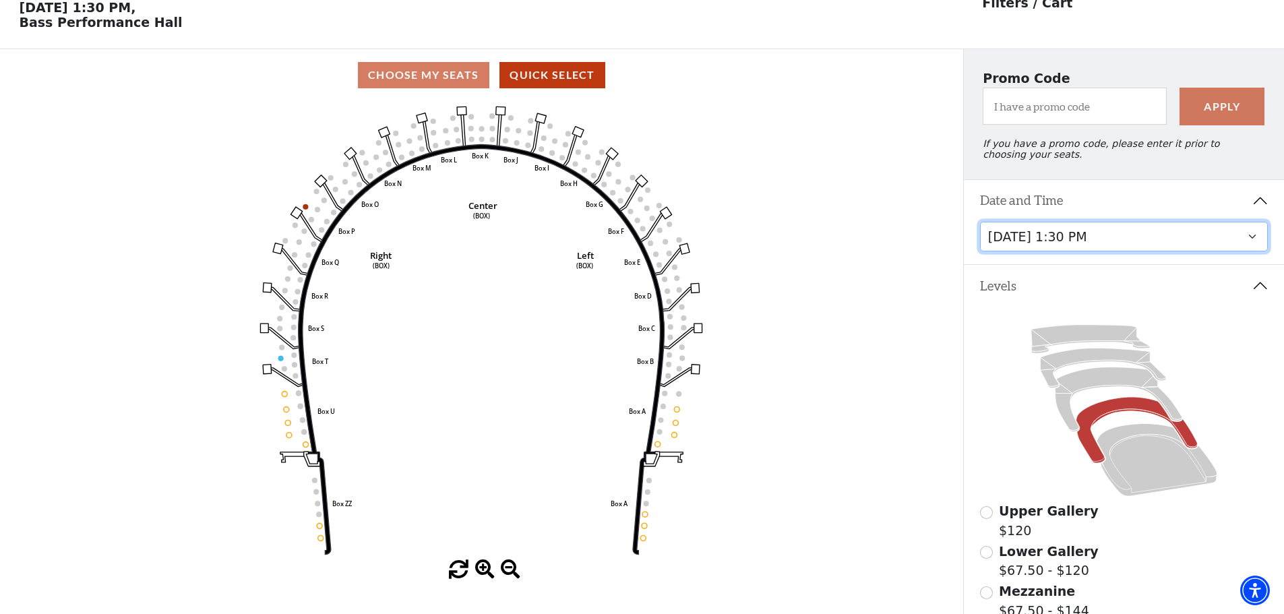
click at [1067, 251] on select "[DATE] 1:30 PM [DATE] 7:30 PM [DATE] 7:30 PM [DATE] 7:30 PM [DATE] 1:30 PM [DAT…" at bounding box center [1124, 237] width 288 height 30
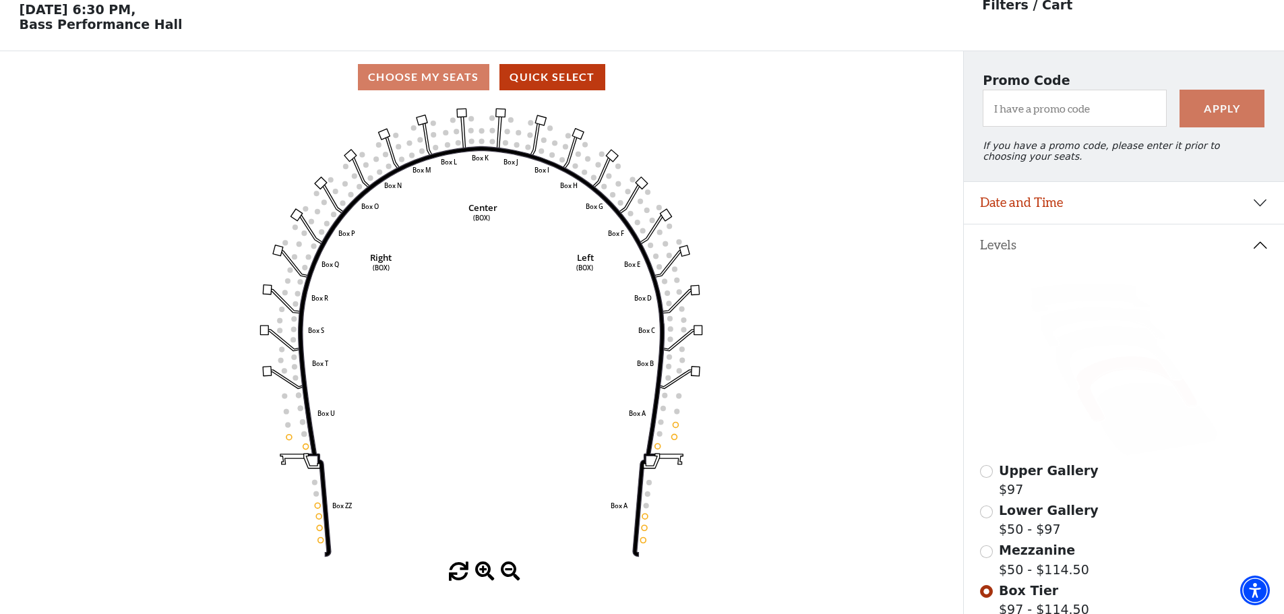
scroll to position [63, 0]
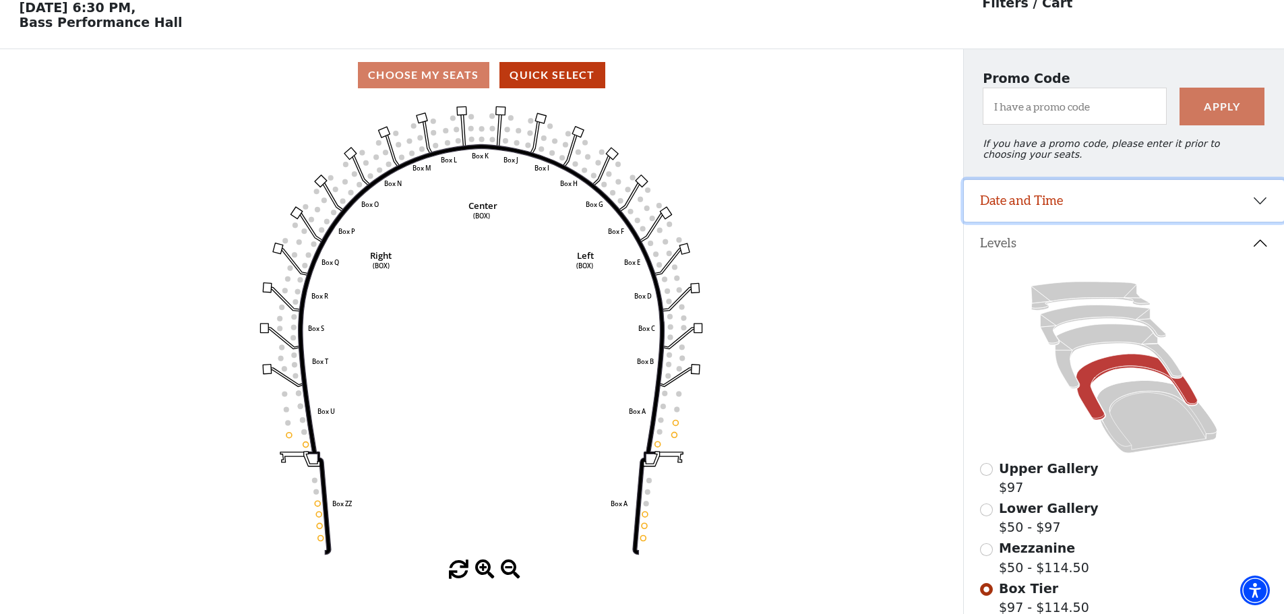
click at [1179, 222] on button "Date and Time" at bounding box center [1124, 201] width 320 height 42
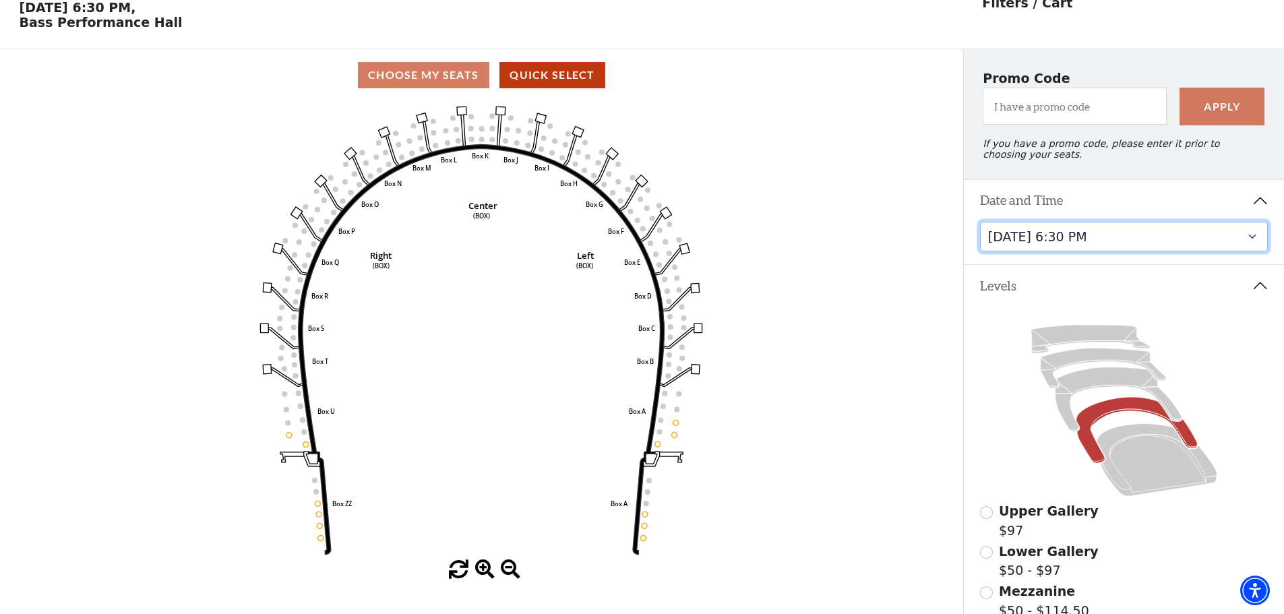
click at [1077, 252] on select "[DATE] 1:30 PM [DATE] 7:30 PM [DATE] 7:30 PM [DATE] 7:30 PM [DATE] 1:30 PM [DAT…" at bounding box center [1124, 237] width 288 height 30
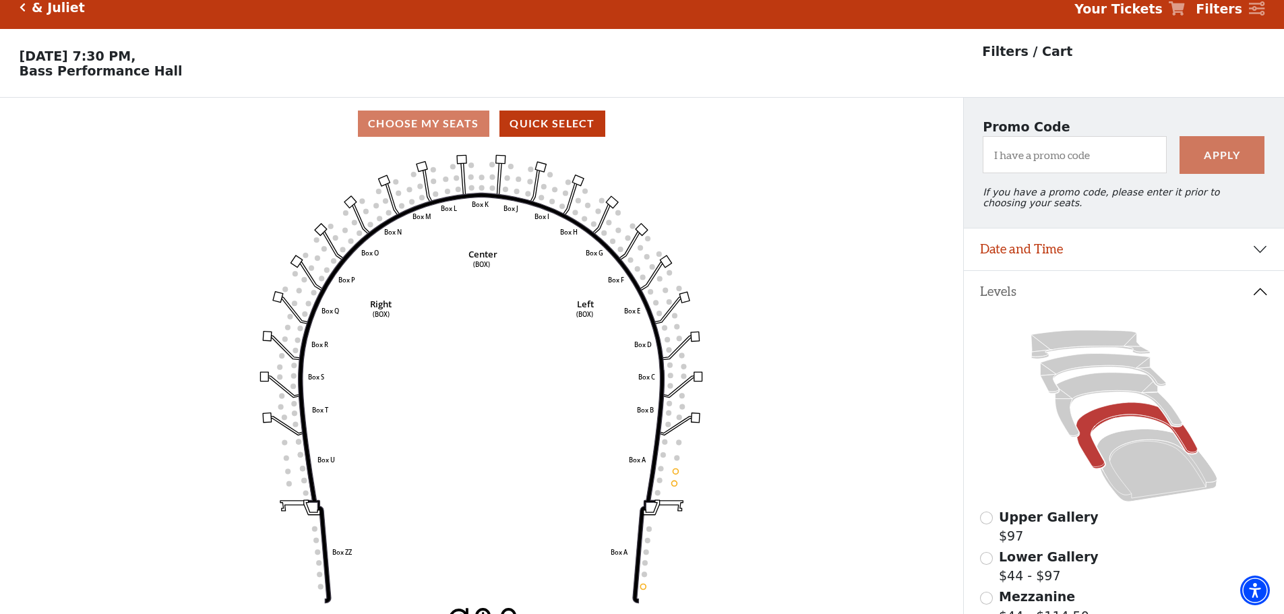
scroll to position [63, 0]
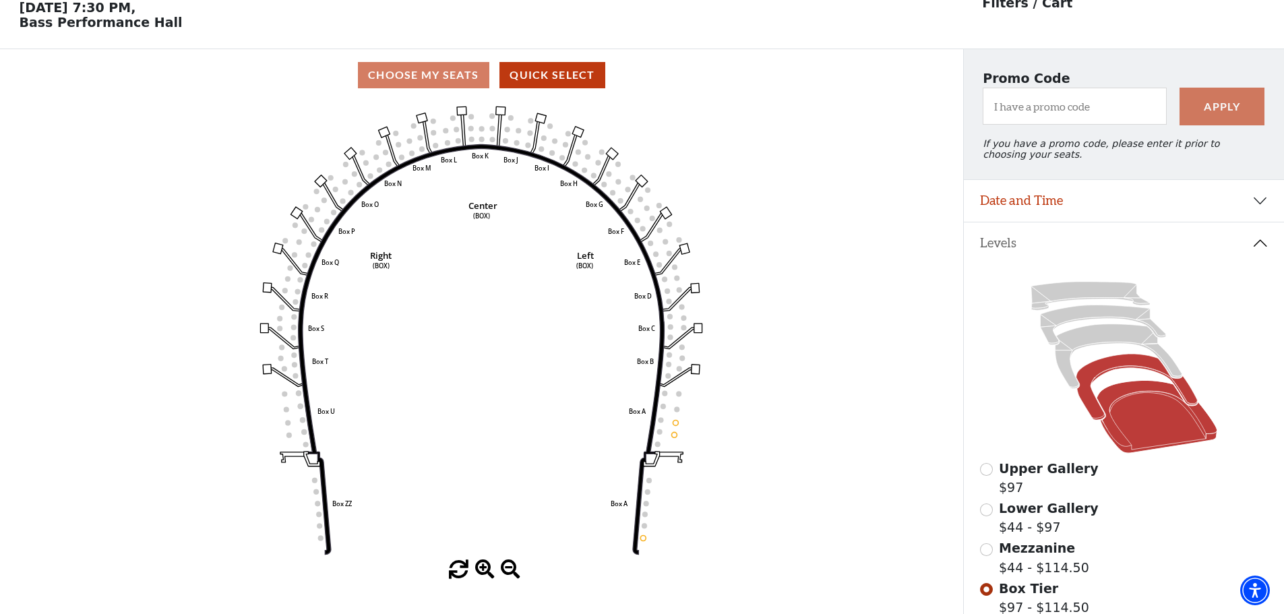
click at [1152, 412] on icon at bounding box center [1156, 417] width 121 height 73
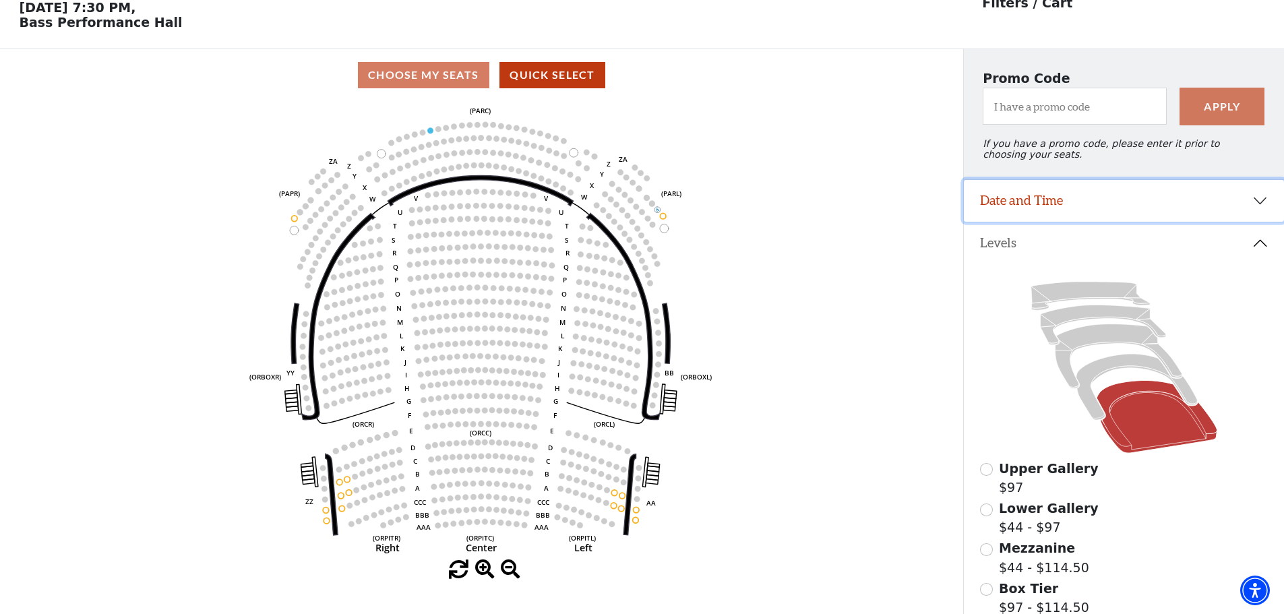
click at [1069, 221] on button "Date and Time" at bounding box center [1124, 201] width 320 height 42
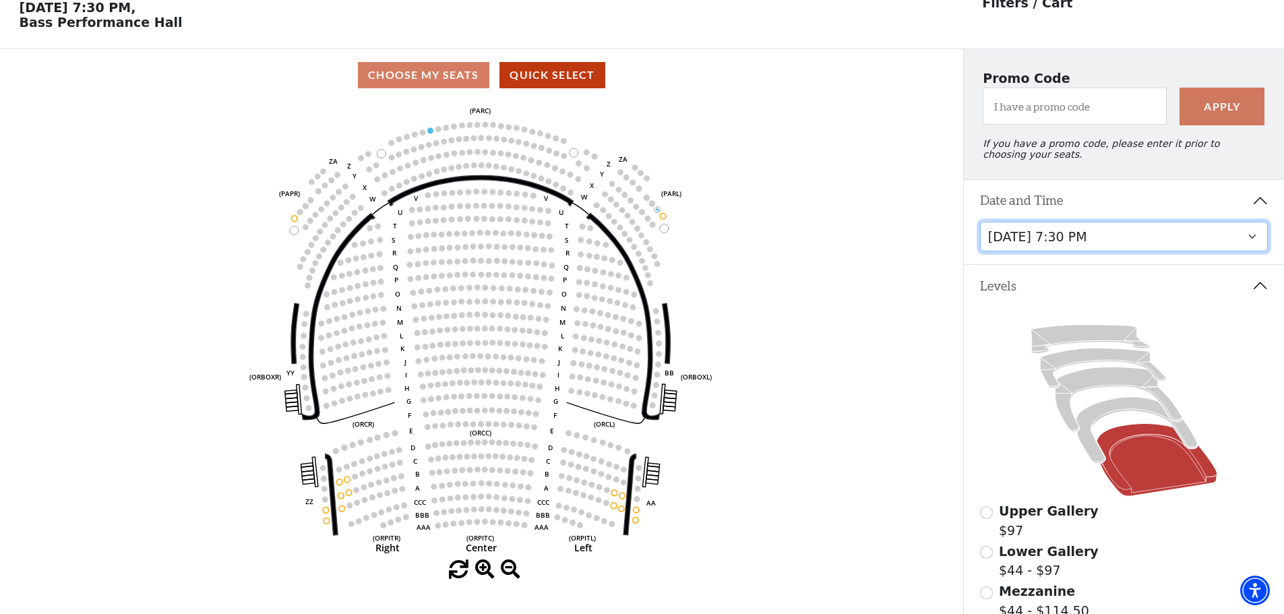
click at [1062, 247] on select "[DATE] 1:30 PM [DATE] 7:30 PM [DATE] 7:30 PM [DATE] 7:30 PM [DATE] 1:30 PM [DAT…" at bounding box center [1124, 237] width 288 height 30
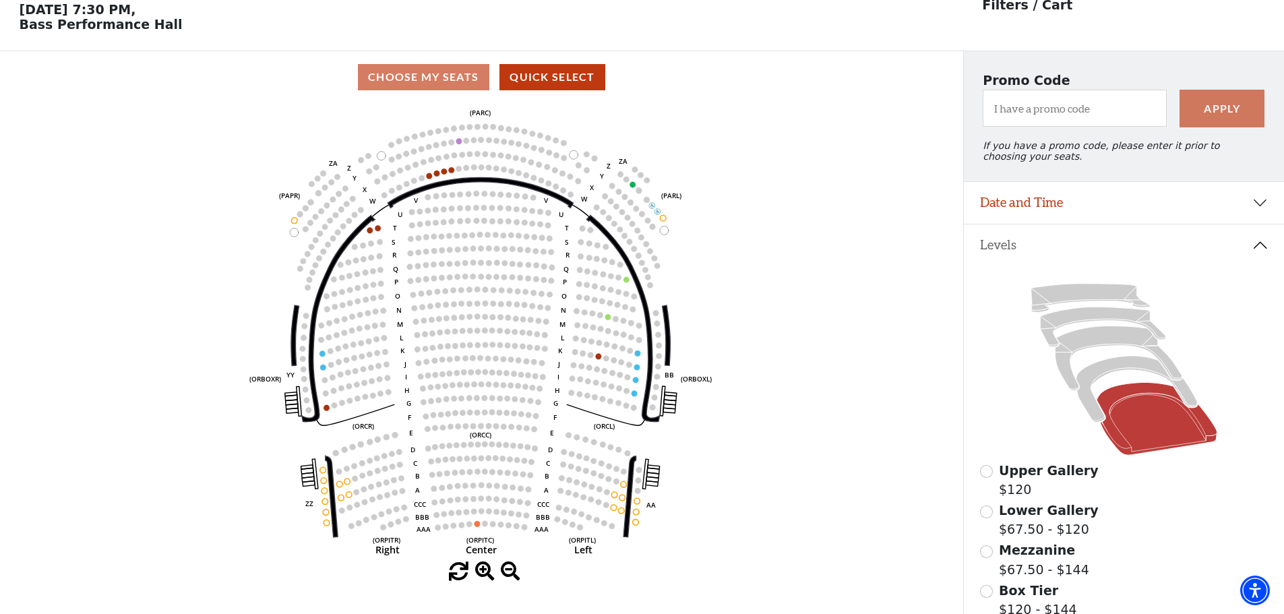
scroll to position [63, 0]
